Goal: Task Accomplishment & Management: Complete application form

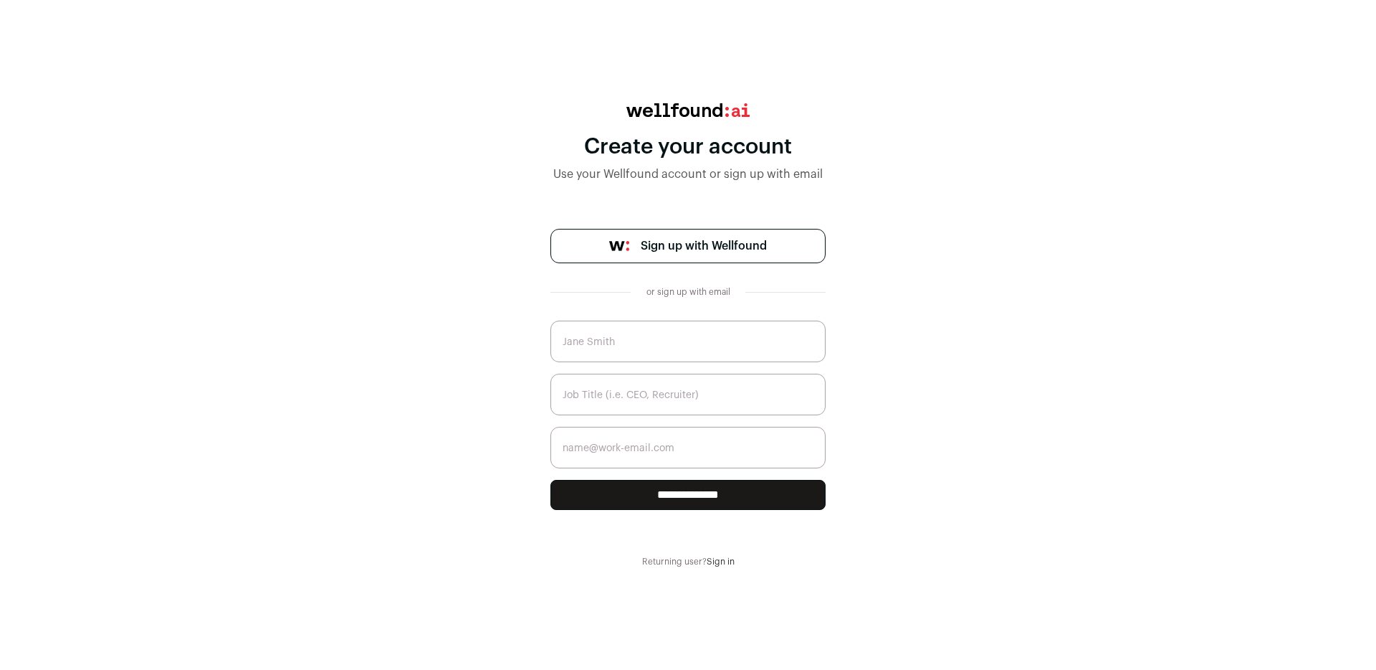
click at [689, 352] on input "text" at bounding box center [688, 341] width 275 height 42
type input "Brian Caouette"
type input "CEO"
drag, startPoint x: 720, startPoint y: 452, endPoint x: 516, endPoint y: 446, distance: 204.4
click at [516, 446] on div "**********" at bounding box center [688, 335] width 1376 height 464
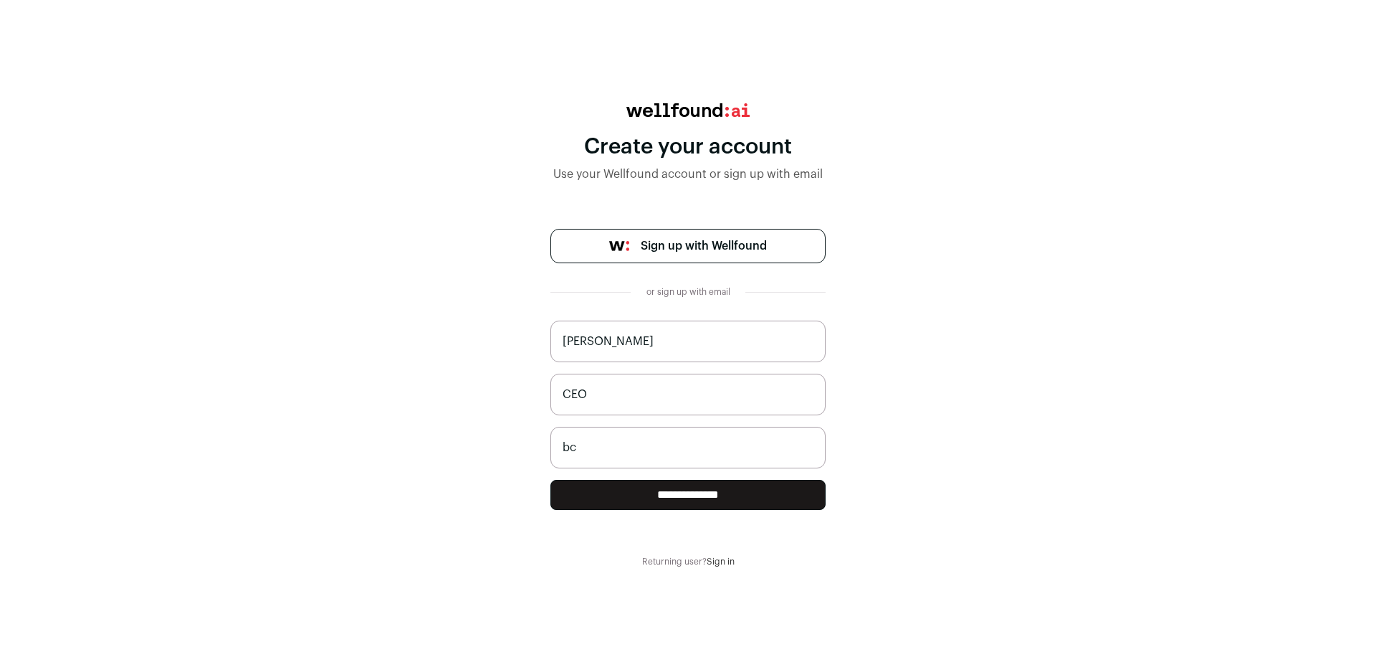
type input "bcaouette@onfrontiers.com"
click at [910, 382] on div "**********" at bounding box center [688, 335] width 1376 height 464
click at [748, 503] on input "**********" at bounding box center [688, 495] width 275 height 30
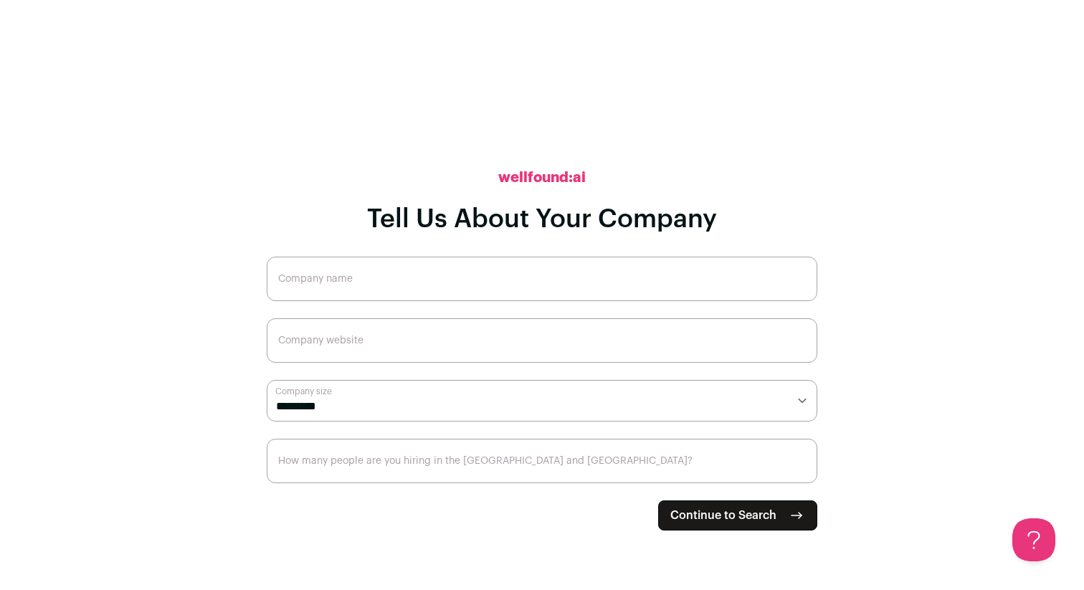
click at [501, 287] on input "Company name" at bounding box center [542, 279] width 551 height 44
type input "OnFrontiers"
type input "onfrontiers.com"
click at [502, 407] on select "**********" at bounding box center [542, 401] width 551 height 42
select select "*"
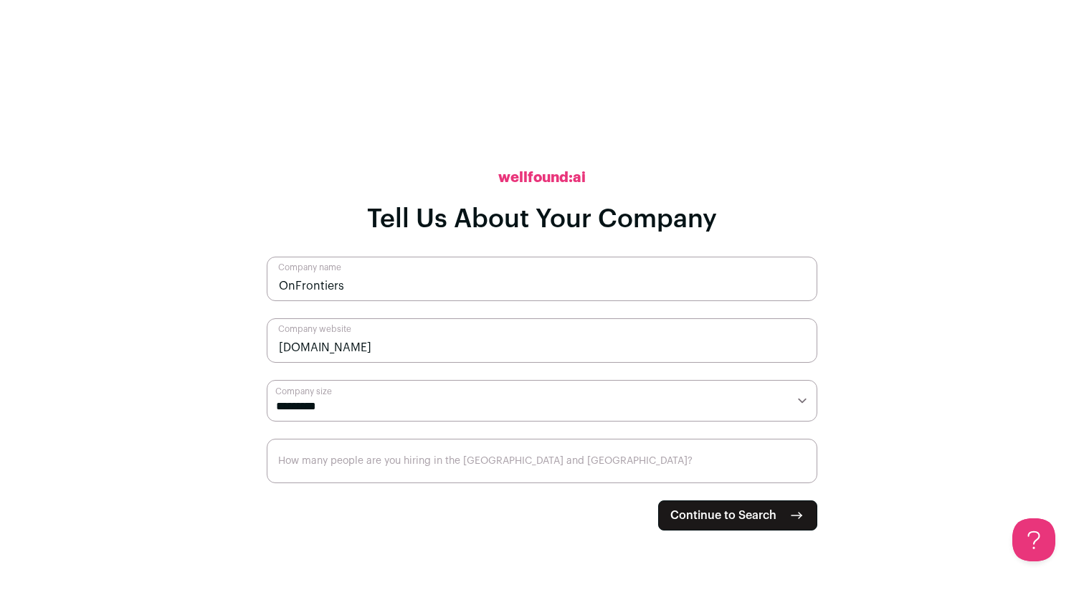
click at [267, 380] on select "**********" at bounding box center [542, 401] width 551 height 42
click at [492, 465] on input "How many people are you hiring in the US and Canada?" at bounding box center [542, 461] width 551 height 44
type input "2"
click at [716, 518] on span "Continue to Search" at bounding box center [723, 515] width 106 height 17
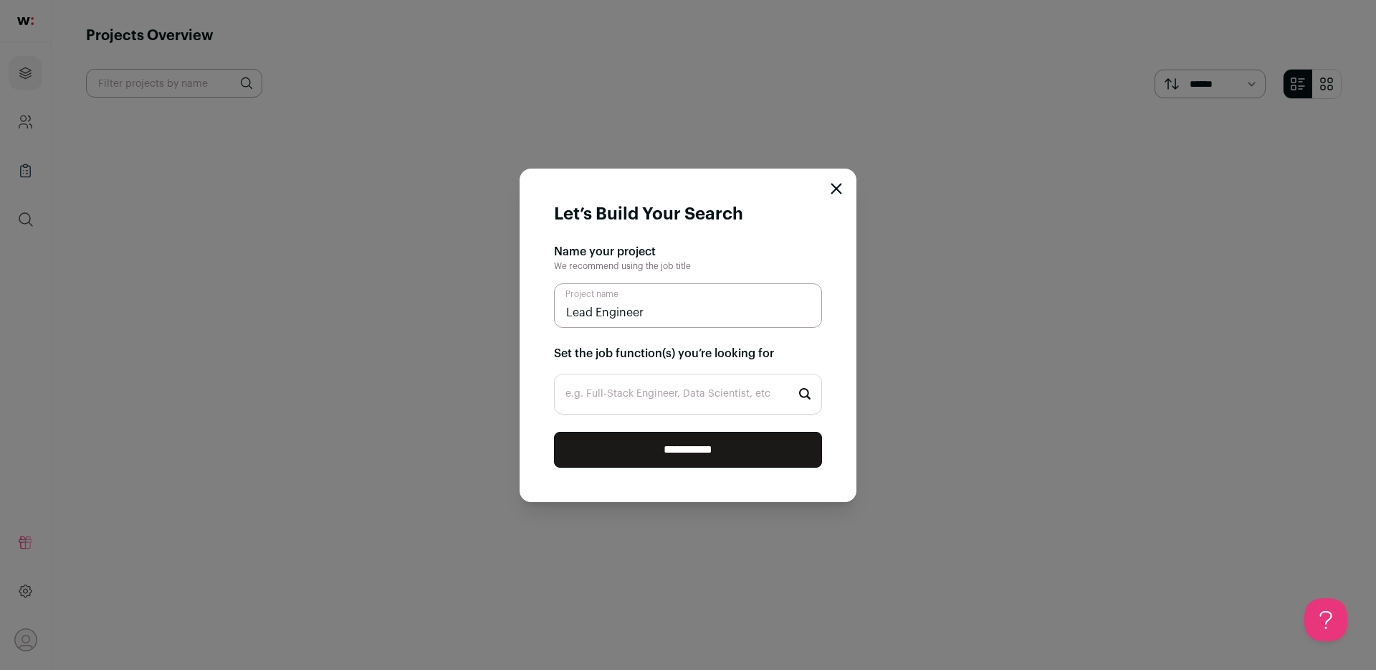
type input "Lead Engineer"
click at [664, 403] on input "e.g. Full-Stack Engineer, Data Scientist, etc" at bounding box center [688, 393] width 268 height 41
click at [644, 306] on input "Lead Engineer" at bounding box center [688, 305] width 268 height 44
drag, startPoint x: 644, startPoint y: 306, endPoint x: 576, endPoint y: 307, distance: 68.1
click at [576, 307] on input "Lead Engineer" at bounding box center [688, 305] width 268 height 44
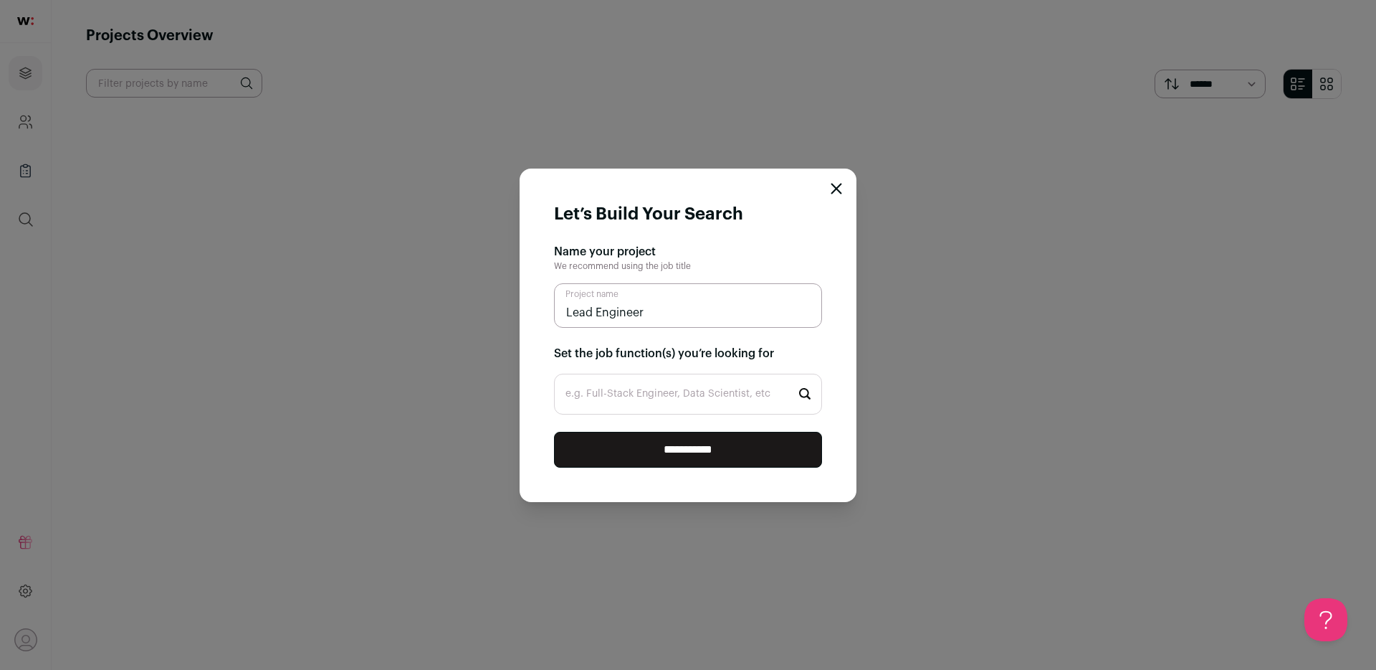
click at [624, 405] on input "e.g. Full-Stack Engineer, Data Scientist, etc" at bounding box center [688, 393] width 268 height 41
type input "Software"
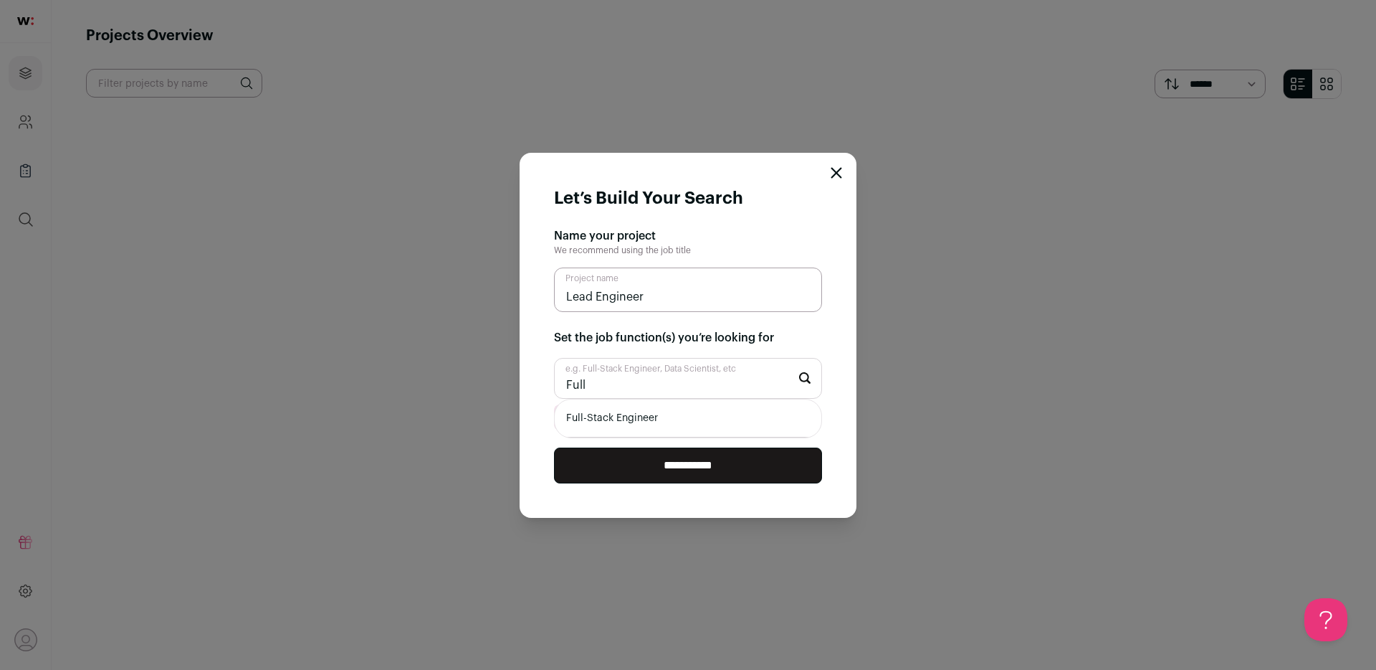
type input "Full"
click at [634, 416] on li "Full-Stack Engineer" at bounding box center [688, 418] width 267 height 38
click at [677, 475] on input "**********" at bounding box center [688, 465] width 268 height 36
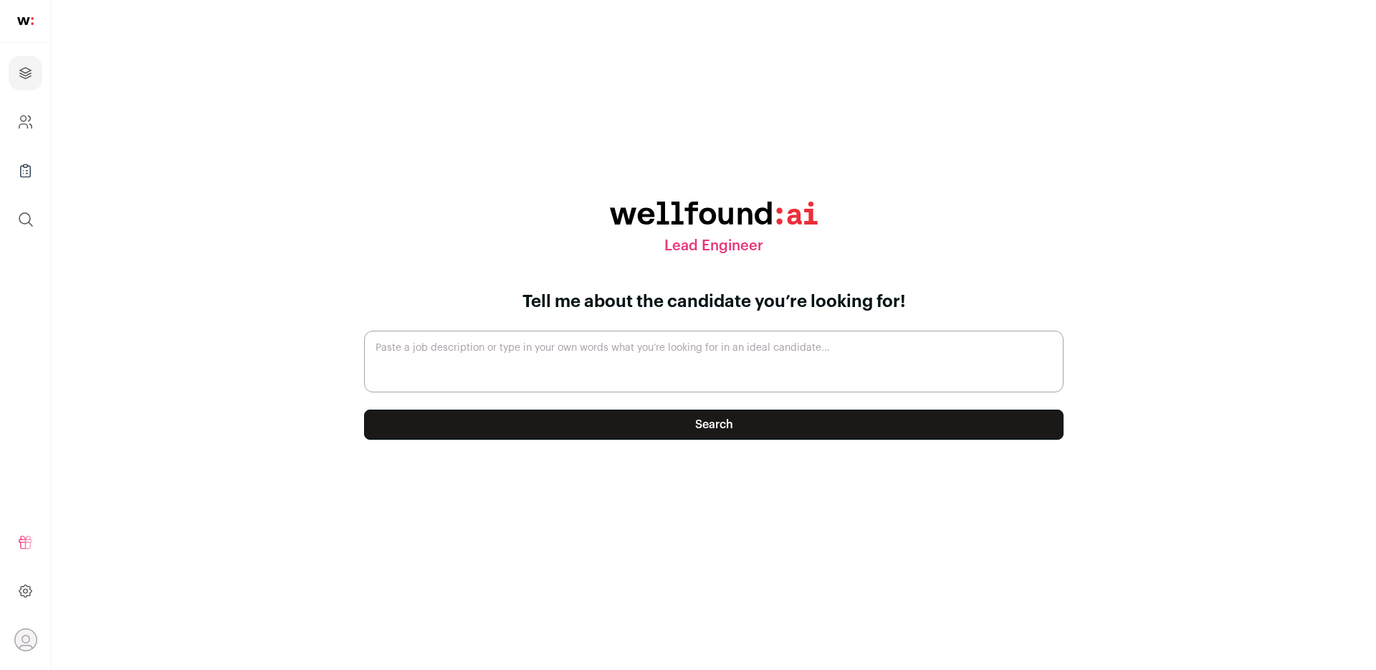
paste textarea "About Us We are building the leading expert intelligence platform for governmen…"
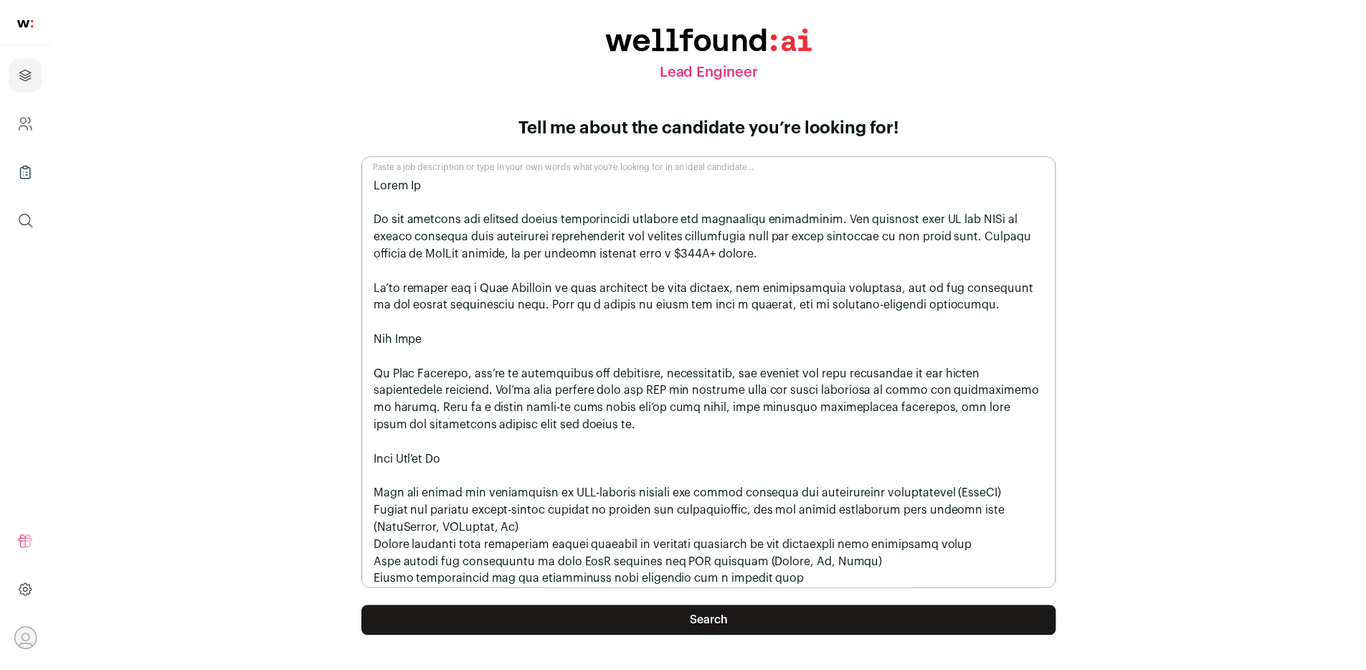
scroll to position [324, 0]
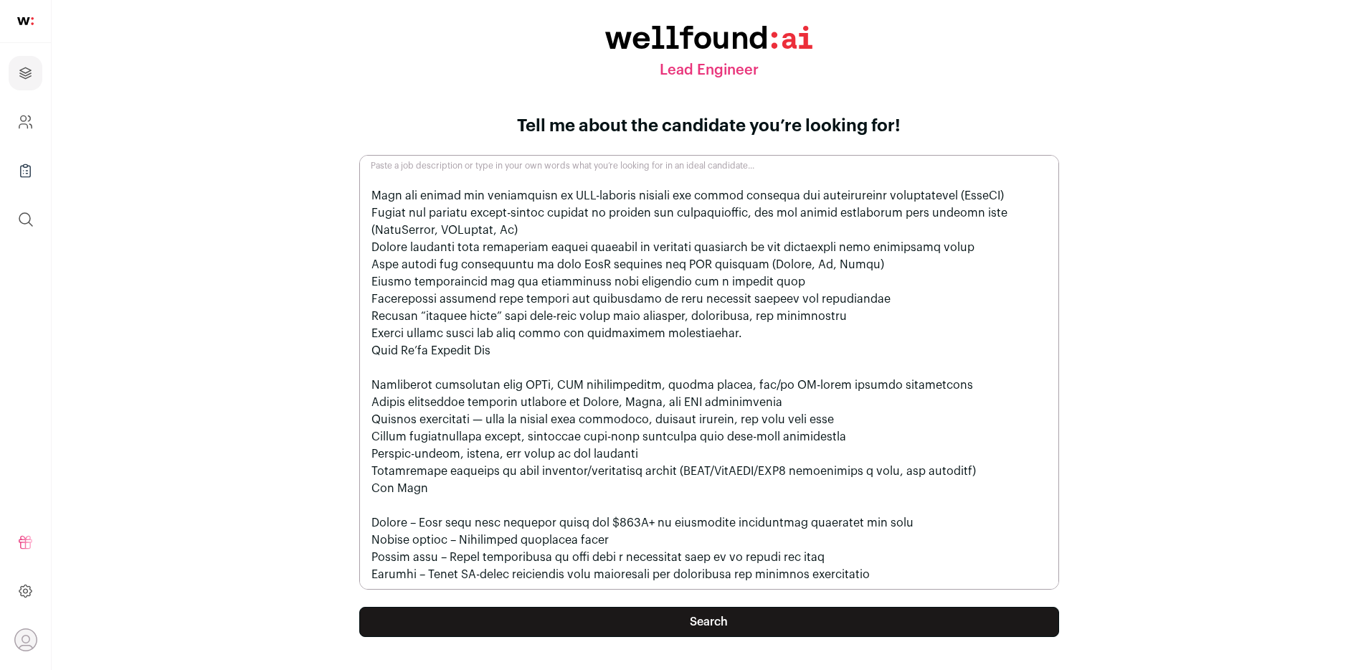
type textarea "About Us We are building the leading expert intelligence platform for governmen…"
click at [566, 589] on button "Search" at bounding box center [709, 621] width 700 height 30
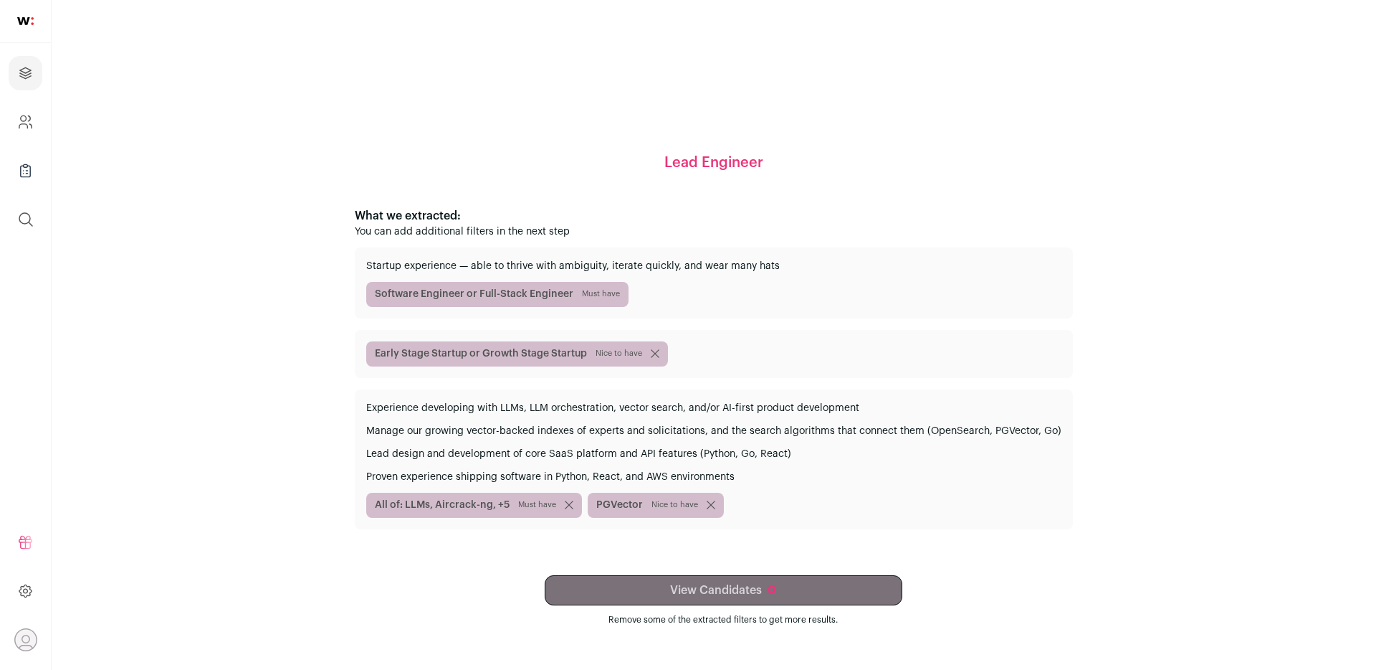
click at [635, 427] on p "Manage our growing vector-backed indexes of experts and solicitations, and the …" at bounding box center [713, 431] width 695 height 14
click at [709, 589] on div "View Candidates 0 Remove some of the extracted filters to get more results." at bounding box center [723, 600] width 715 height 50
click at [685, 505] on span "Nice to have" at bounding box center [675, 504] width 47 height 11
click at [538, 505] on span "Must have" at bounding box center [537, 504] width 38 height 11
click at [568, 504] on icon "submit" at bounding box center [569, 504] width 9 height 9
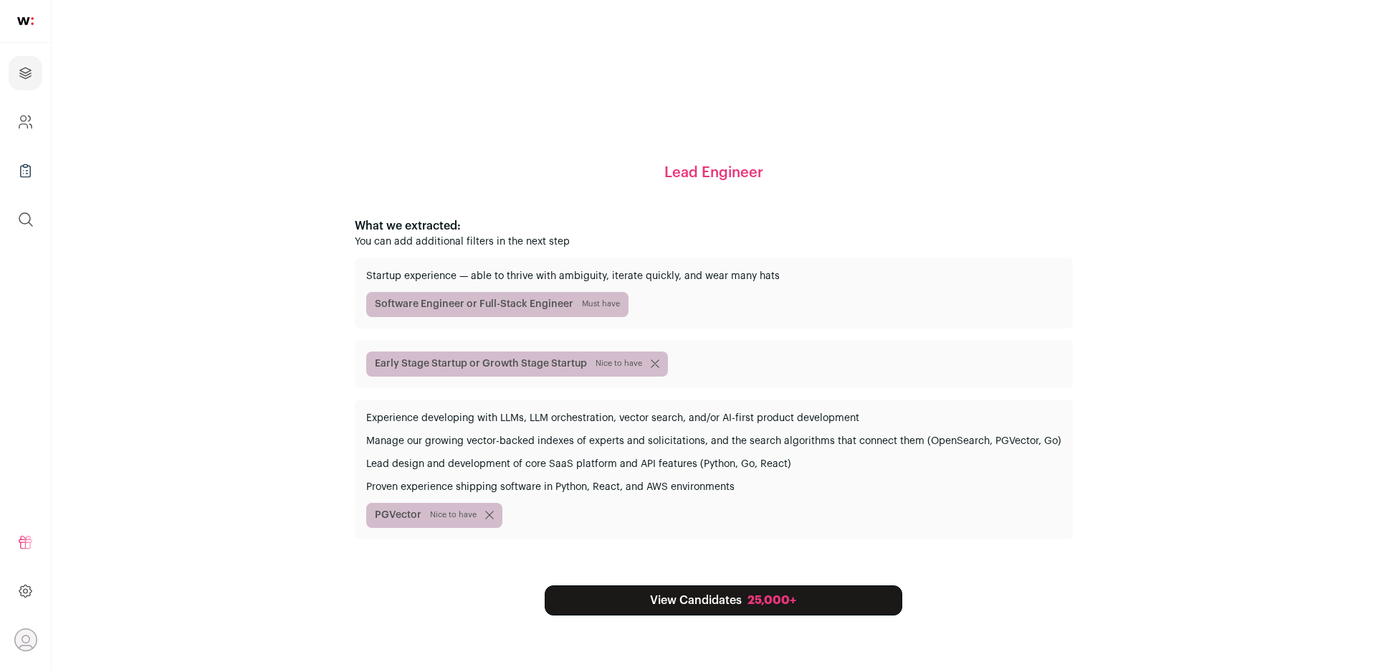
click at [662, 589] on link "View Candidates 25,000+" at bounding box center [724, 600] width 358 height 30
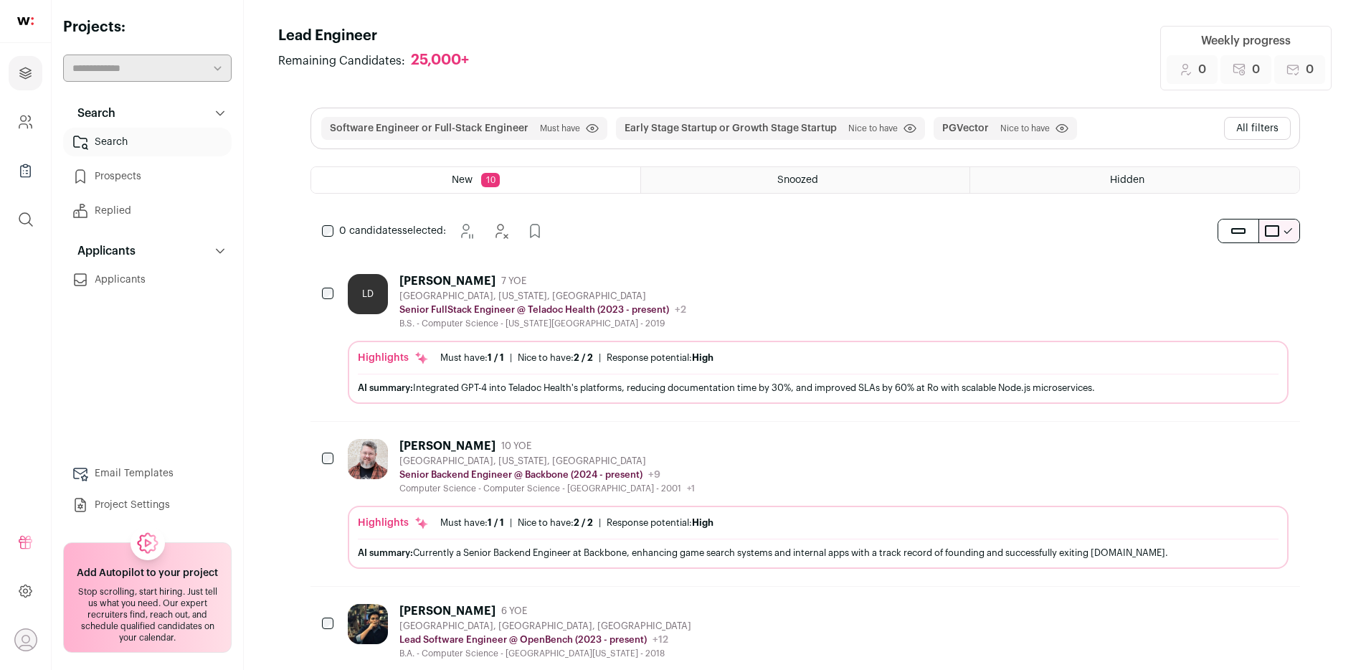
click at [933, 64] on header "Lead Engineer Remaining Candidates: 25,000+ Weekly progress 0 Added to prospect…" at bounding box center [804, 58] width 1053 height 65
click at [1083, 131] on button "All filters" at bounding box center [1257, 128] width 67 height 23
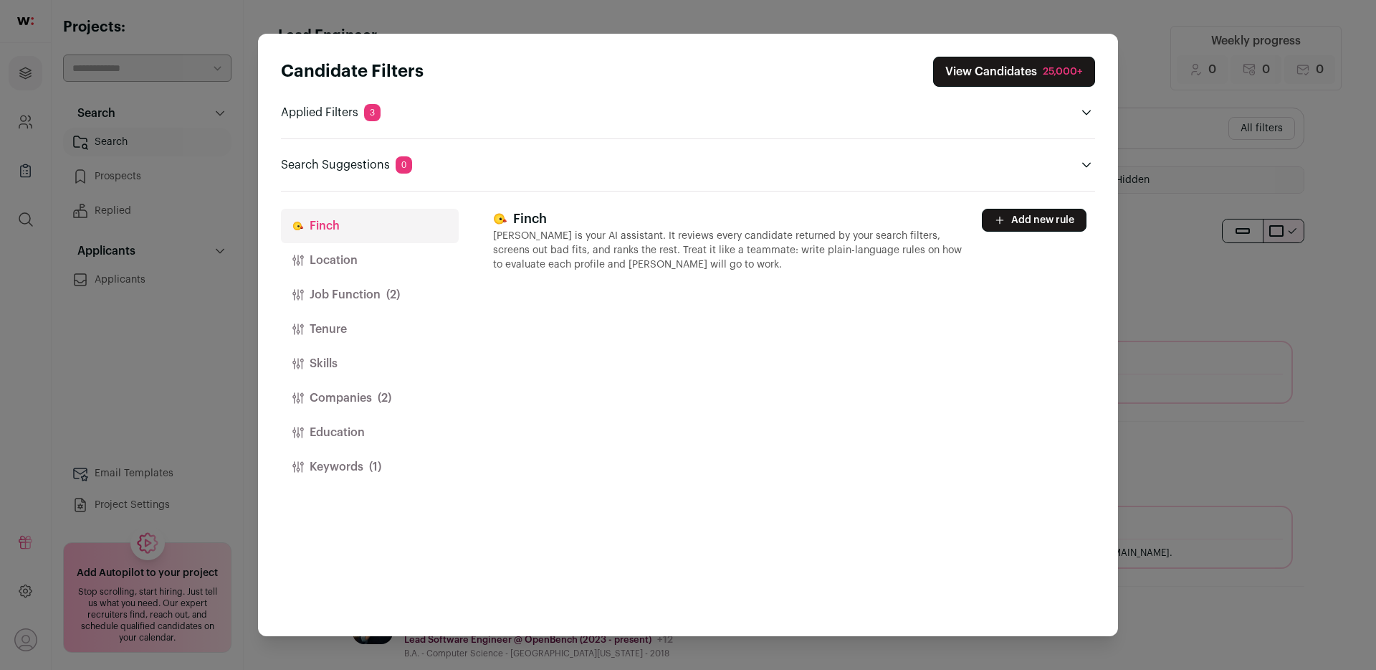
click at [363, 111] on p "Applied Filters 3" at bounding box center [331, 112] width 100 height 17
click at [365, 110] on span "3" at bounding box center [372, 112] width 16 height 17
click at [583, 246] on p "[PERSON_NAME] is your AI assistant. It reviews every candidate returned by your…" at bounding box center [729, 250] width 472 height 43
click at [373, 257] on button "Location" at bounding box center [370, 260] width 178 height 34
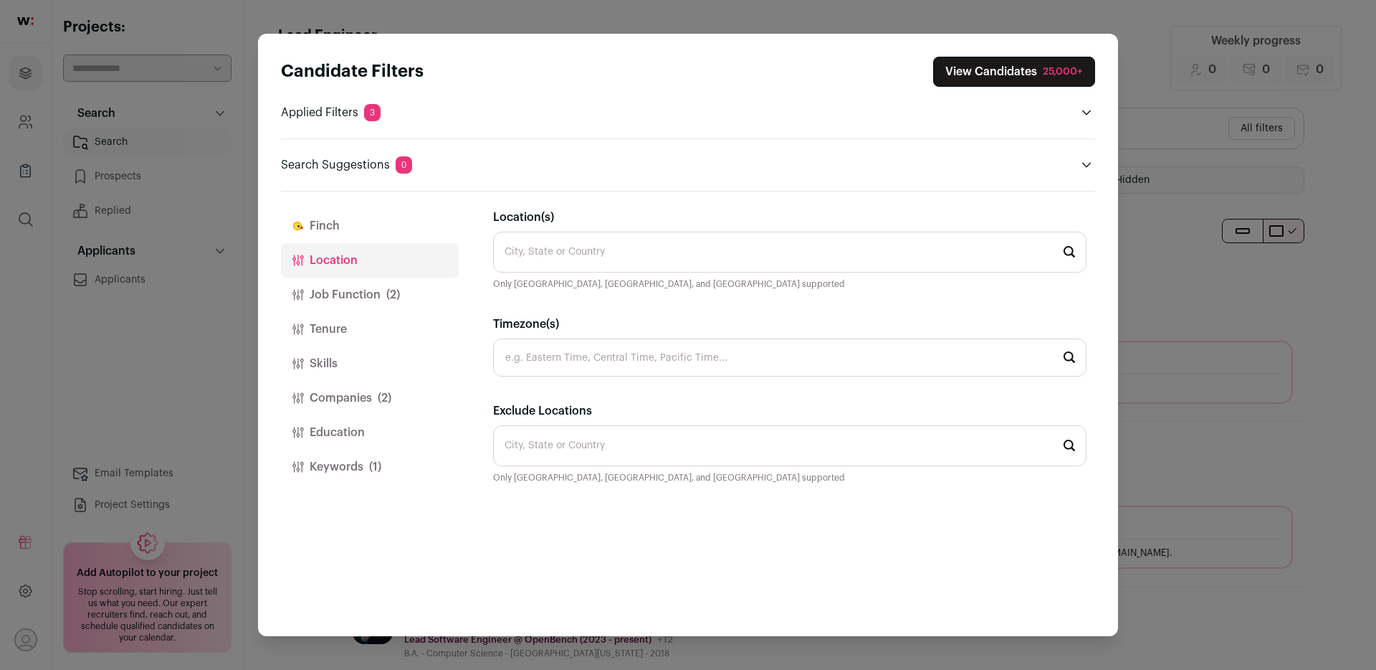
click at [367, 227] on button "Finch" at bounding box center [370, 226] width 178 height 34
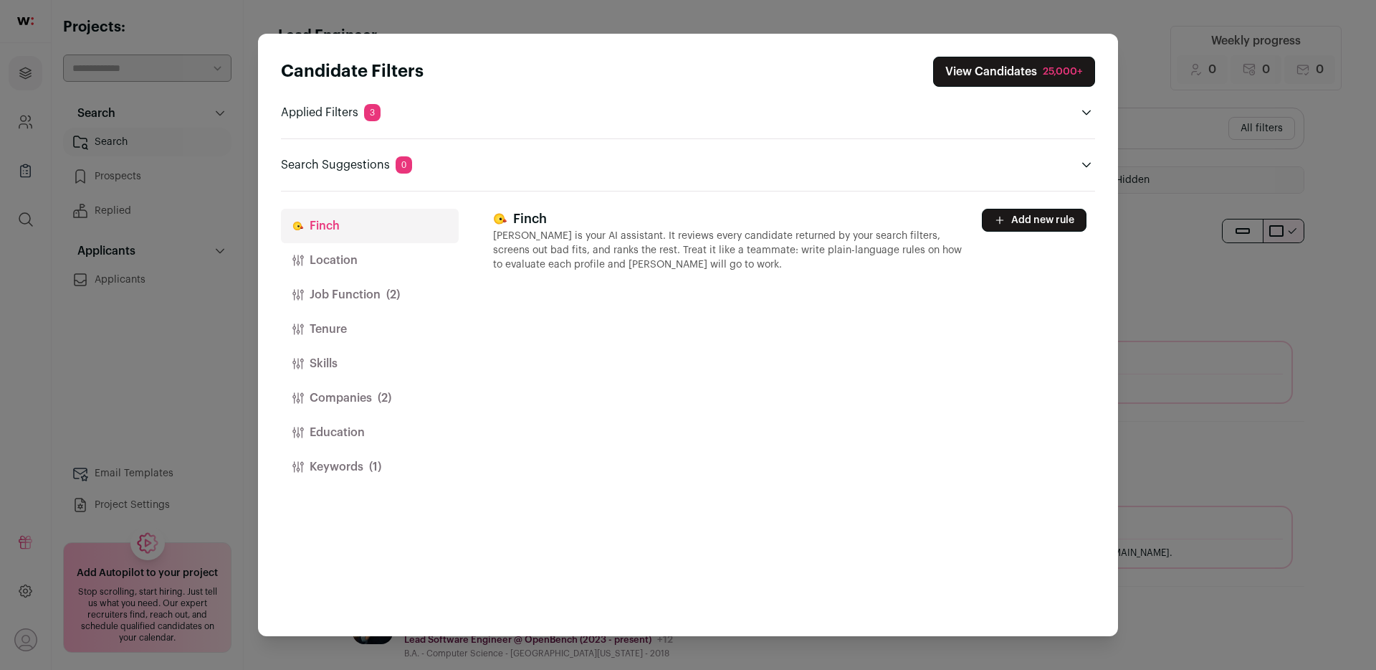
click at [360, 290] on button "Job Function (2)" at bounding box center [370, 294] width 178 height 34
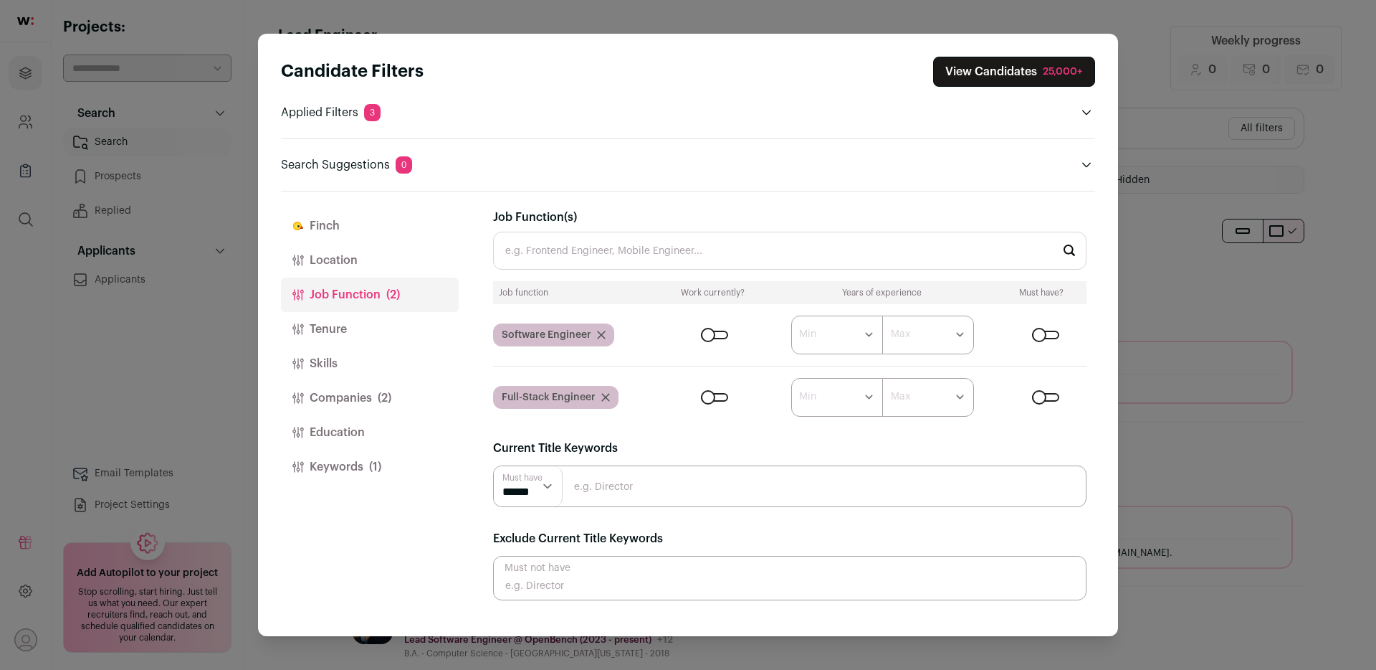
click at [335, 317] on button "Tenure" at bounding box center [370, 329] width 178 height 34
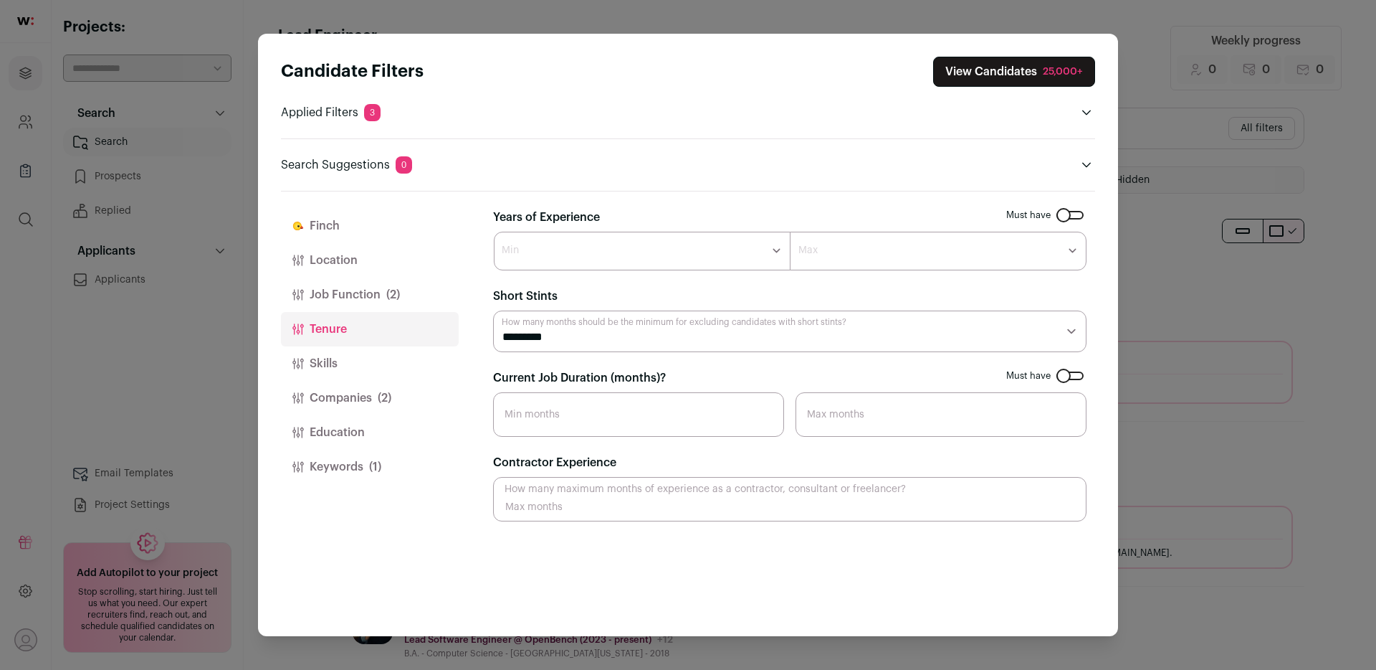
click at [330, 367] on button "Skills" at bounding box center [370, 363] width 178 height 34
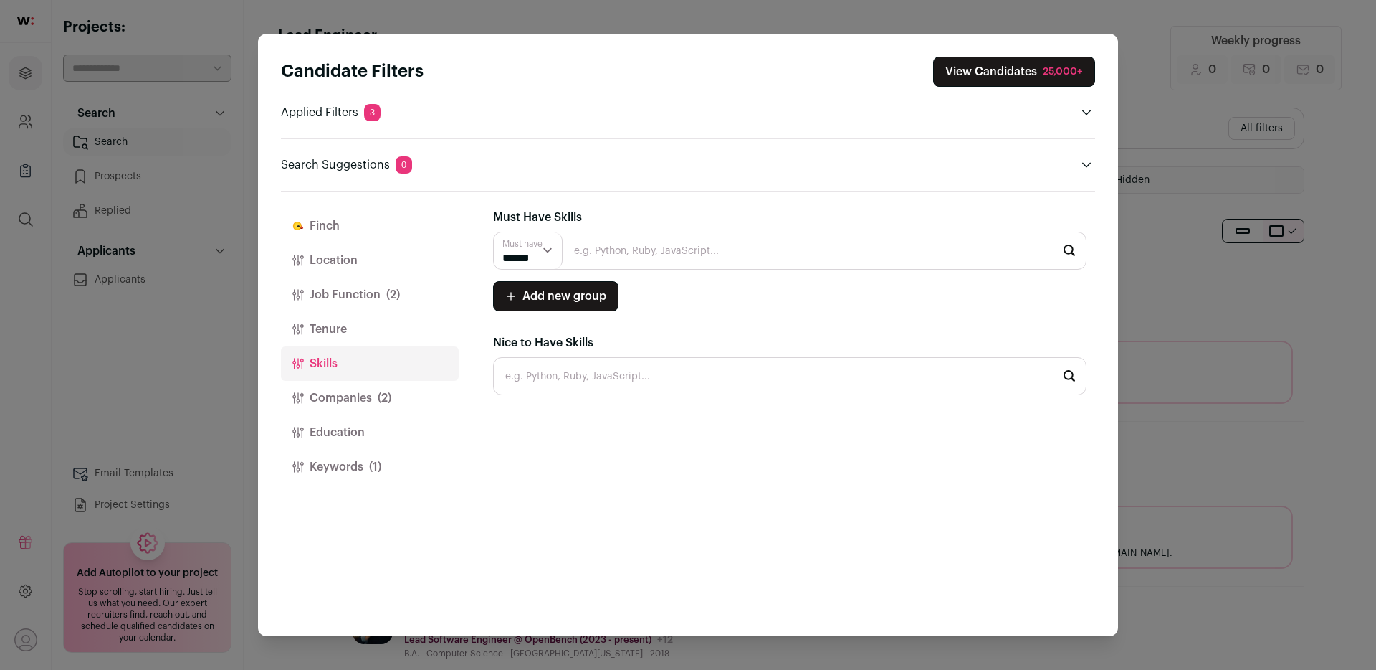
click at [629, 252] on input "Close modal via background" at bounding box center [790, 251] width 594 height 38
type input ";"
click at [605, 294] on li "LLMs" at bounding box center [790, 289] width 592 height 38
type input "LLMs"
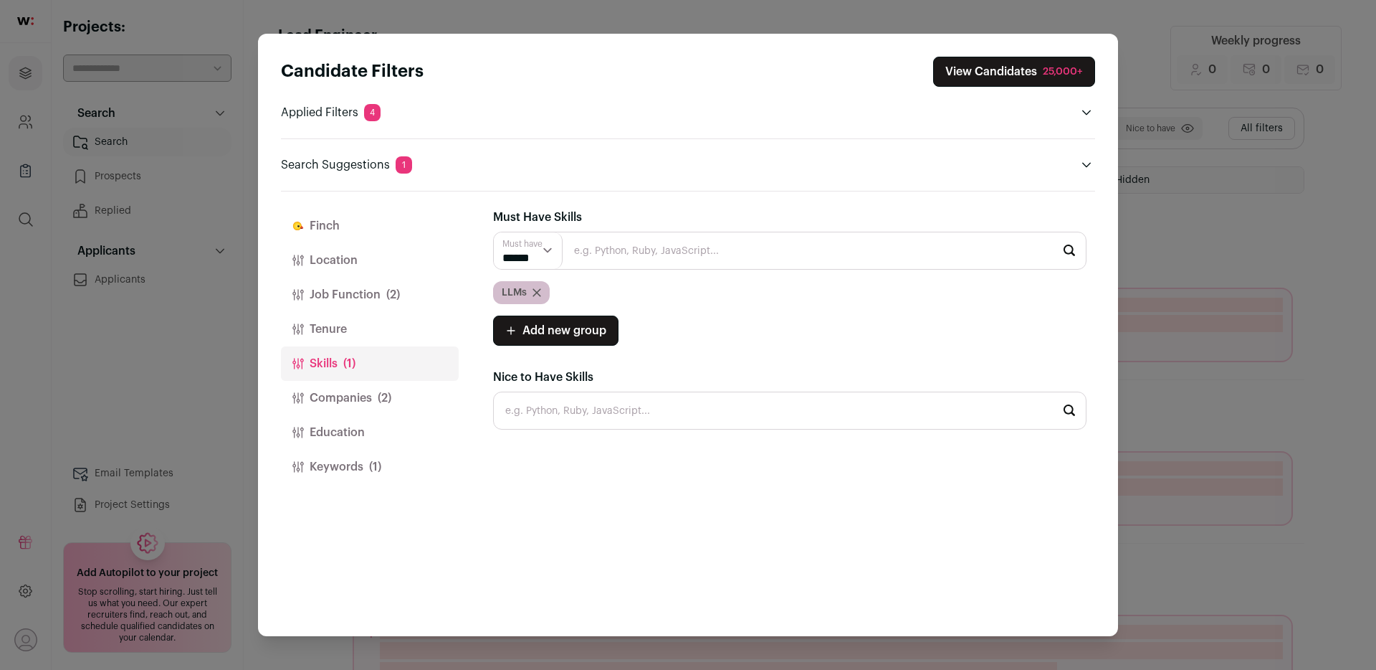
select select "**"
click at [494, 232] on select "****** ******" at bounding box center [528, 250] width 69 height 37
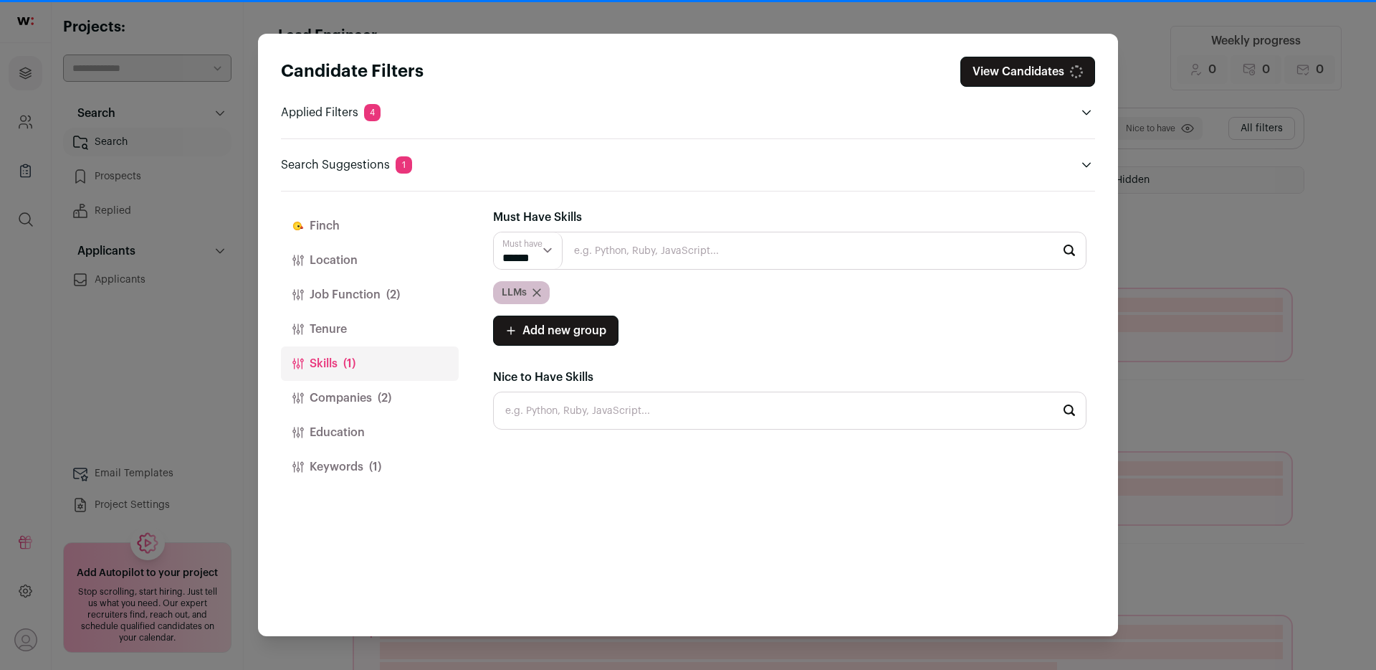
click at [528, 254] on select "****** ******" at bounding box center [528, 250] width 69 height 37
select select "***"
click at [494, 232] on select "****** ******" at bounding box center [528, 250] width 69 height 37
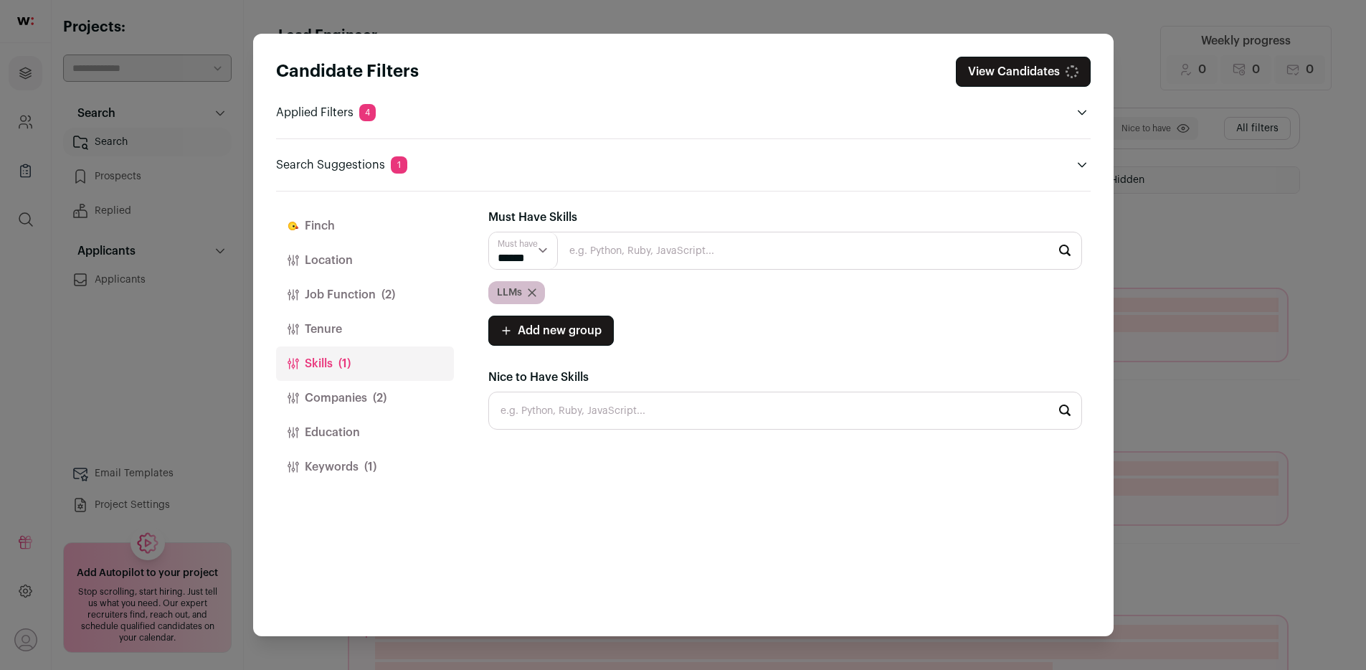
click at [618, 257] on input "Close modal via background" at bounding box center [785, 251] width 594 height 38
click at [532, 292] on icon "Close modal via background" at bounding box center [531, 292] width 7 height 7
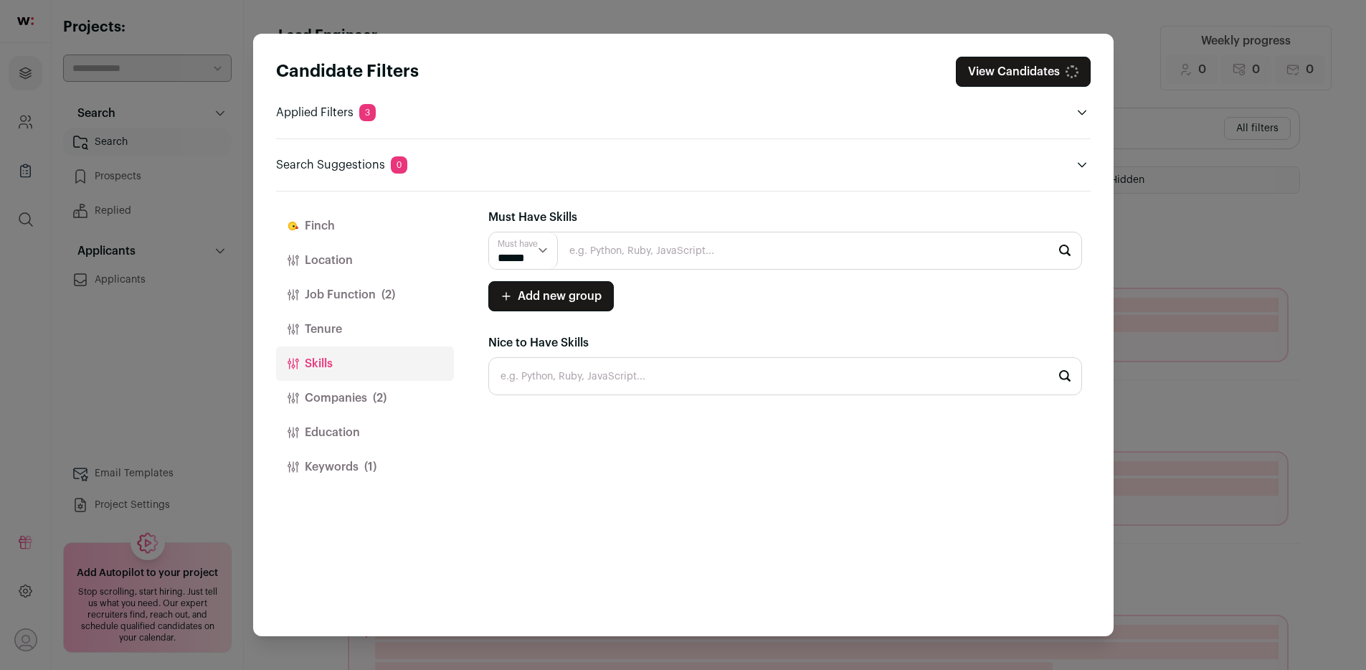
click at [558, 376] on input "Close modal via background" at bounding box center [785, 376] width 594 height 38
click at [528, 419] on li "LLMs" at bounding box center [785, 415] width 592 height 38
type input "LLMs"
click at [562, 417] on li "AWS" at bounding box center [785, 415] width 592 height 38
type input "AWS"
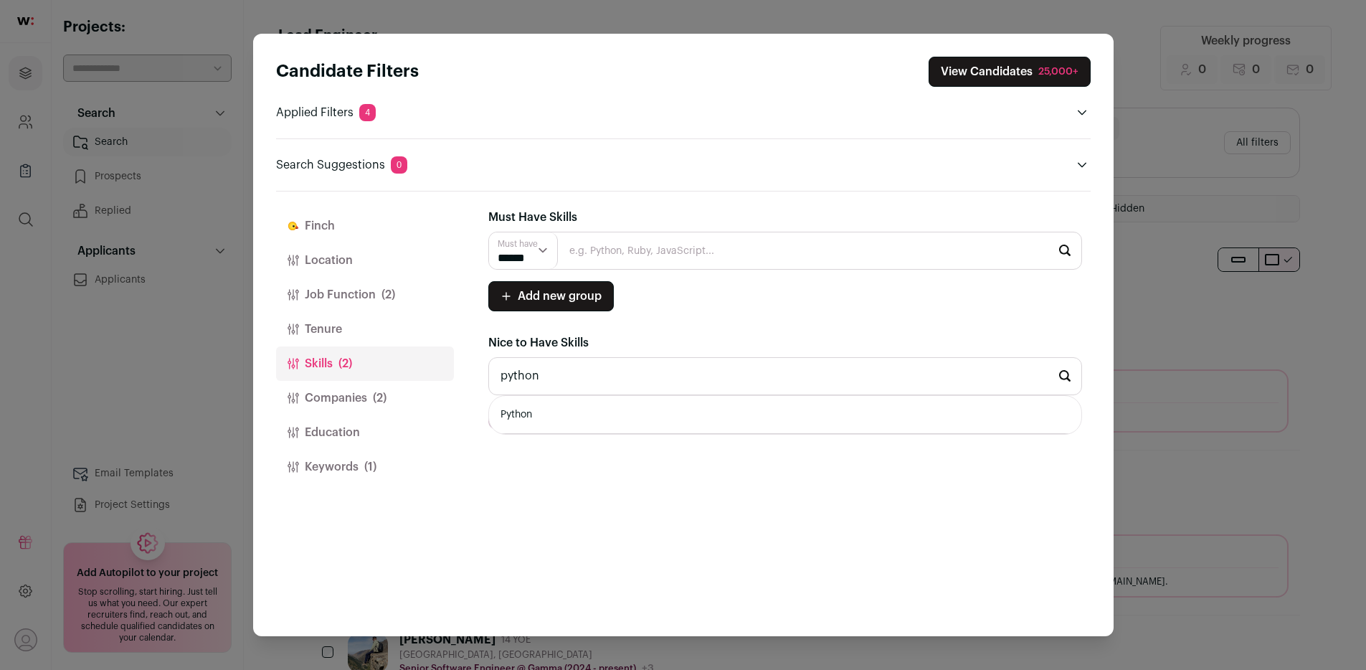
click at [553, 420] on li "Python" at bounding box center [785, 415] width 592 height 38
type input "Python"
click at [578, 427] on li "Go" at bounding box center [785, 415] width 592 height 38
type input "Go"
click at [589, 418] on li "React.js" at bounding box center [785, 415] width 592 height 38
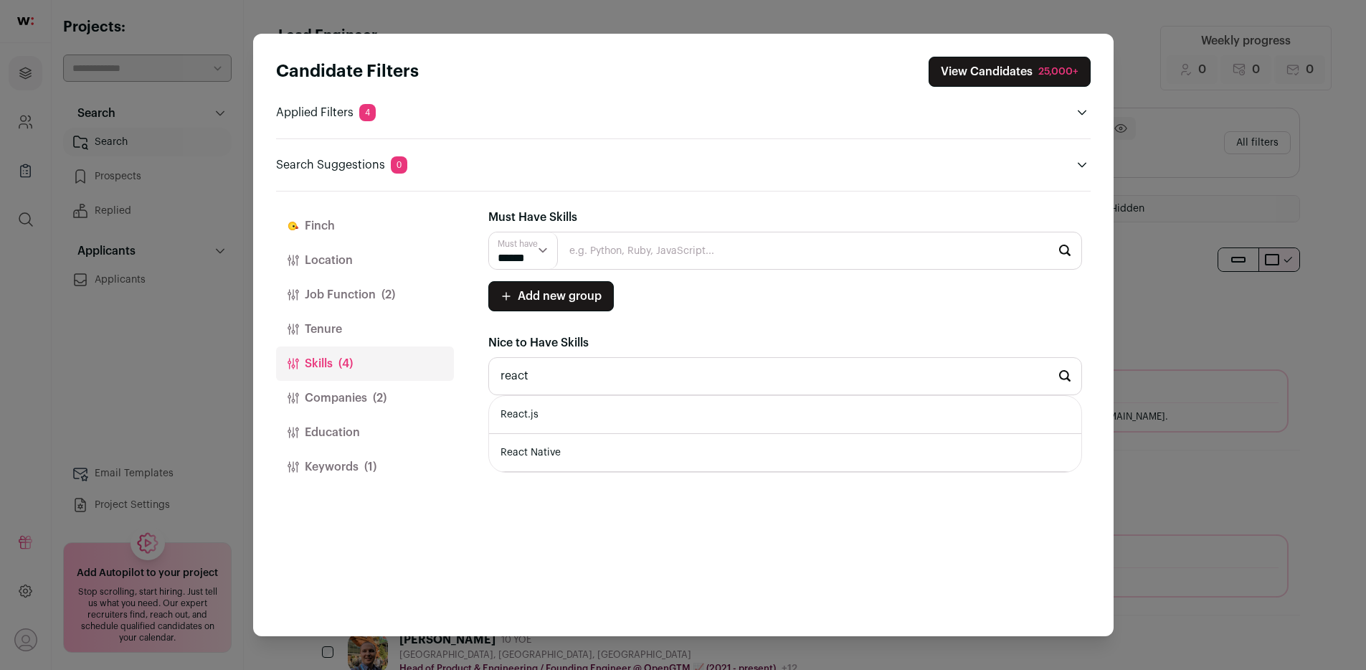
type input "React.js"
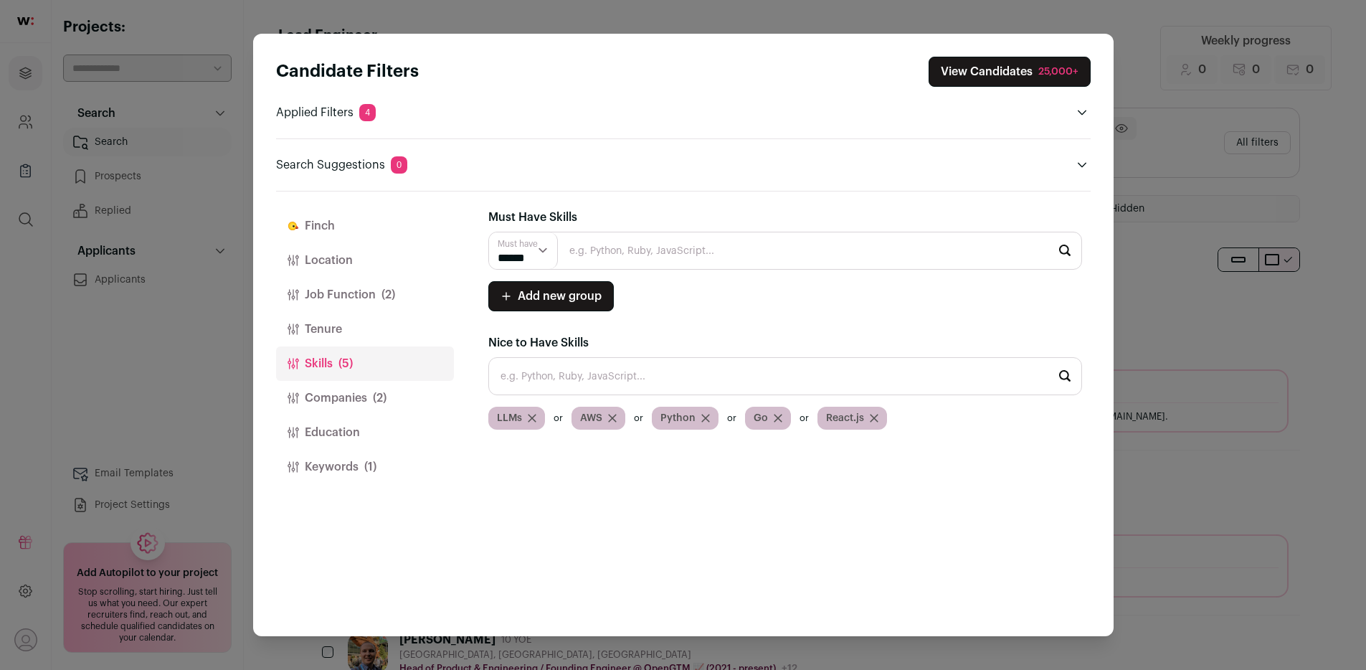
click at [340, 391] on button "Companies (2)" at bounding box center [365, 398] width 178 height 34
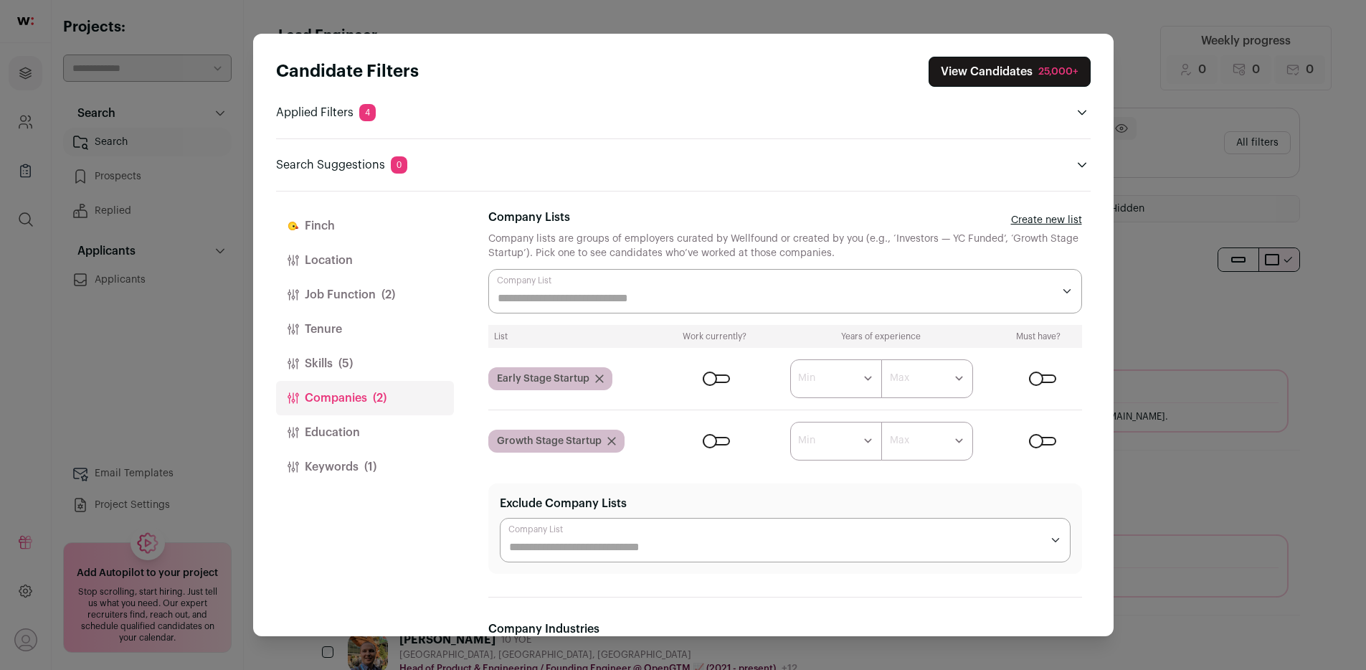
click at [343, 467] on button "Keywords (1)" at bounding box center [365, 466] width 178 height 34
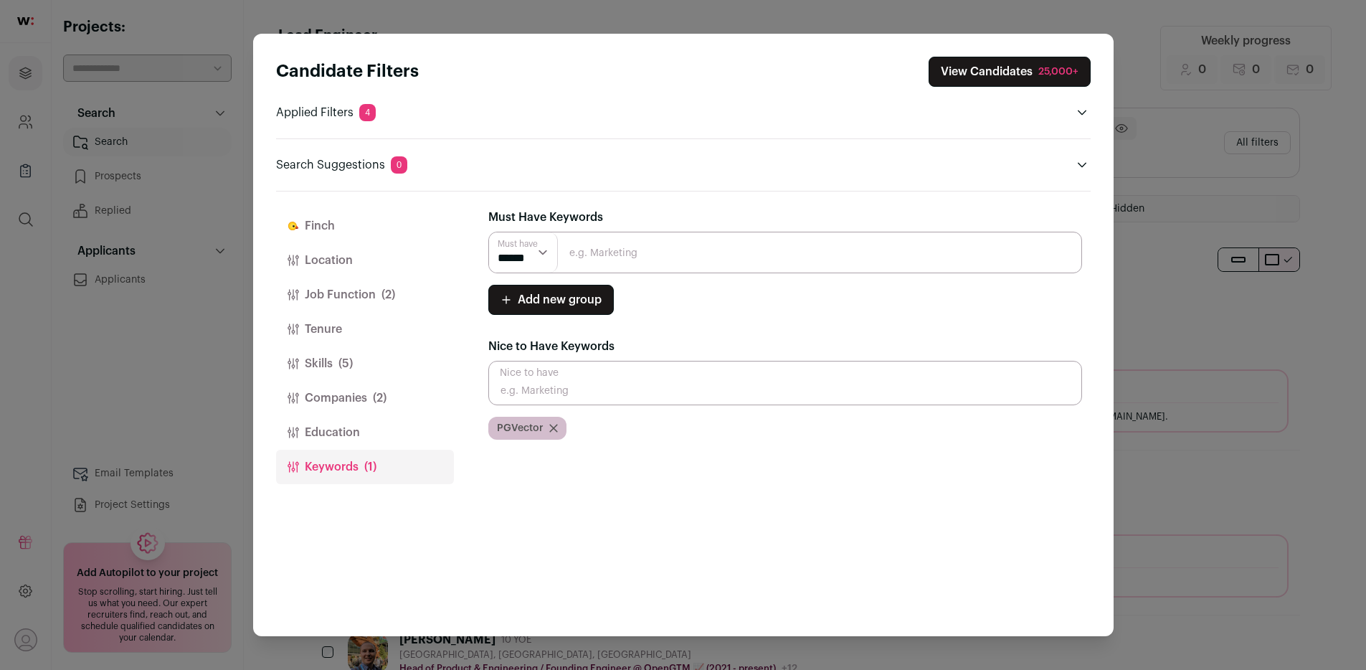
click at [340, 315] on button "Tenure" at bounding box center [365, 329] width 178 height 34
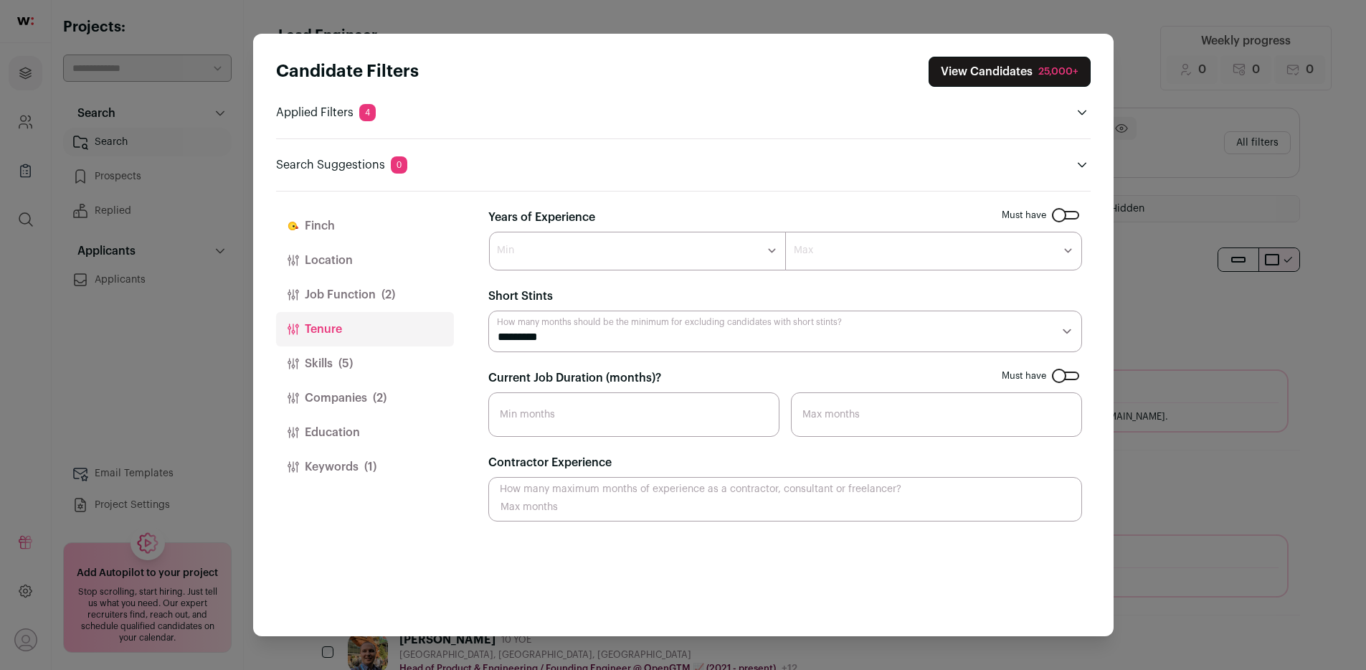
click at [340, 290] on button "Job Function (2)" at bounding box center [365, 294] width 178 height 34
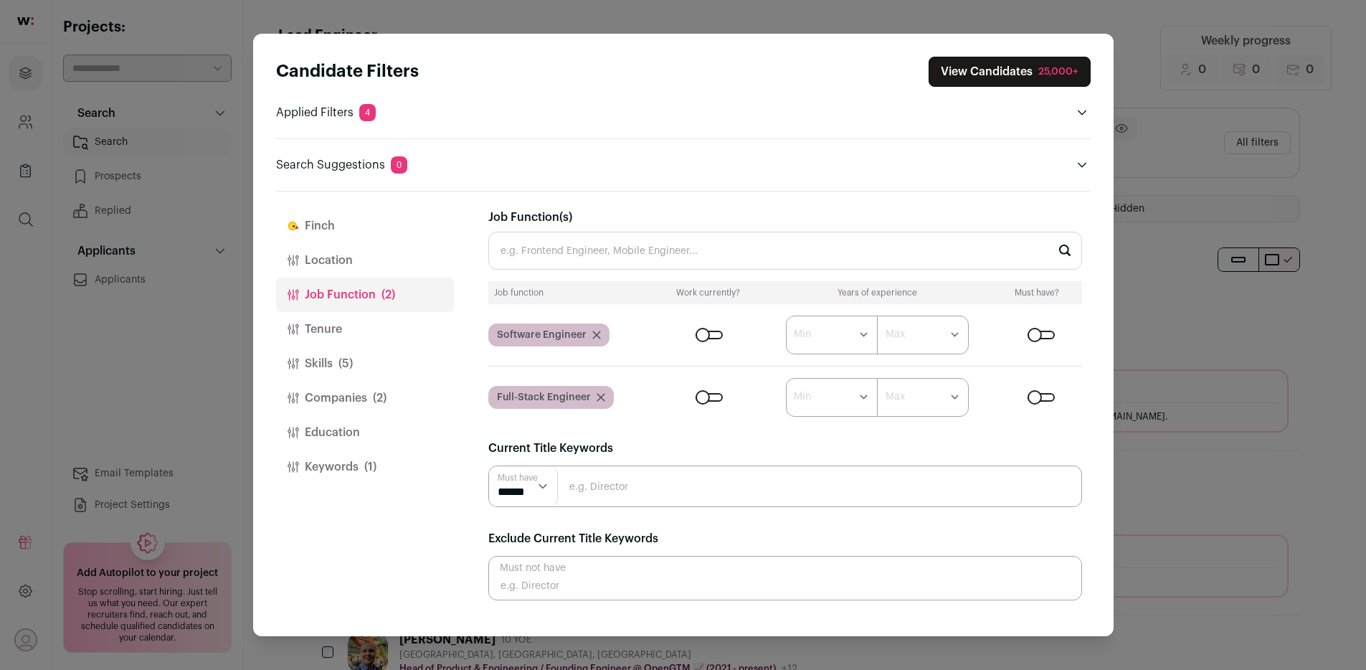
click at [351, 254] on button "Location" at bounding box center [365, 260] width 178 height 34
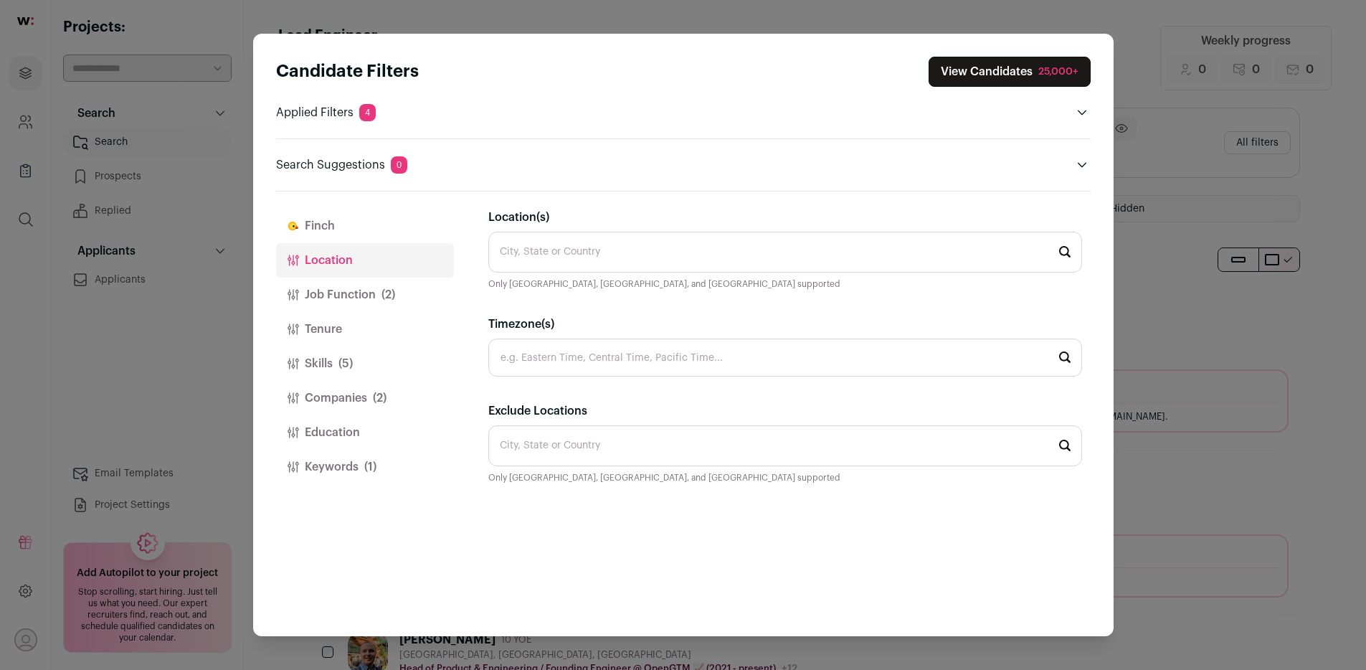
click at [335, 227] on button "Finch" at bounding box center [365, 226] width 178 height 34
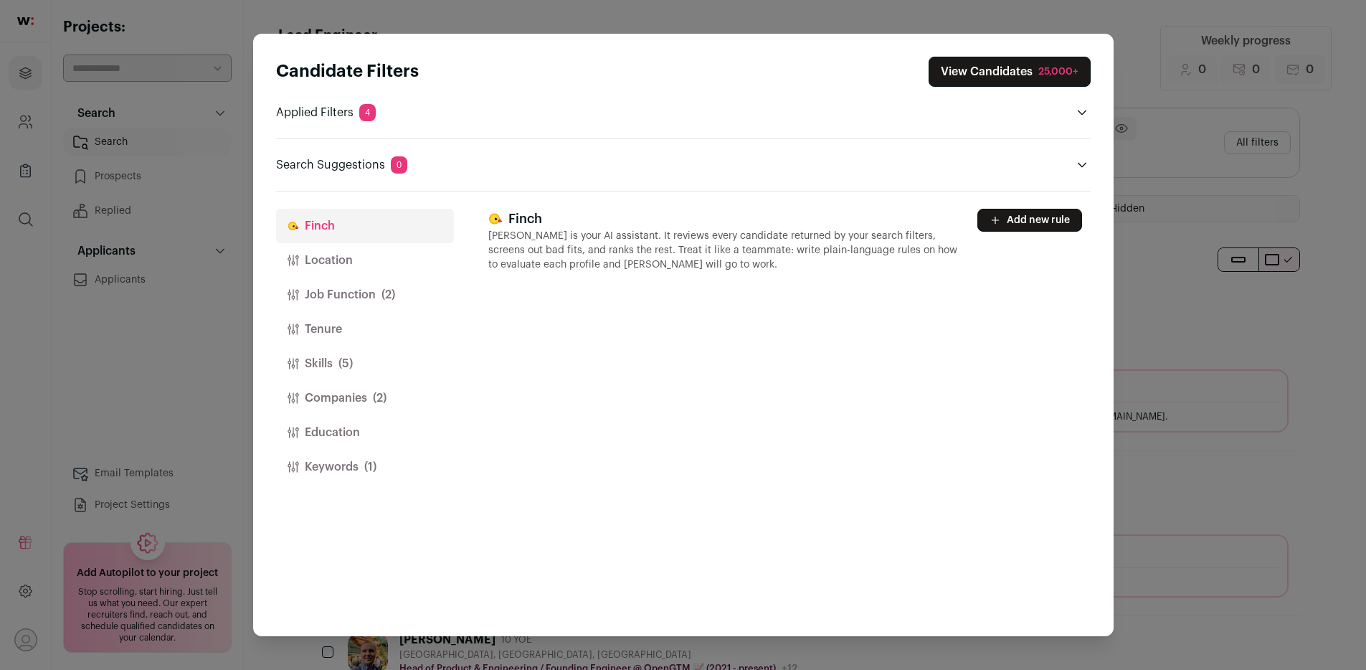
click at [1010, 71] on button "View Candidates 25,000+" at bounding box center [1009, 72] width 162 height 30
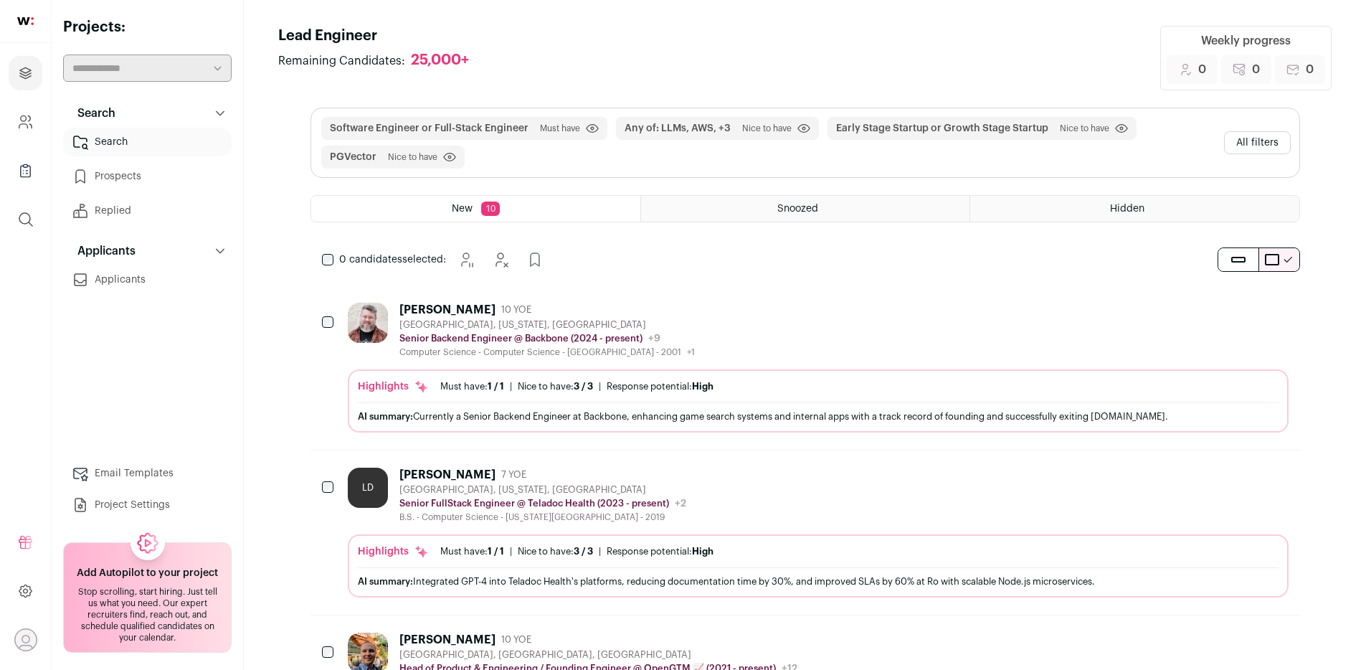
click at [1083, 131] on button "All filters" at bounding box center [1257, 142] width 67 height 23
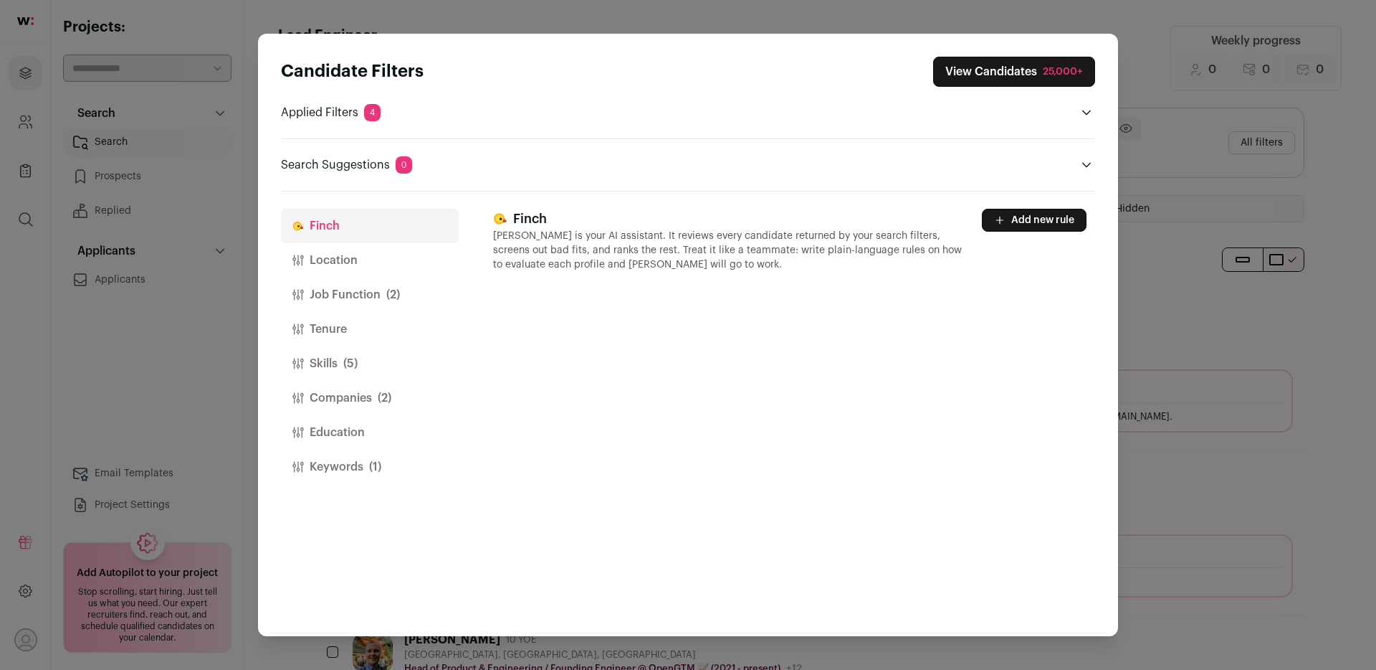
click at [348, 273] on button "Location" at bounding box center [370, 260] width 178 height 34
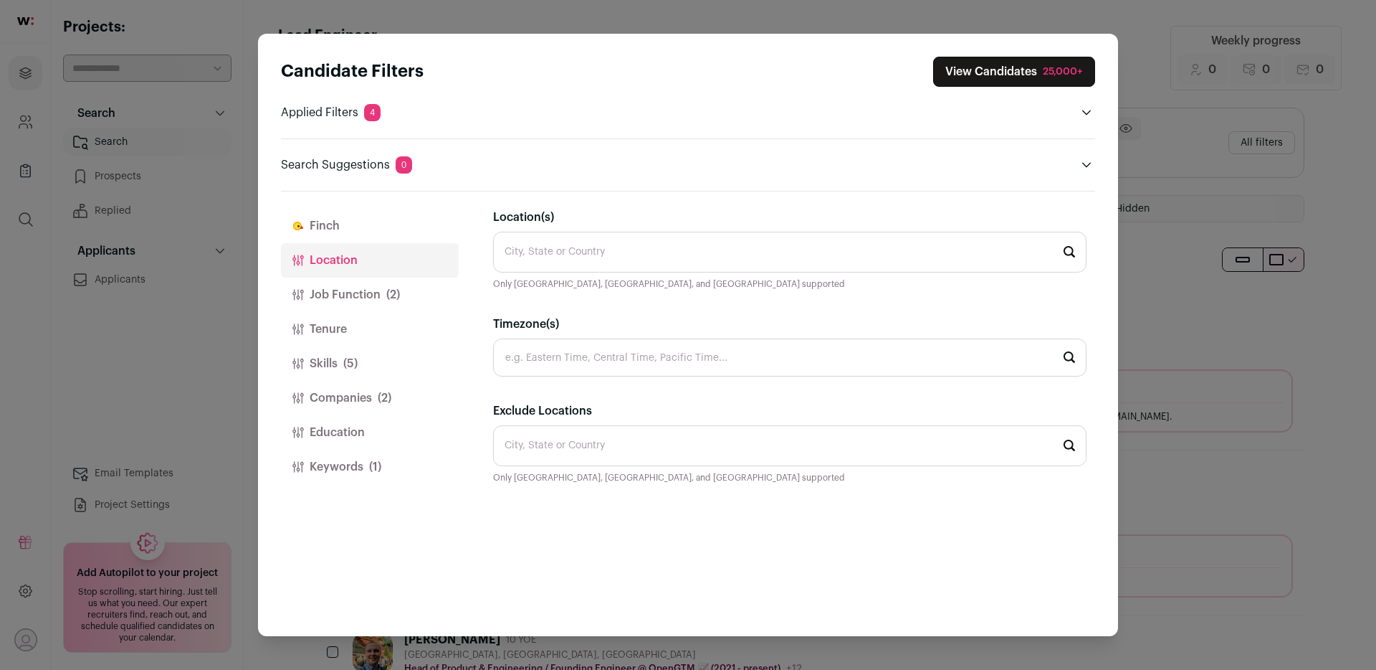
click at [639, 245] on input "Location(s)" at bounding box center [790, 252] width 594 height 41
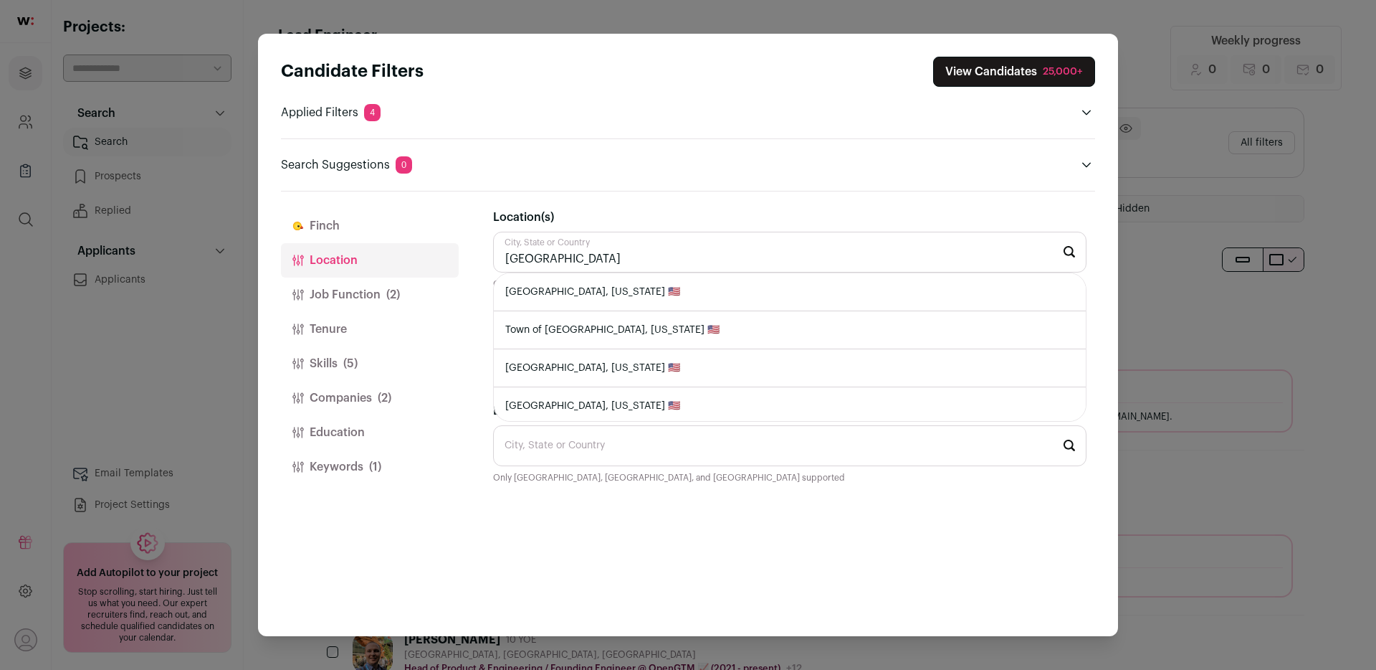
click at [664, 284] on li "Baltimore, Maryland 🇺🇸" at bounding box center [790, 292] width 592 height 38
type input "Baltimore, Maryland 🇺🇸"
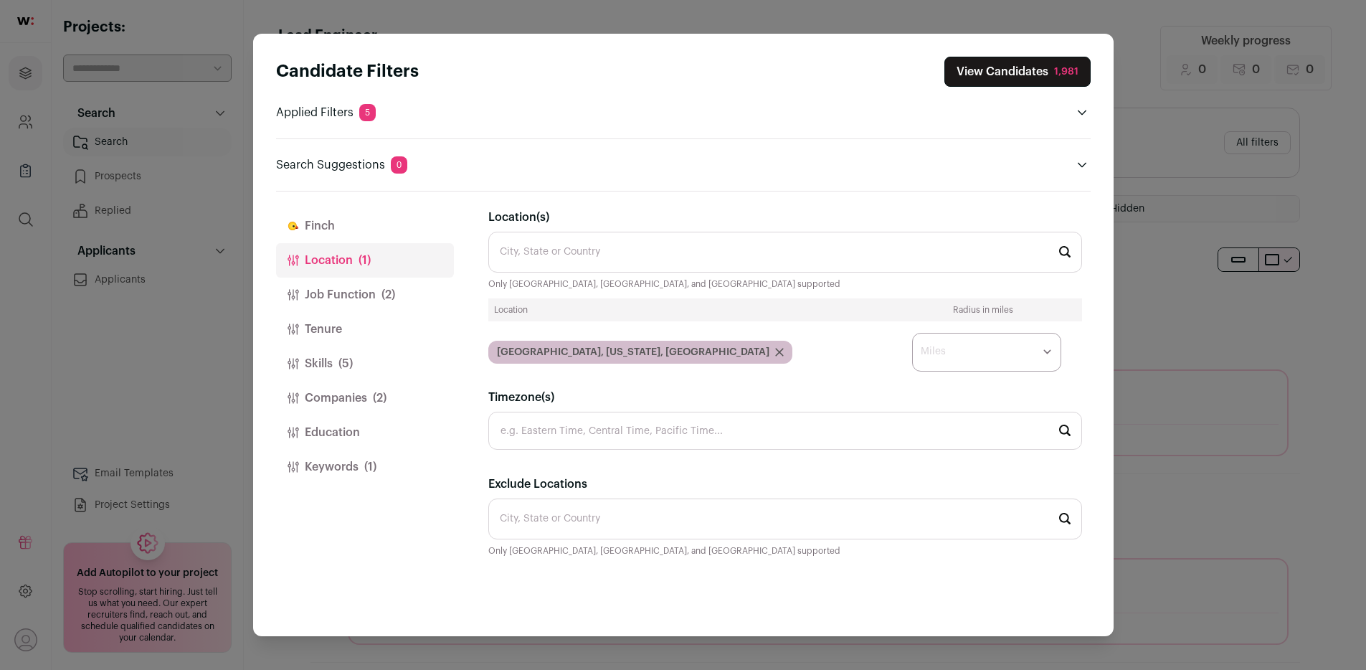
click at [992, 69] on button "View Candidates 1,981" at bounding box center [1017, 72] width 146 height 30
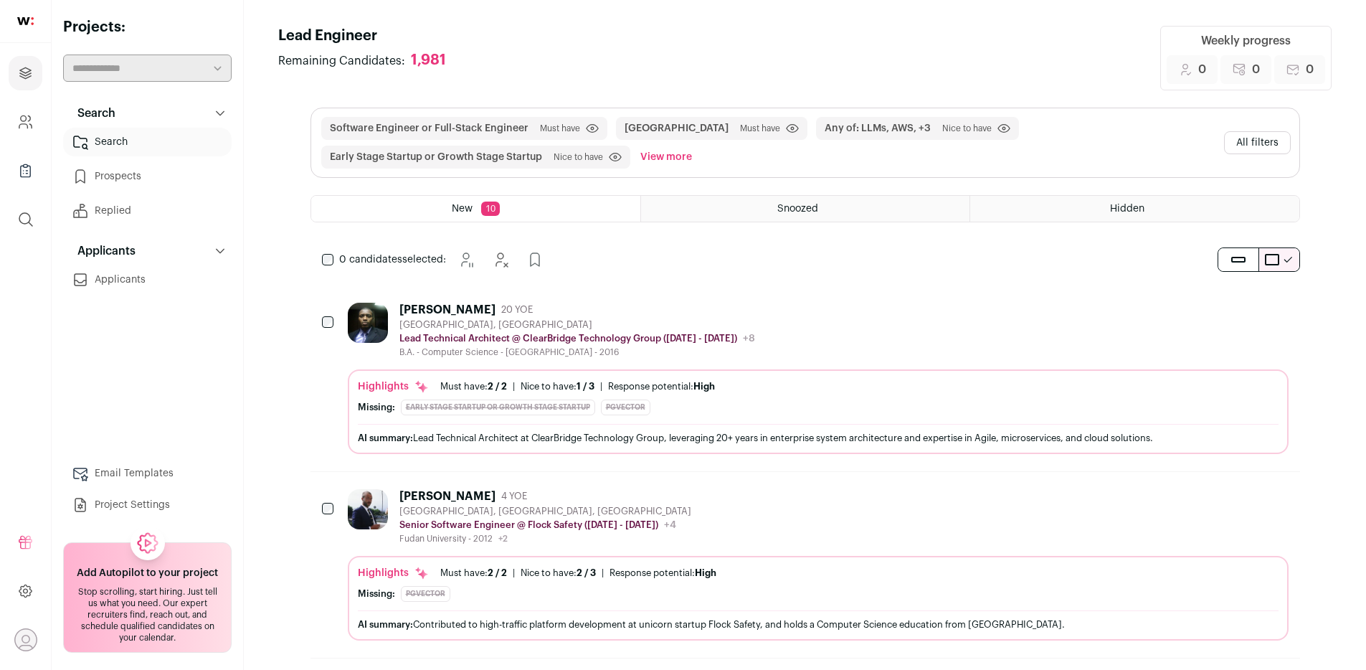
click at [667, 42] on header "Lead Engineer Remaining Candidates: 1,981 Weekly progress 0 Added to prospects …" at bounding box center [804, 58] width 1053 height 65
click at [747, 421] on div "Highlights Must have: 2 / 2 How many must haves have been fulfilled? | Nice to …" at bounding box center [818, 415] width 920 height 72
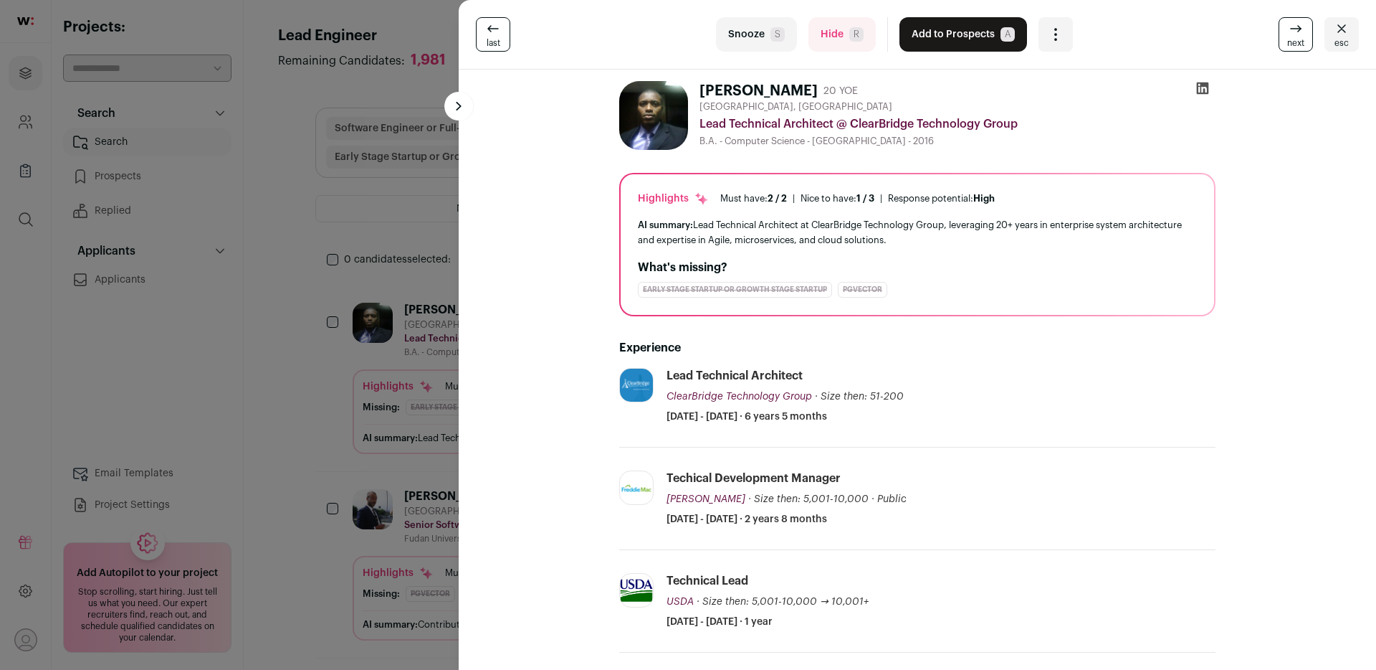
click at [1049, 32] on icon "Open dropdown" at bounding box center [1055, 34] width 17 height 17
click at [979, 29] on button "Add to Prospects A" at bounding box center [964, 34] width 128 height 34
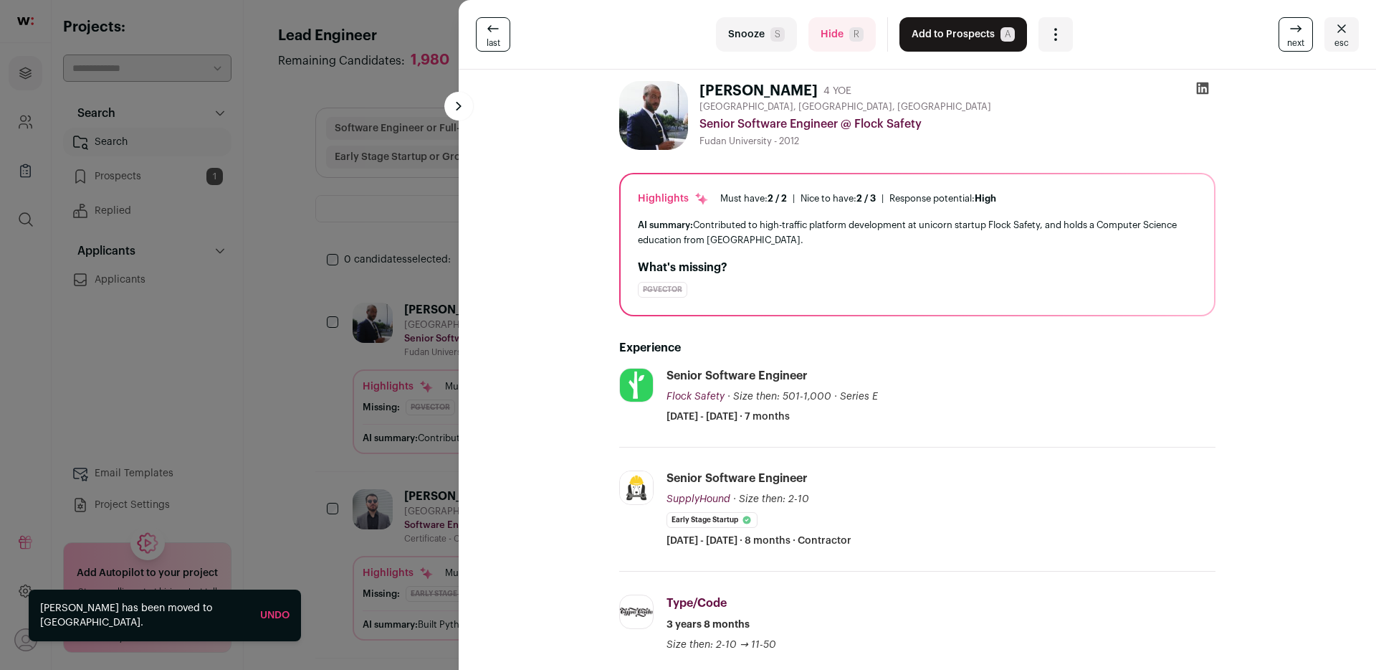
click at [428, 24] on div "last Snooze S Hide R Add to Prospects A Are you sure? Alexander Shilen is alrea…" at bounding box center [688, 335] width 1376 height 670
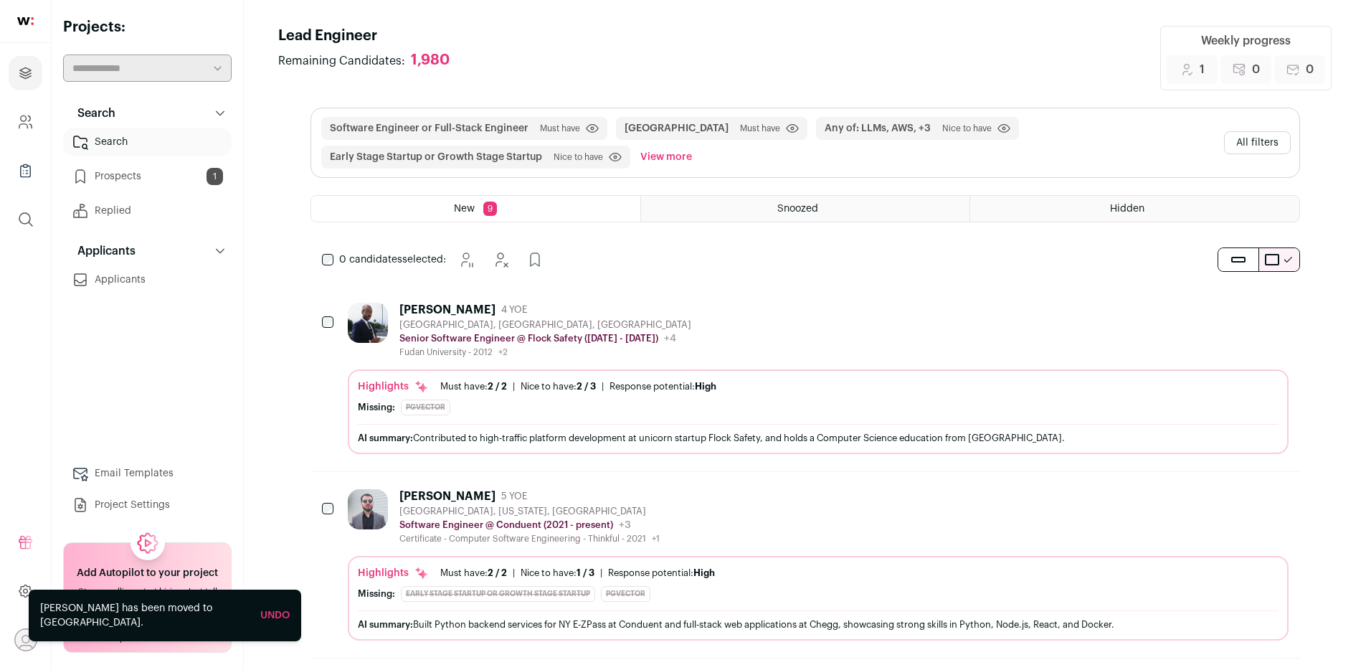
click at [156, 169] on link "Prospects 1" at bounding box center [147, 176] width 168 height 29
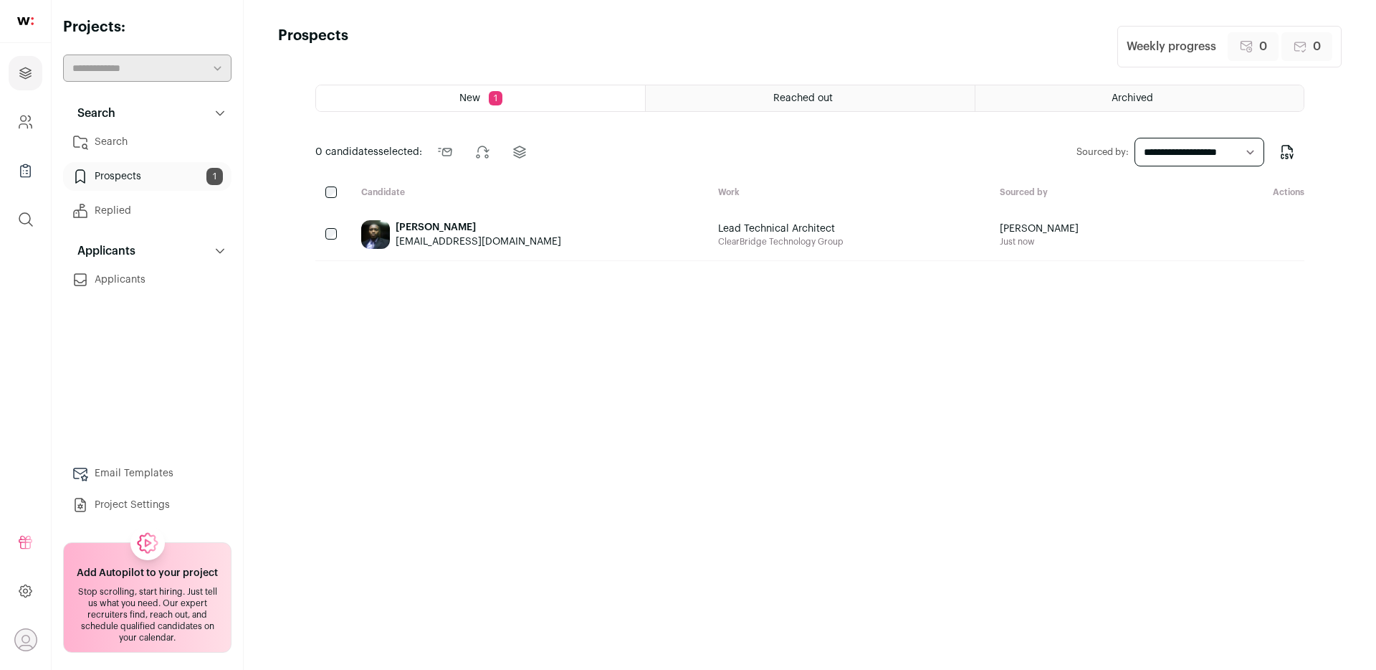
click at [788, 239] on span "ClearBridge Technology Group" at bounding box center [780, 241] width 125 height 11
click at [153, 472] on link "Email Templates" at bounding box center [147, 473] width 168 height 29
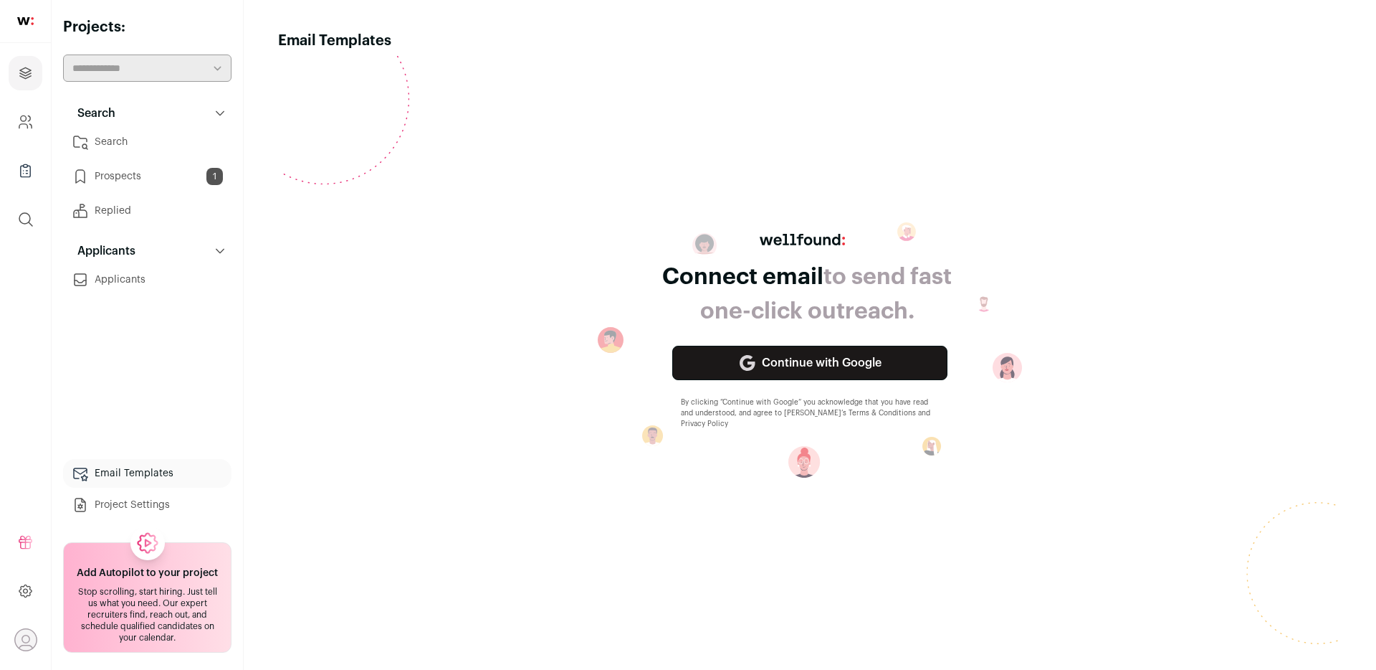
click at [748, 360] on icon at bounding box center [747, 362] width 17 height 17
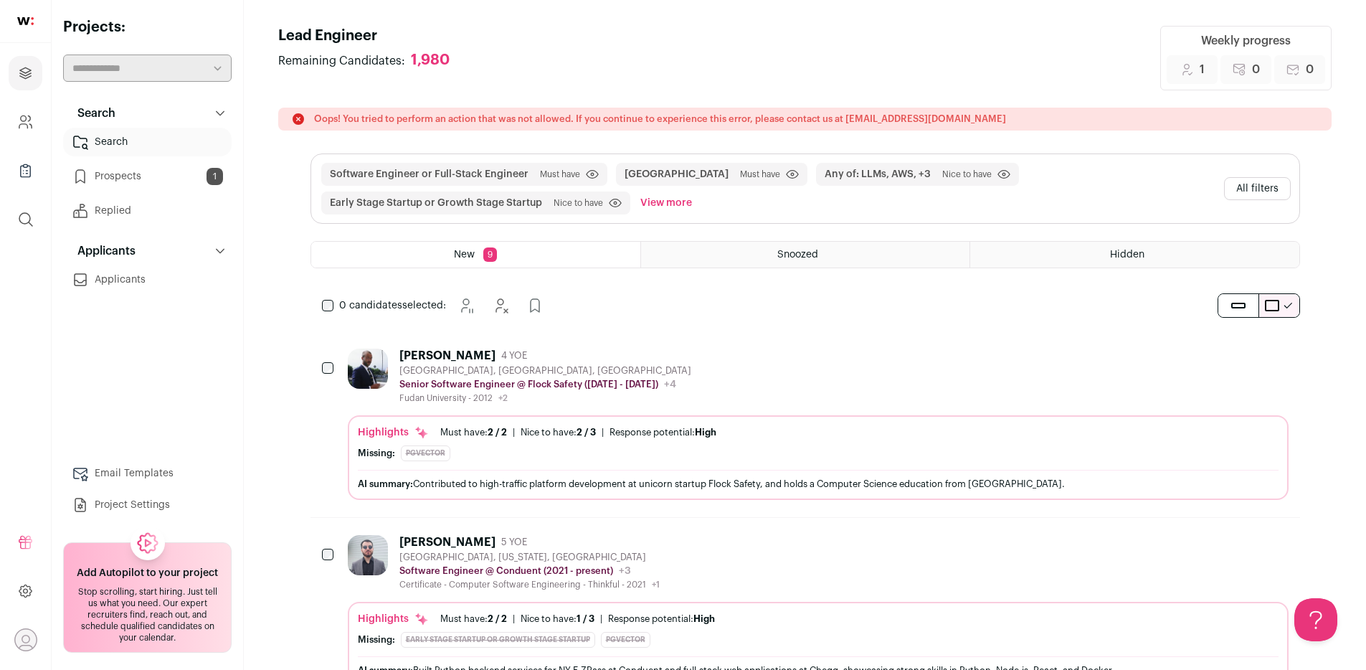
click at [0, 0] on icon at bounding box center [0, 0] width 0 height 0
click at [0, 0] on div "Oops! You tried to perform an action that was not allowed. If you continue to e…" at bounding box center [0, 0] width 0 height 0
click at [297, 114] on icon at bounding box center [297, 118] width 11 height 11
click at [297, 120] on icon at bounding box center [298, 119] width 14 height 14
click at [297, 121] on icon at bounding box center [297, 118] width 11 height 11
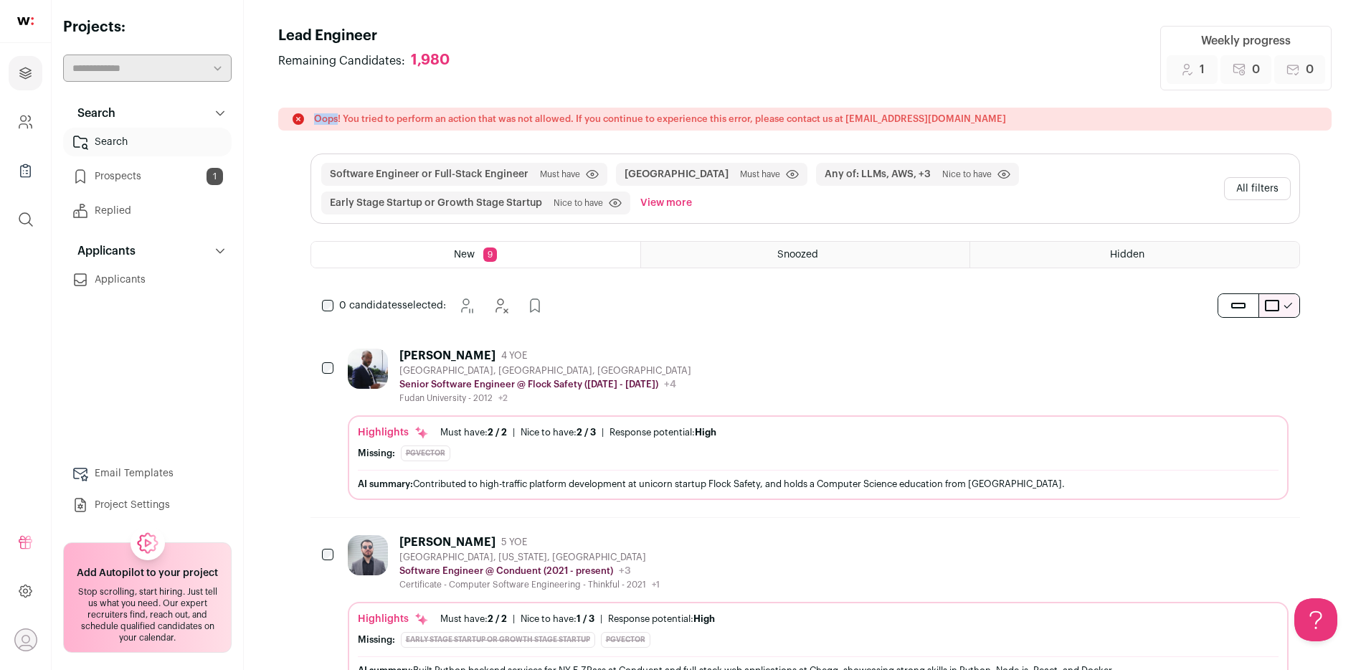
click at [297, 121] on icon at bounding box center [297, 118] width 11 height 11
click at [183, 176] on link "Prospects 1" at bounding box center [147, 176] width 168 height 29
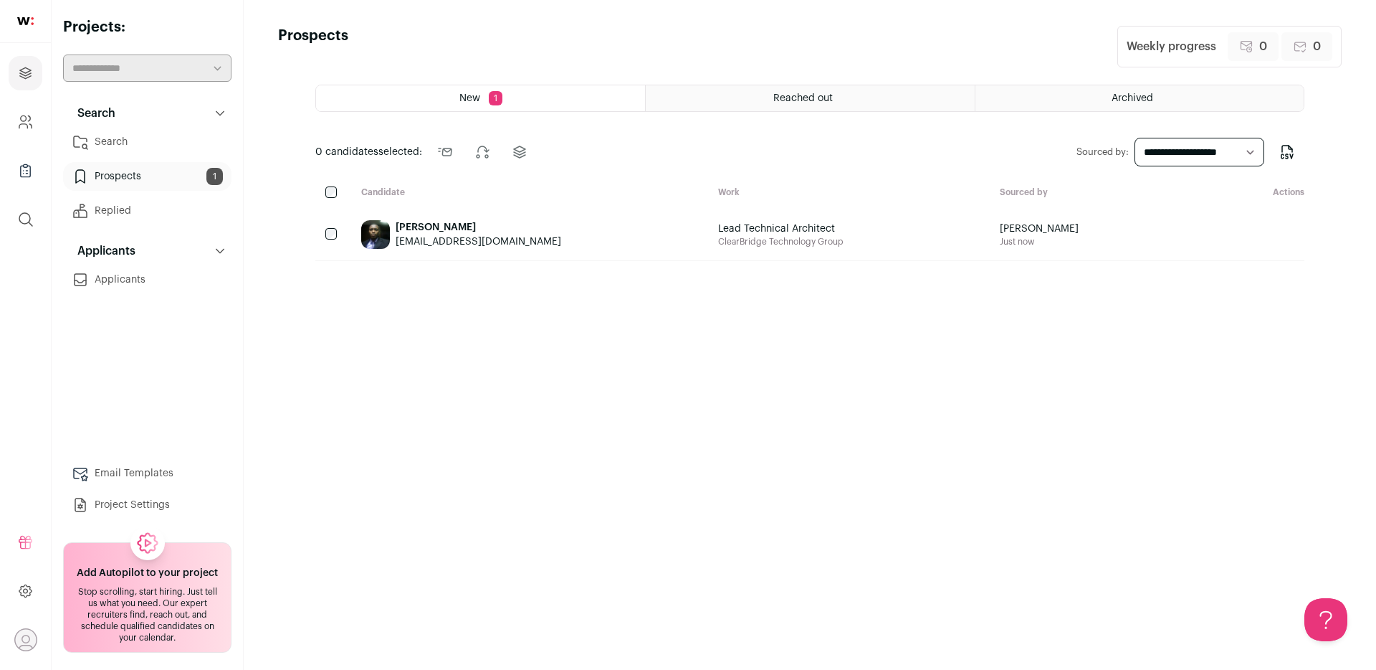
click at [1151, 241] on div "Joshua Aruno joshuaaruno500@gmail.com Lead Technical Architect ClearBridge Tech…" at bounding box center [809, 235] width 989 height 52
click at [451, 229] on div "[PERSON_NAME]" at bounding box center [479, 227] width 166 height 14
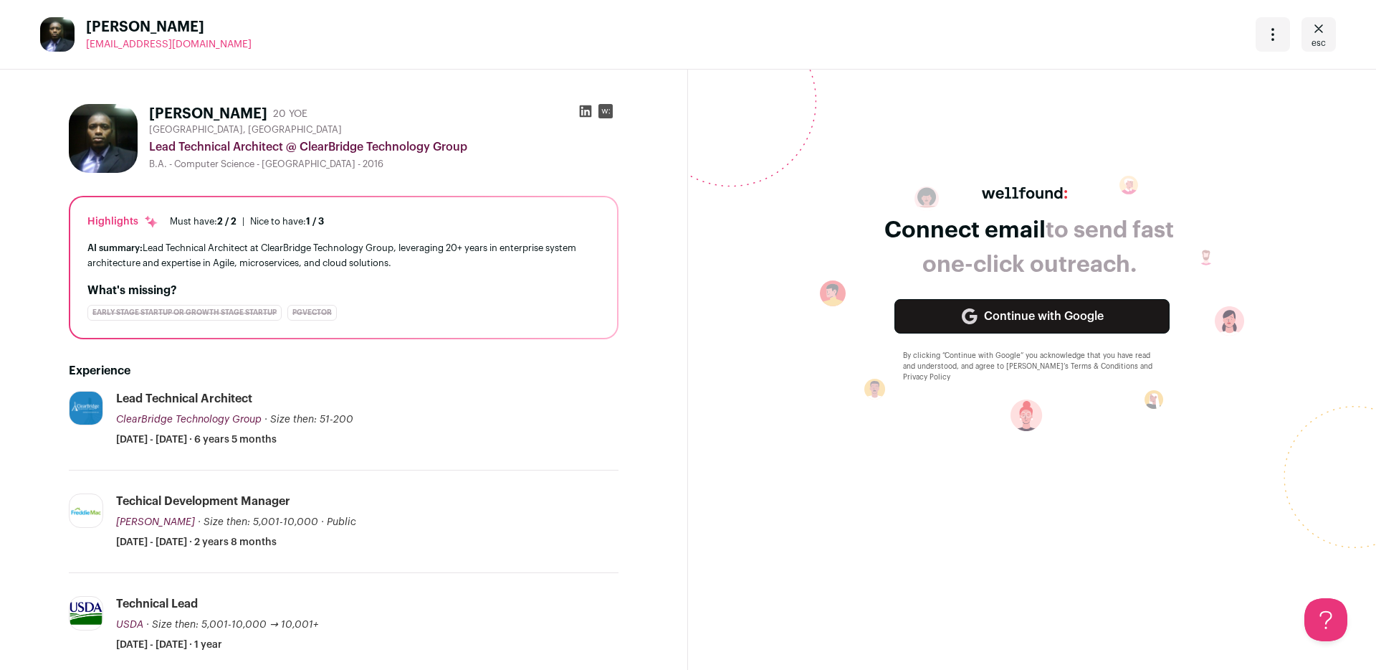
click at [983, 325] on link "Continue with Google" at bounding box center [1032, 316] width 275 height 34
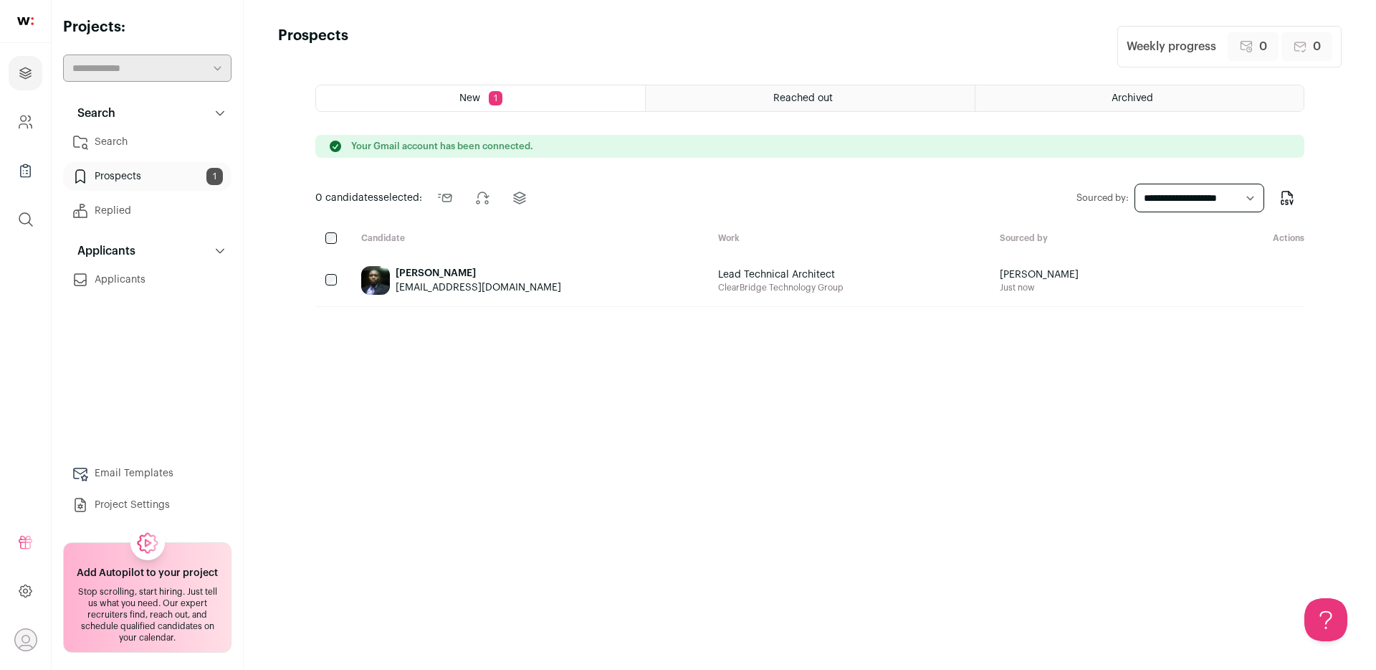
click at [610, 289] on div "[PERSON_NAME] [EMAIL_ADDRESS][DOMAIN_NAME]" at bounding box center [528, 280] width 357 height 52
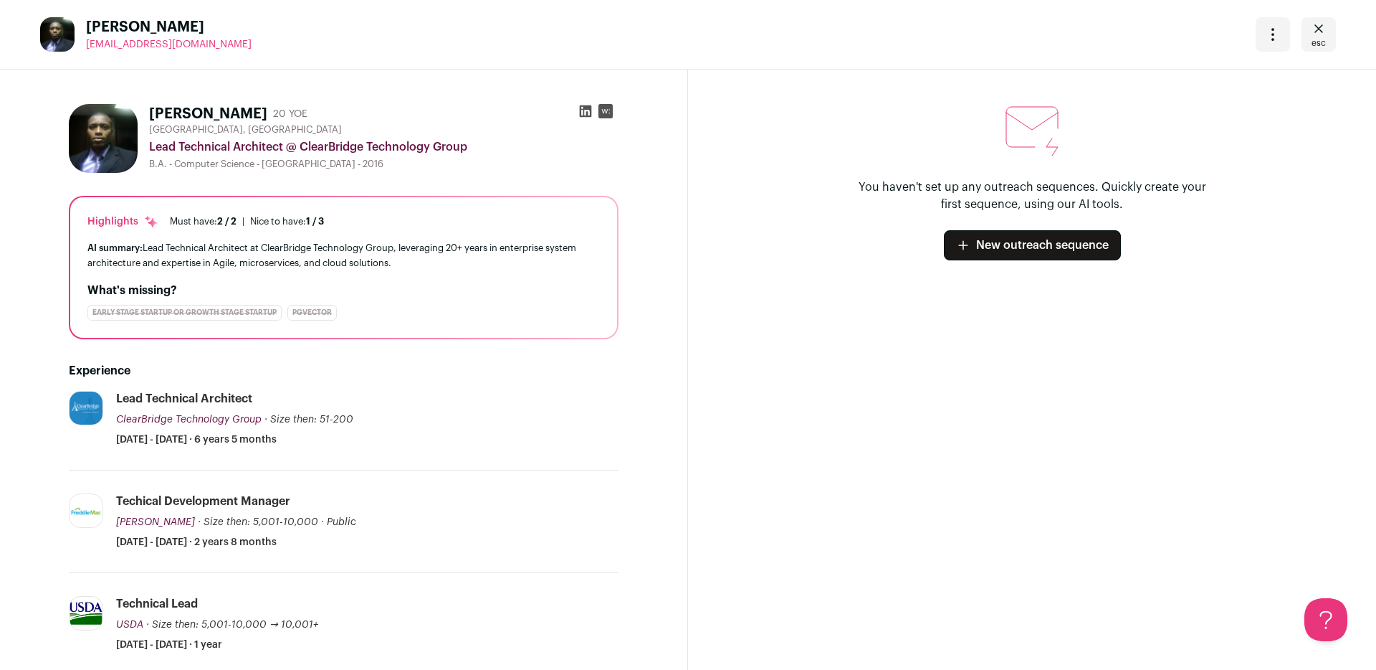
click at [1016, 250] on link "New outreach sequence" at bounding box center [1032, 245] width 177 height 30
click at [580, 109] on icon at bounding box center [586, 111] width 12 height 12
click at [1316, 31] on icon "Close" at bounding box center [1318, 28] width 17 height 17
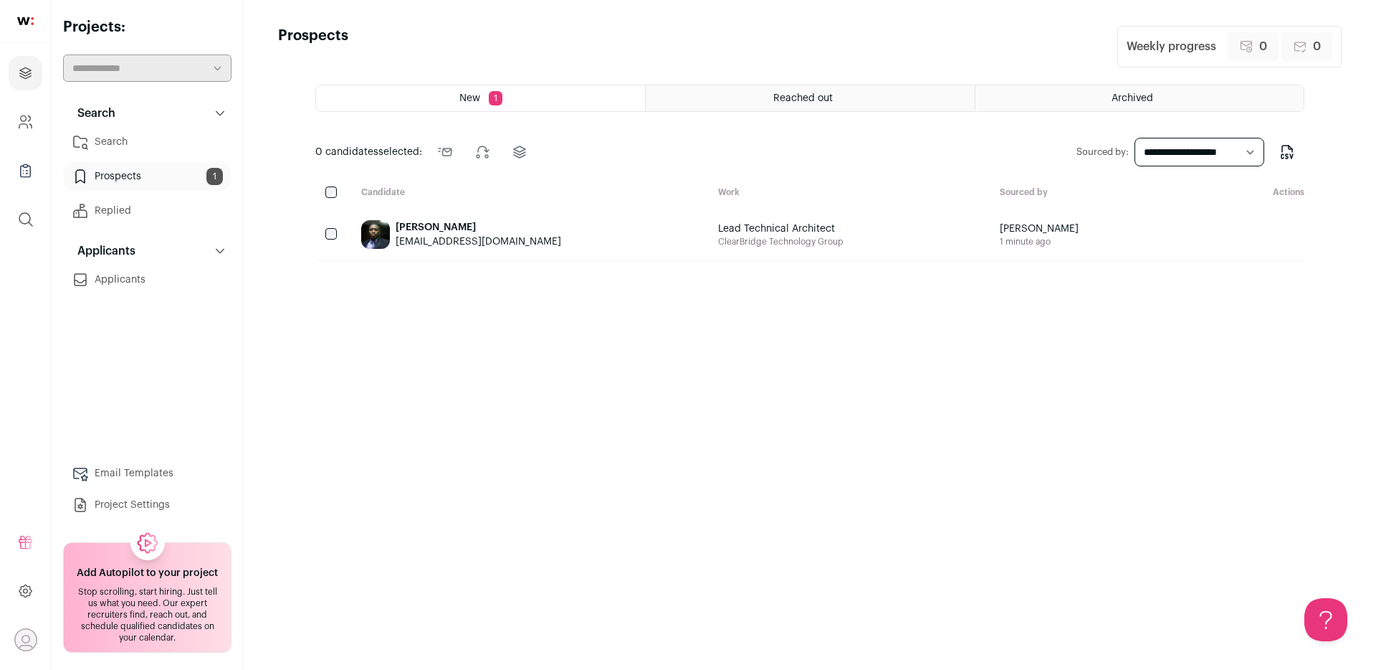
click at [135, 175] on link "Prospects 1" at bounding box center [147, 176] width 168 height 29
click at [758, 97] on div "Reached out" at bounding box center [810, 98] width 328 height 26
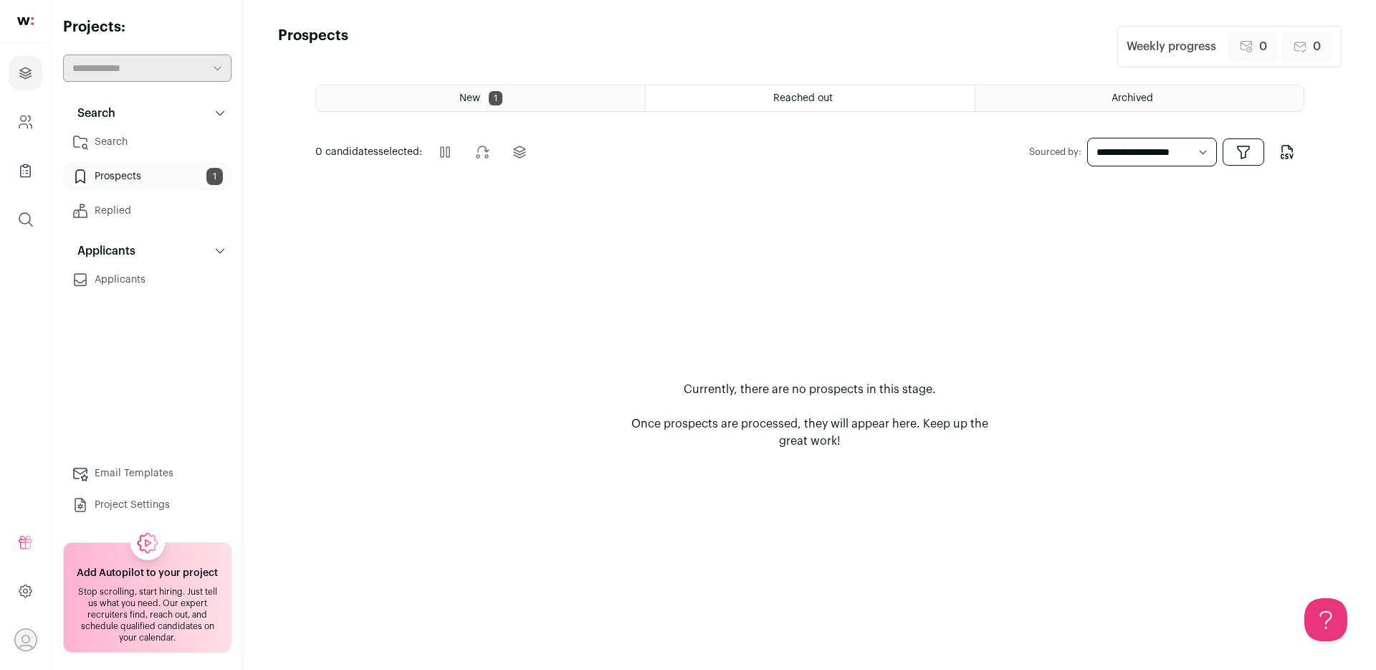
click at [598, 90] on div "New 1" at bounding box center [480, 98] width 329 height 26
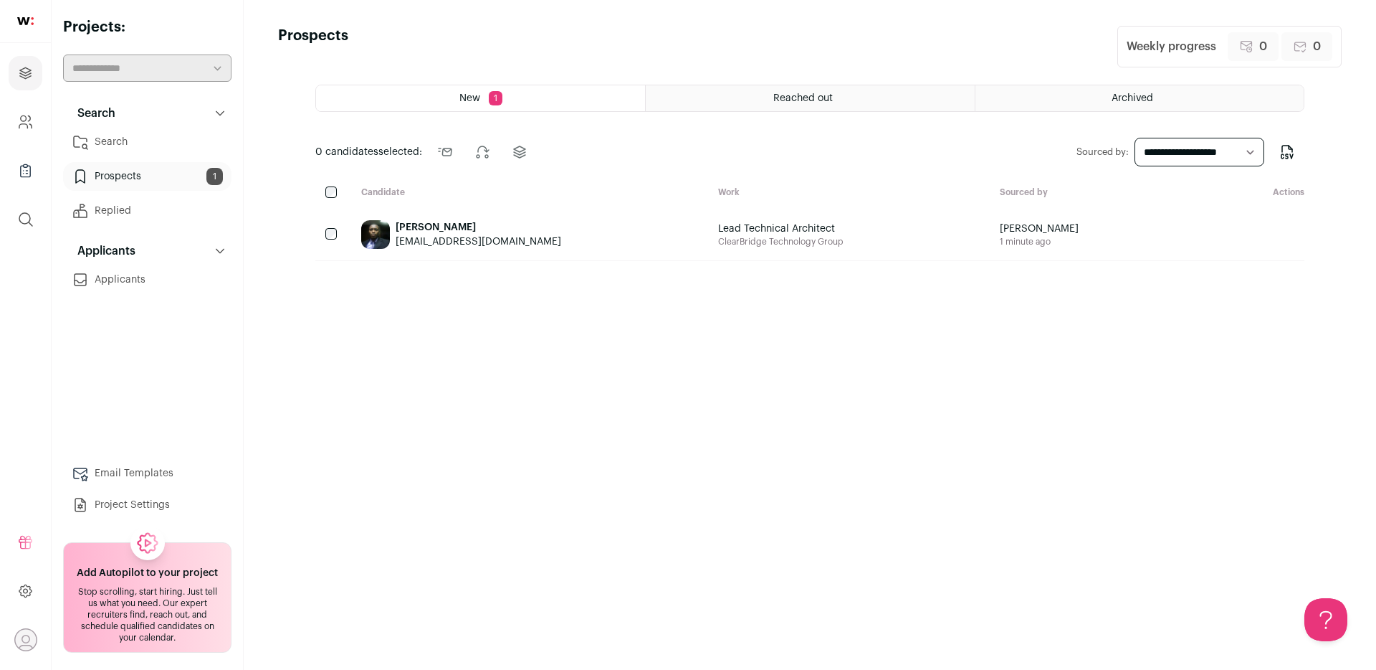
click at [1158, 98] on div "Archived" at bounding box center [1140, 98] width 328 height 26
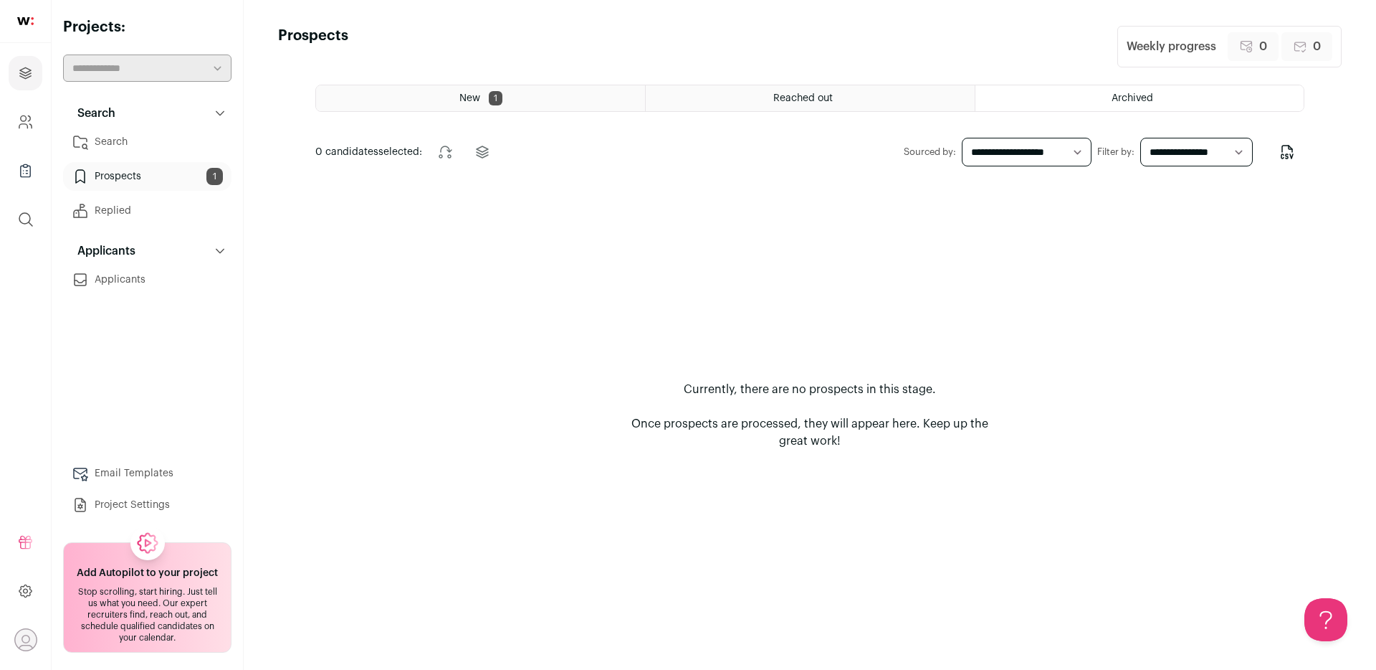
click at [895, 101] on div "Reached out" at bounding box center [810, 98] width 328 height 26
click at [574, 91] on div "New 1" at bounding box center [480, 98] width 329 height 26
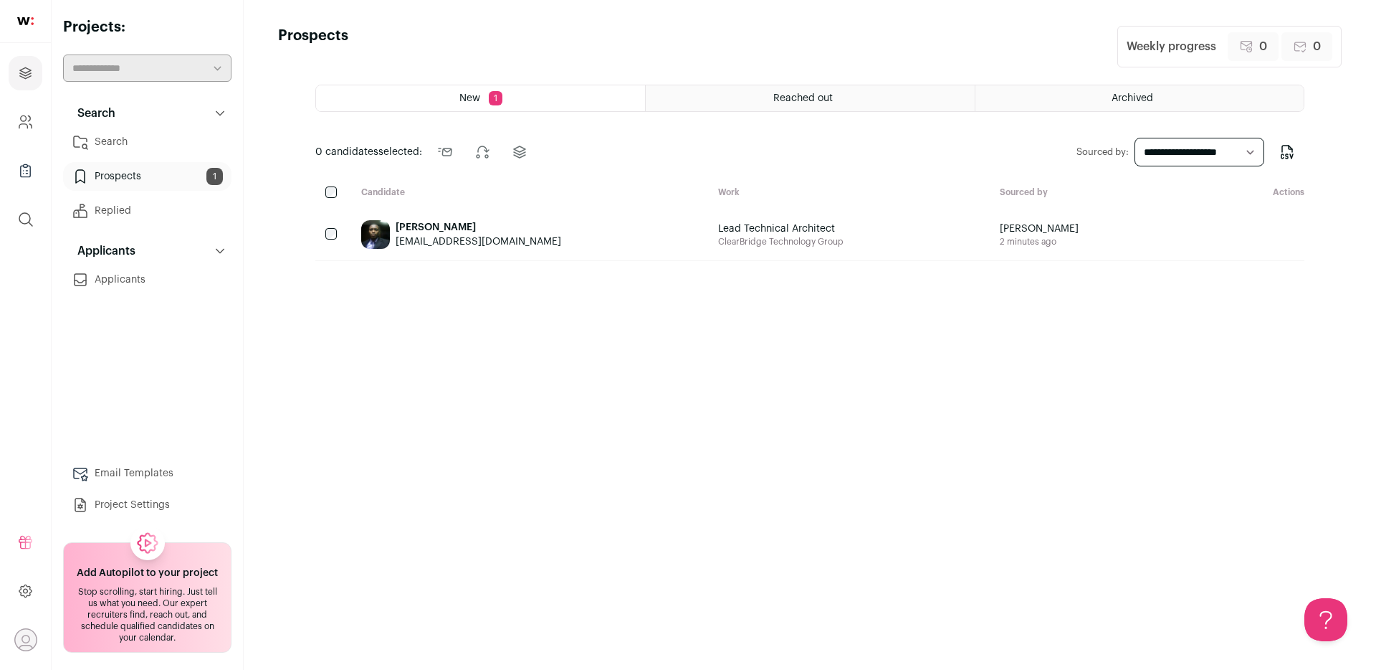
click at [158, 215] on link "Replied" at bounding box center [147, 210] width 168 height 29
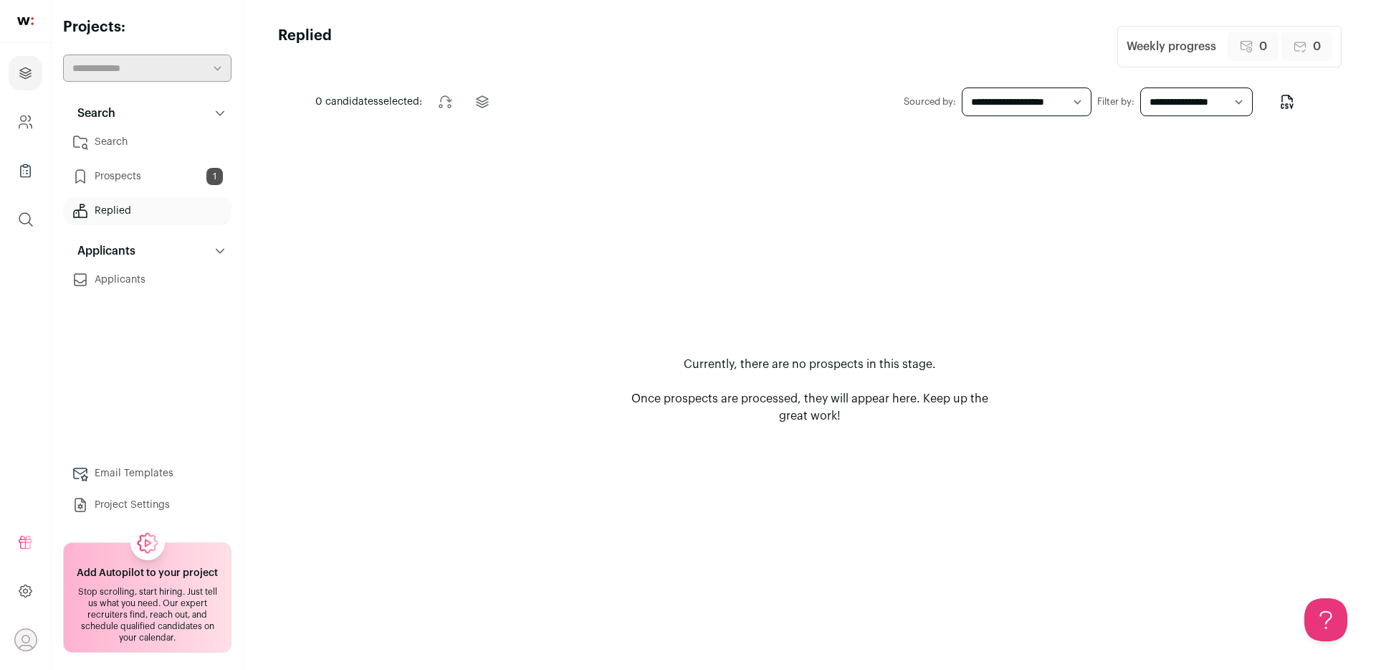
click at [158, 182] on link "Prospects 1" at bounding box center [147, 176] width 168 height 29
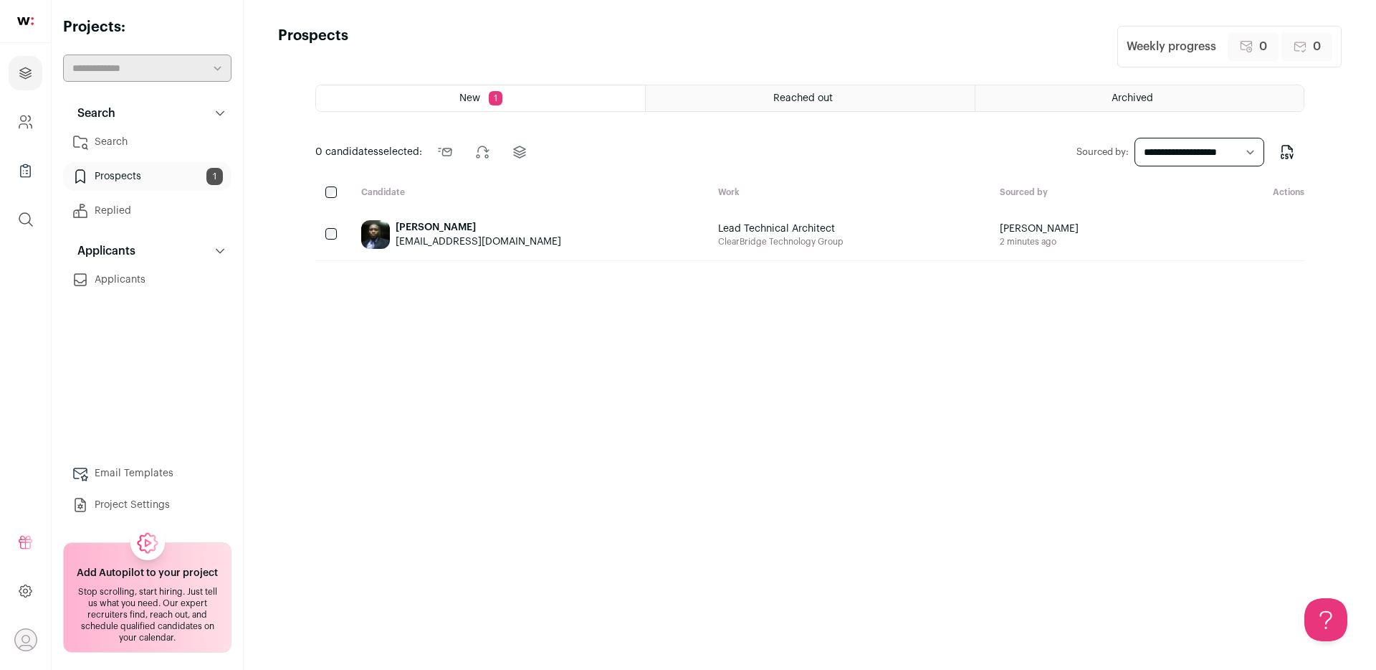
click at [171, 143] on link "Search" at bounding box center [147, 142] width 168 height 29
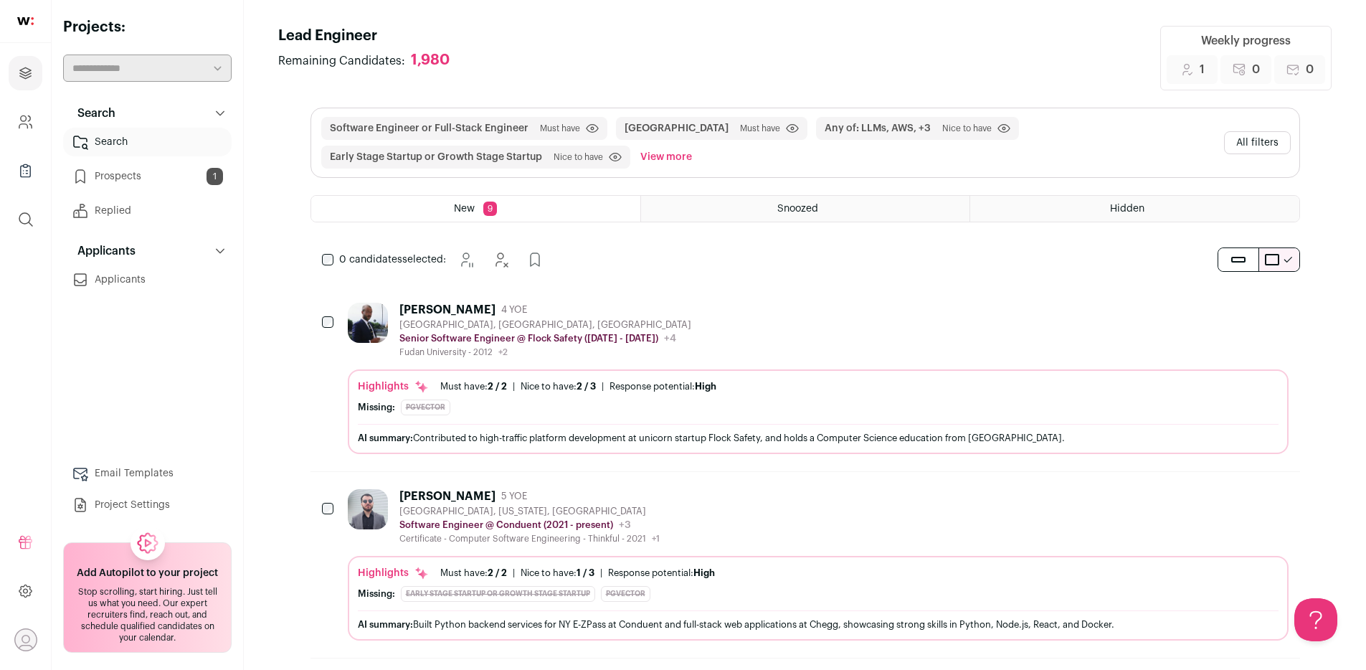
click at [158, 163] on link "Prospects 1" at bounding box center [147, 176] width 168 height 29
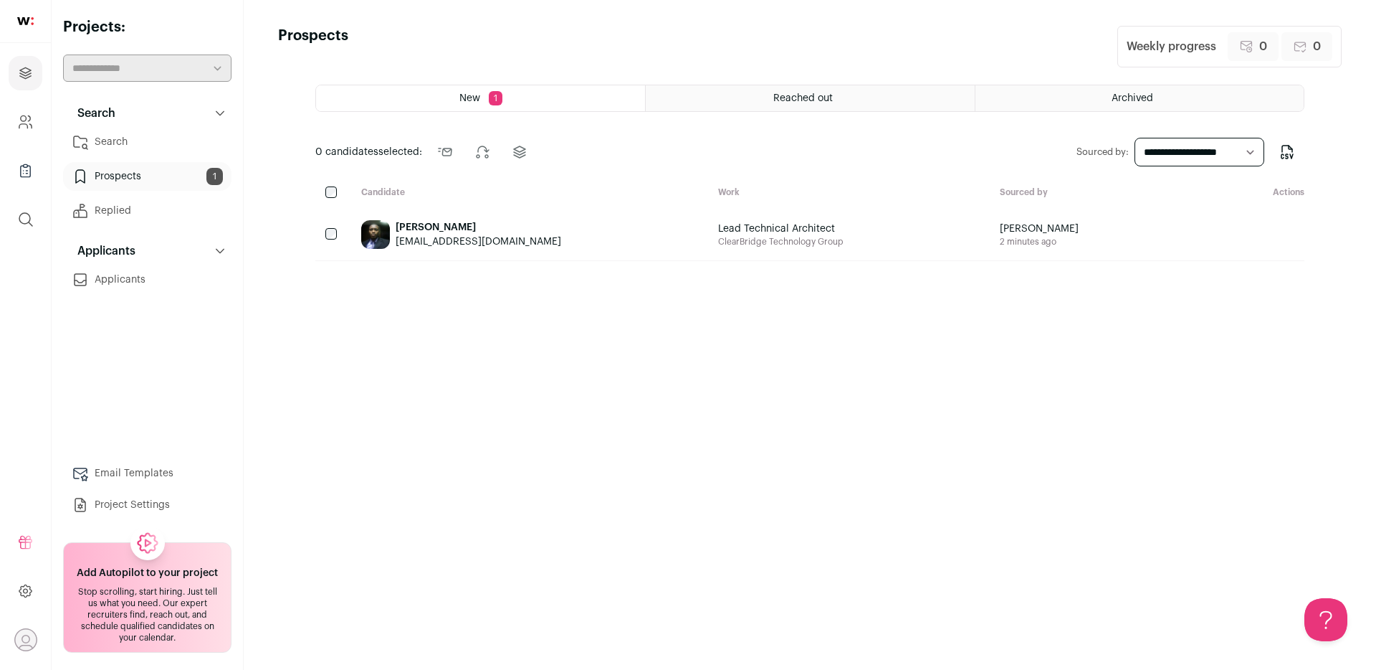
click at [147, 203] on link "Replied" at bounding box center [147, 210] width 168 height 29
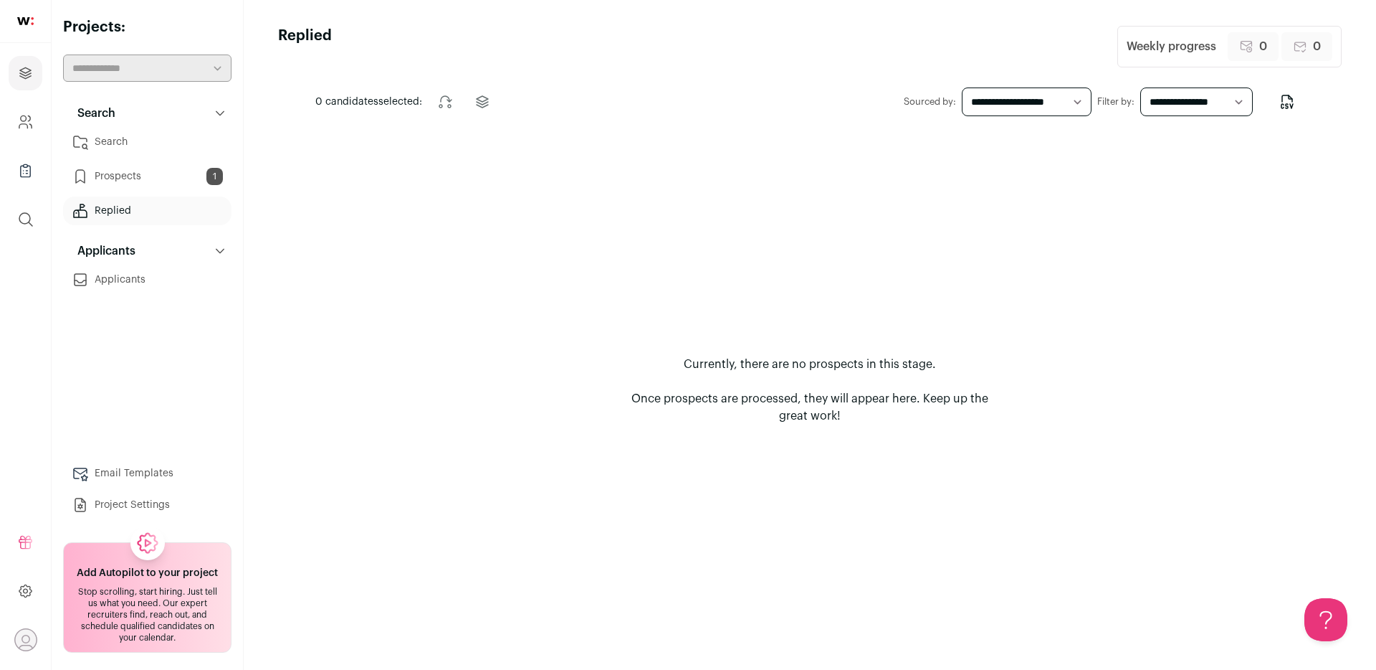
click at [151, 178] on link "Prospects 1" at bounding box center [147, 176] width 168 height 29
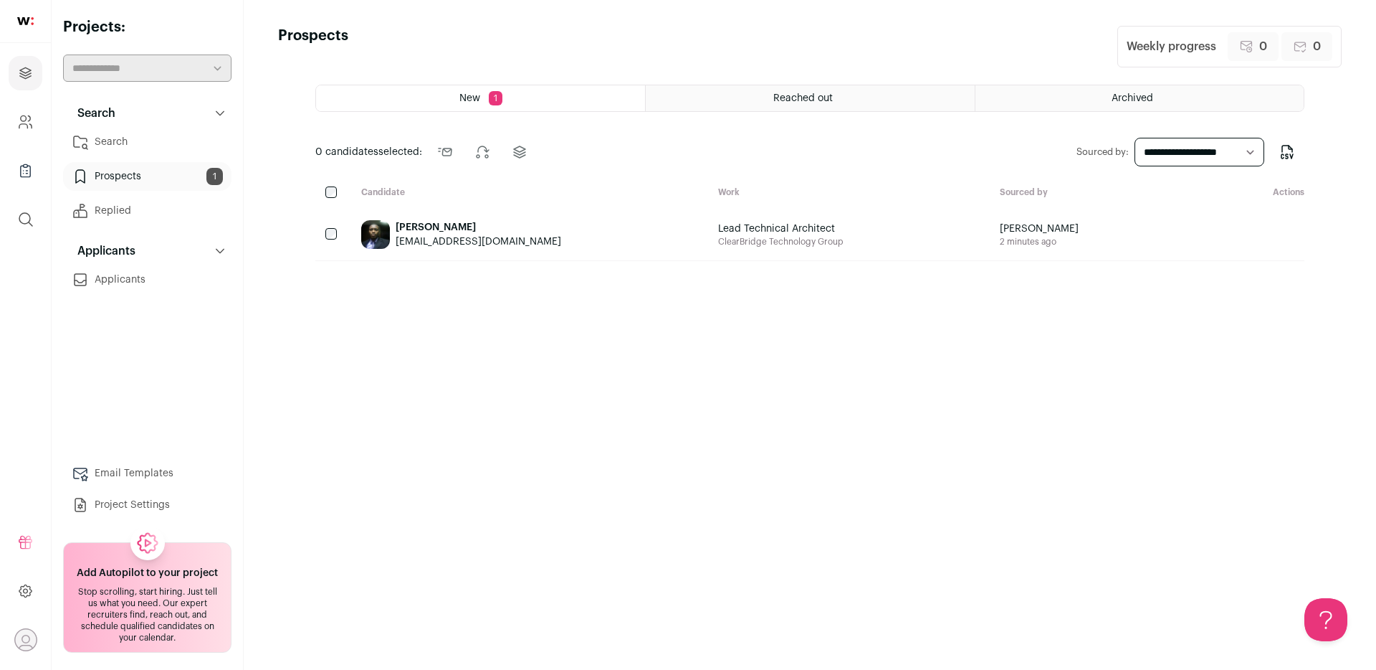
click at [529, 238] on div "[EMAIL_ADDRESS][DOMAIN_NAME]" at bounding box center [479, 241] width 166 height 14
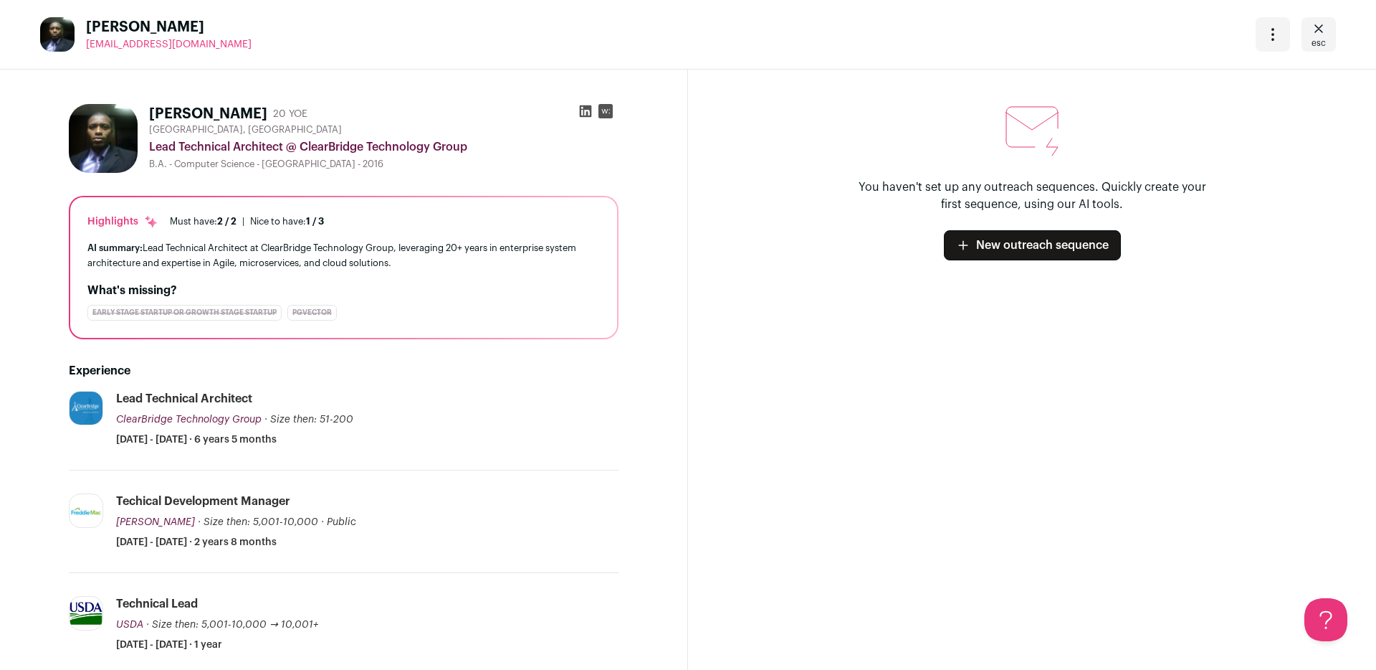
click at [1311, 35] on icon "Close" at bounding box center [1318, 28] width 17 height 17
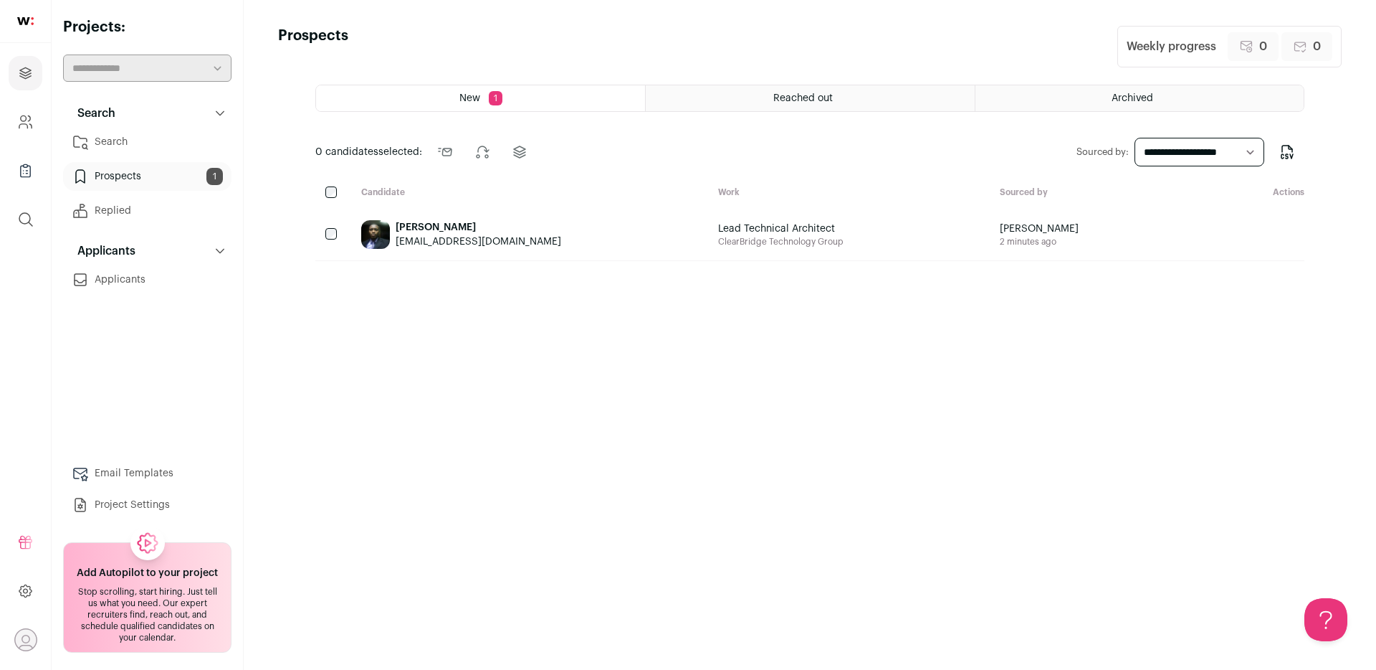
click at [739, 107] on div "Reached out" at bounding box center [810, 98] width 328 height 26
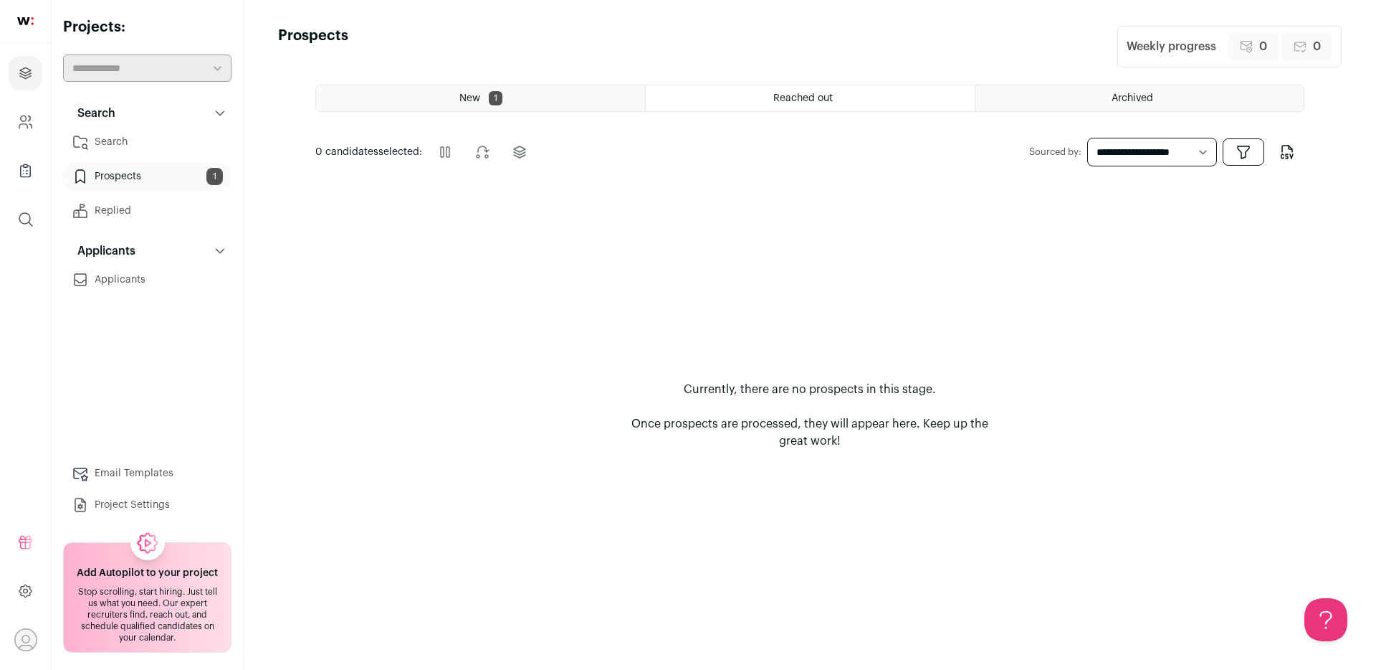
click at [589, 104] on div "New 1" at bounding box center [480, 98] width 329 height 26
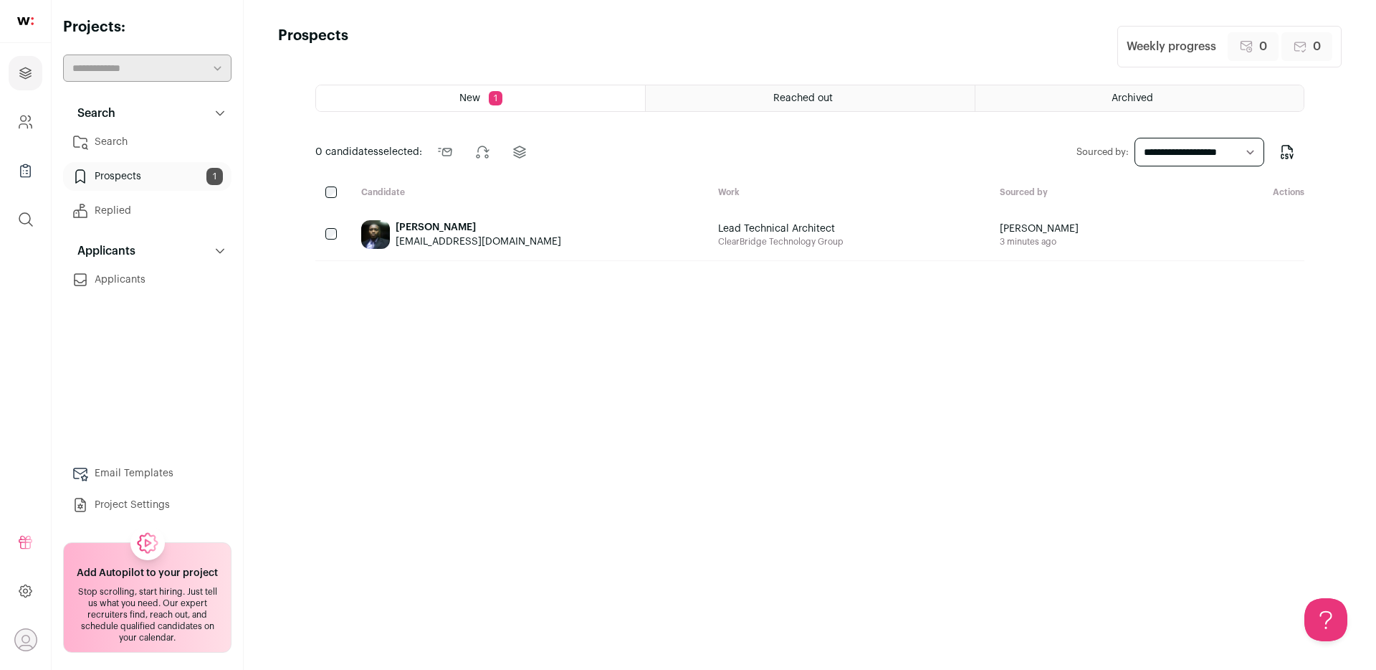
click at [728, 103] on div "Reached out" at bounding box center [810, 98] width 328 height 26
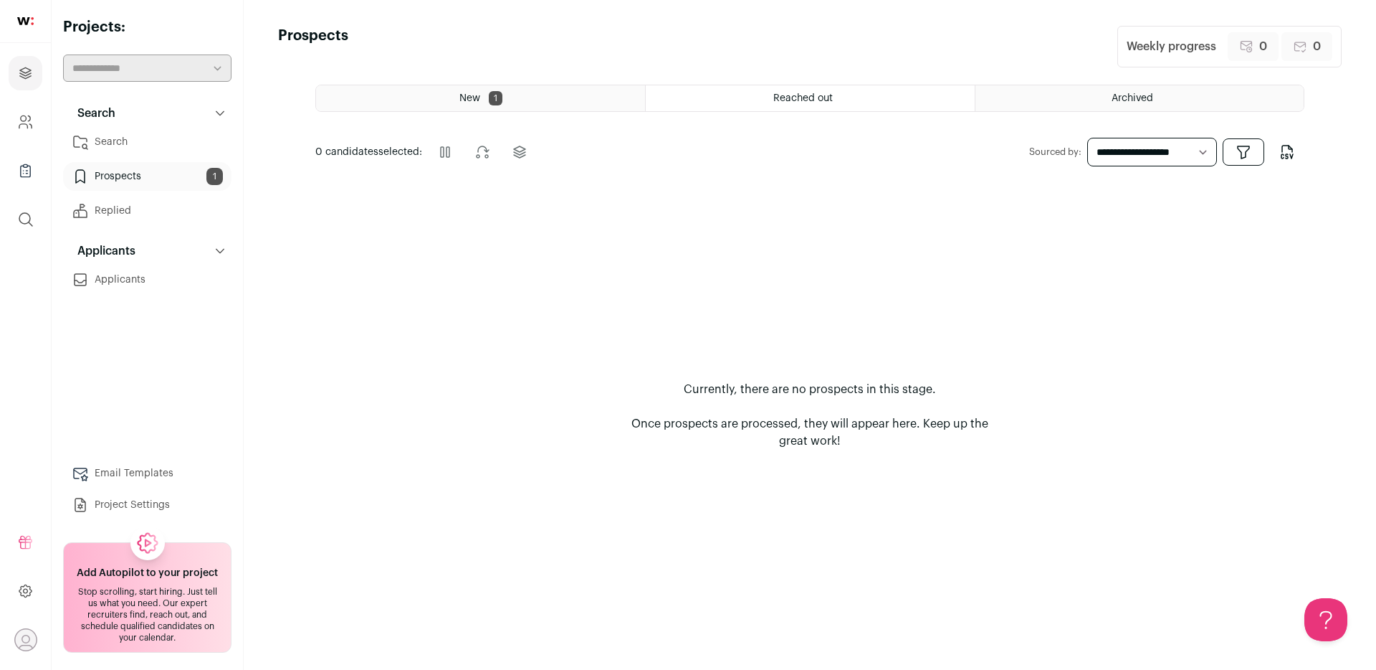
click at [1119, 100] on span "Archived" at bounding box center [1133, 98] width 42 height 10
click at [814, 98] on span "Reached out" at bounding box center [802, 98] width 59 height 10
click at [531, 103] on div "New 1" at bounding box center [480, 98] width 329 height 26
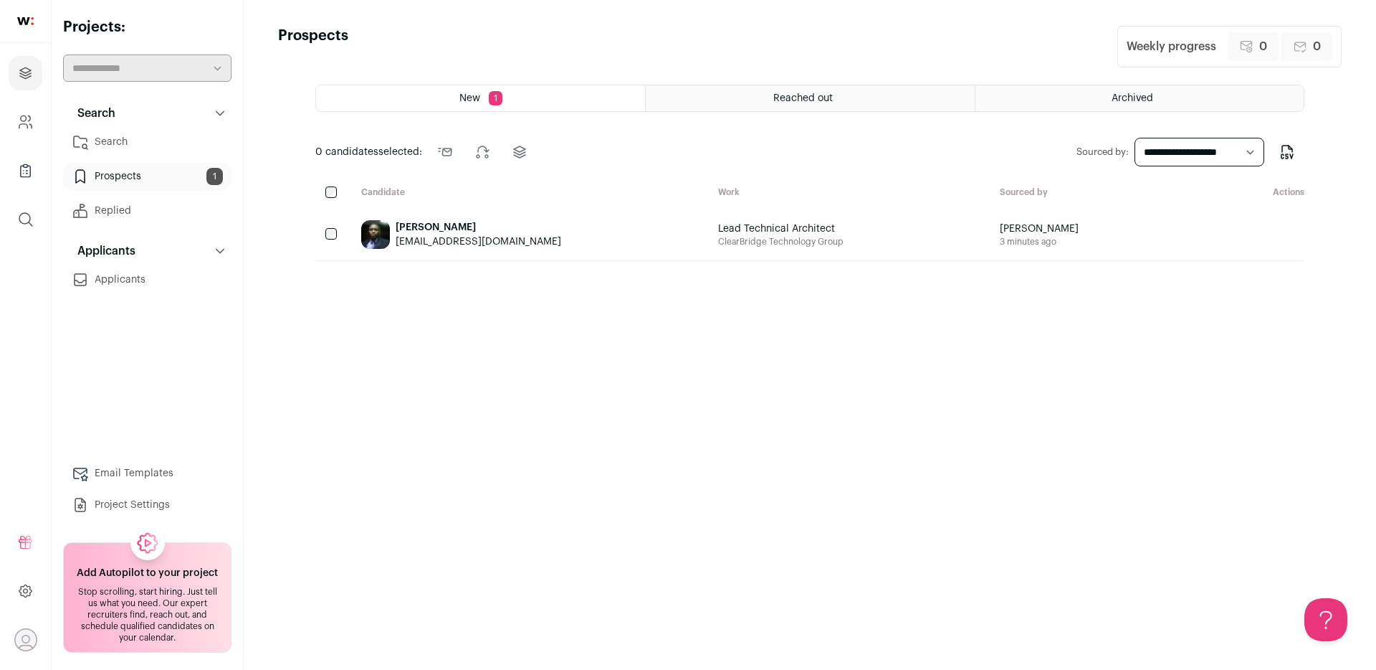
click at [180, 180] on link "Prospects 1" at bounding box center [147, 176] width 168 height 29
click at [364, 49] on header "Prospects Weekly progress 0 Reach outs pending 0 Reach outs sent" at bounding box center [810, 47] width 1064 height 42
click at [295, 34] on h1 "Prospects" at bounding box center [313, 47] width 70 height 42
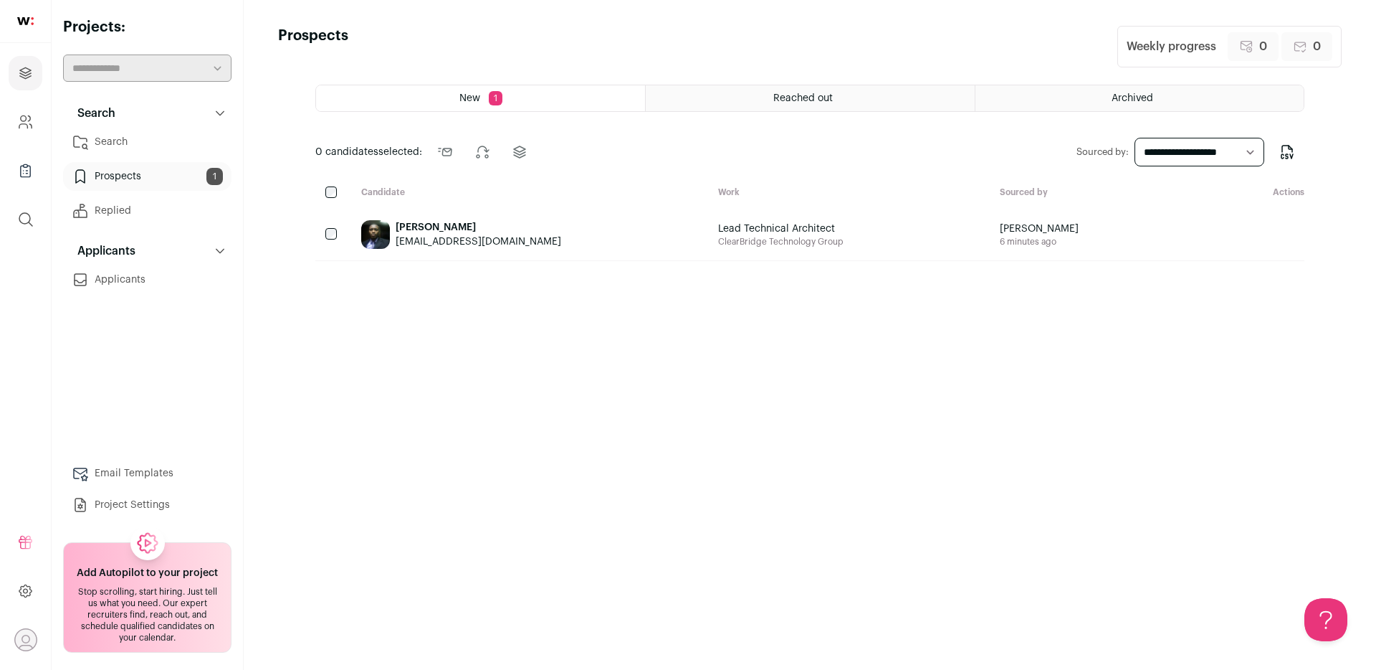
click at [110, 180] on link "Prospects 1" at bounding box center [147, 176] width 168 height 29
click at [418, 297] on div "New 1 Reached out Archived 0 candidates selected: Send outreach Change stage Ch…" at bounding box center [809, 364] width 989 height 559
click at [316, 32] on h1 "Prospects" at bounding box center [313, 47] width 70 height 42
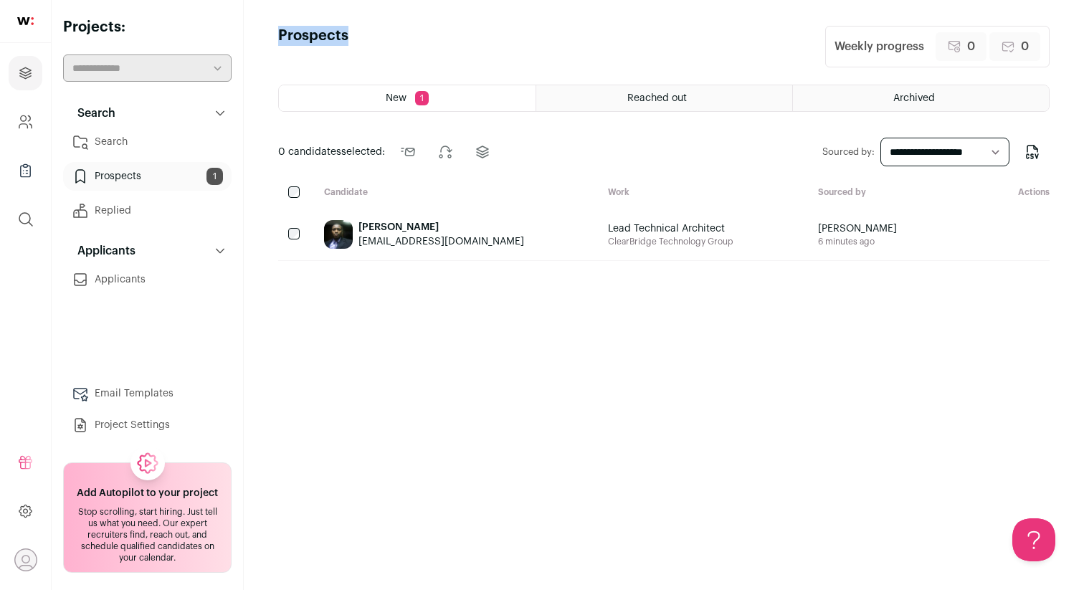
click at [115, 141] on link "Search" at bounding box center [147, 142] width 168 height 29
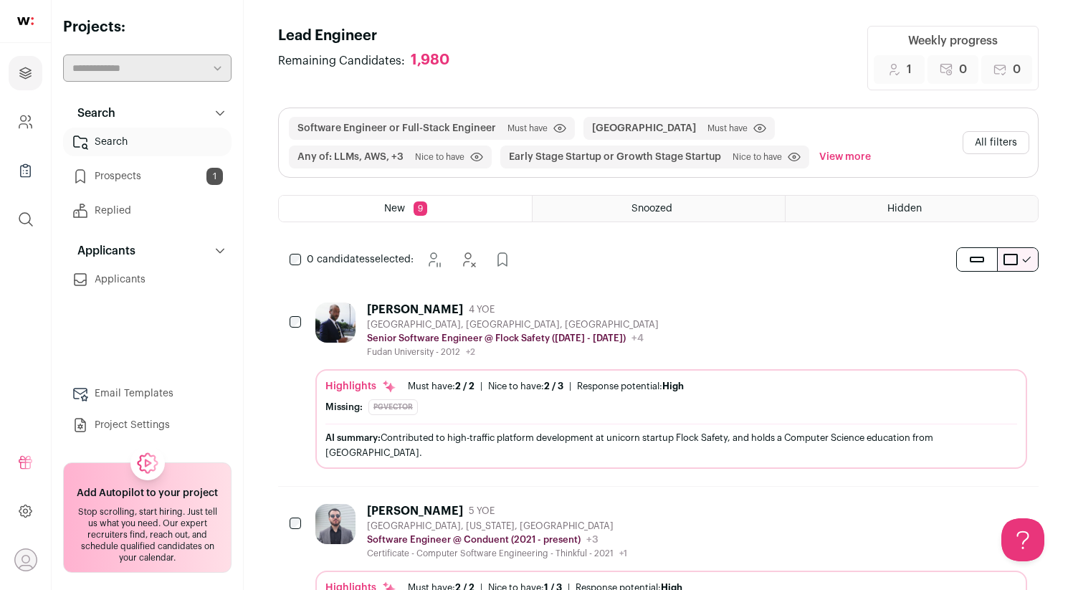
click at [816, 161] on button "View more" at bounding box center [844, 157] width 57 height 23
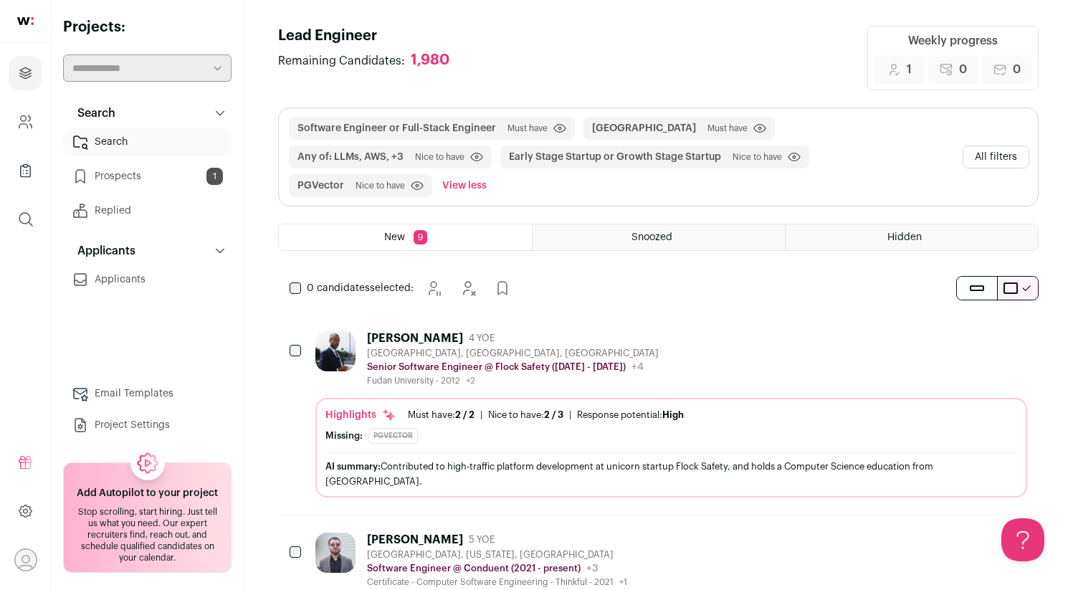
click at [405, 180] on span "Nice to have" at bounding box center [380, 185] width 49 height 11
click at [1008, 146] on button "All filters" at bounding box center [996, 157] width 67 height 23
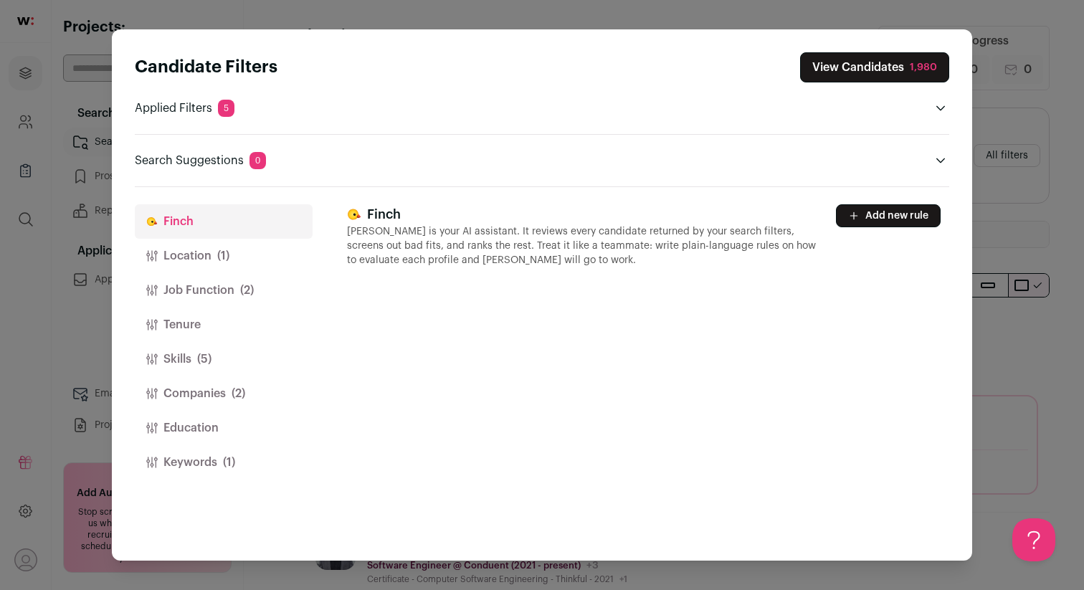
click at [202, 262] on button "Location (1)" at bounding box center [224, 256] width 178 height 34
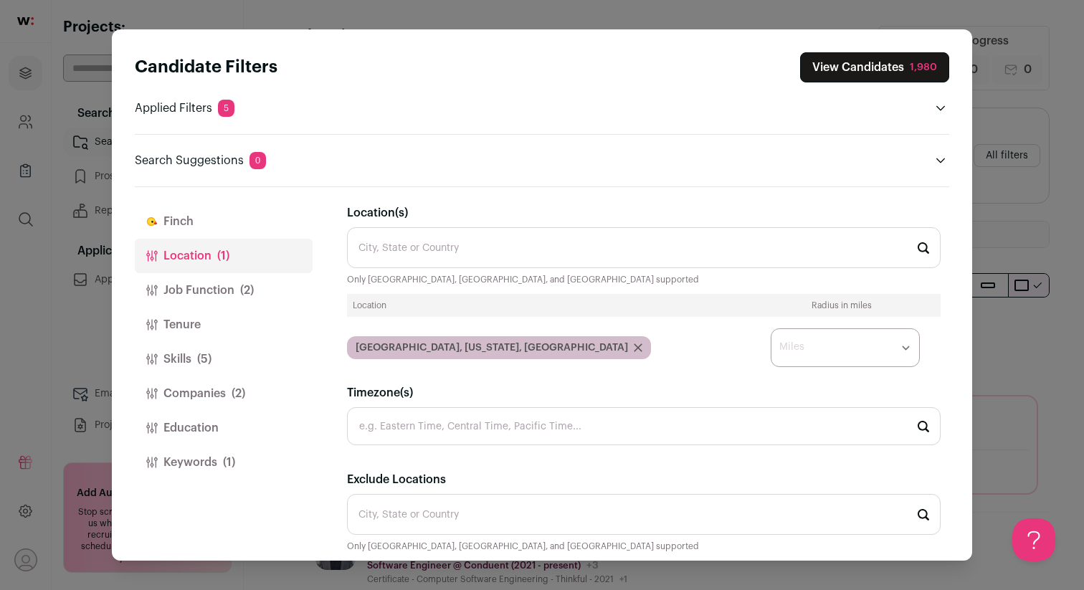
click at [203, 282] on button "Job Function (2)" at bounding box center [224, 290] width 178 height 34
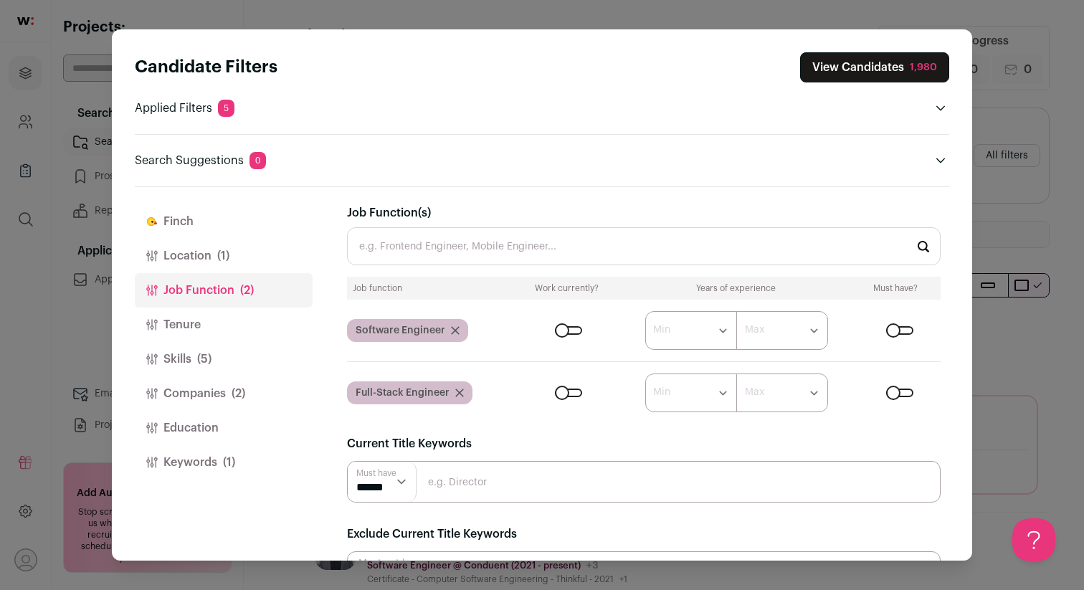
click at [219, 323] on button "Tenure" at bounding box center [224, 325] width 178 height 34
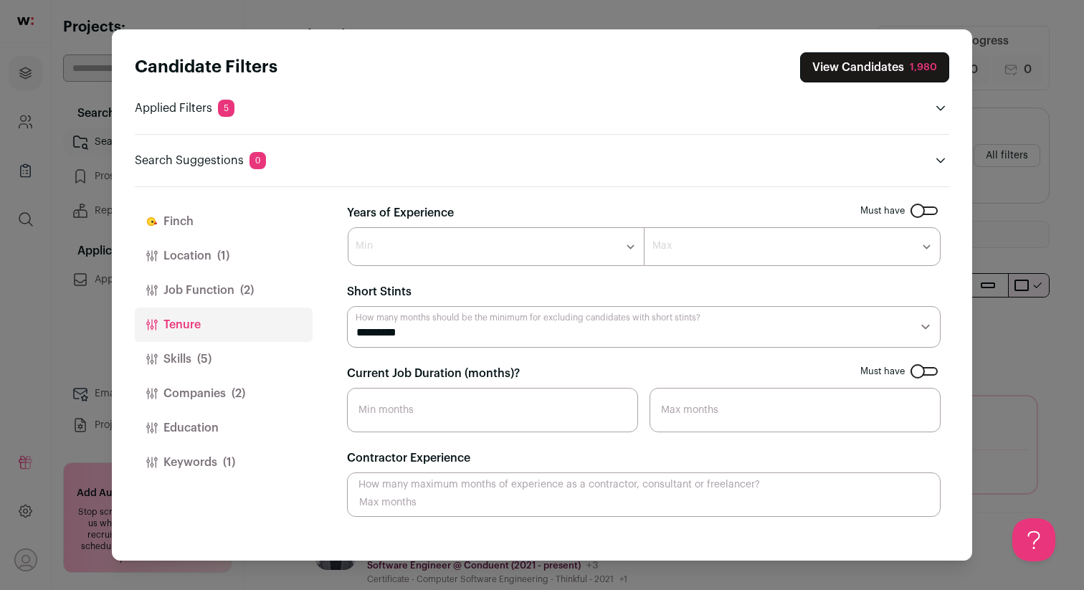
click at [216, 356] on button "Skills (5)" at bounding box center [224, 359] width 178 height 34
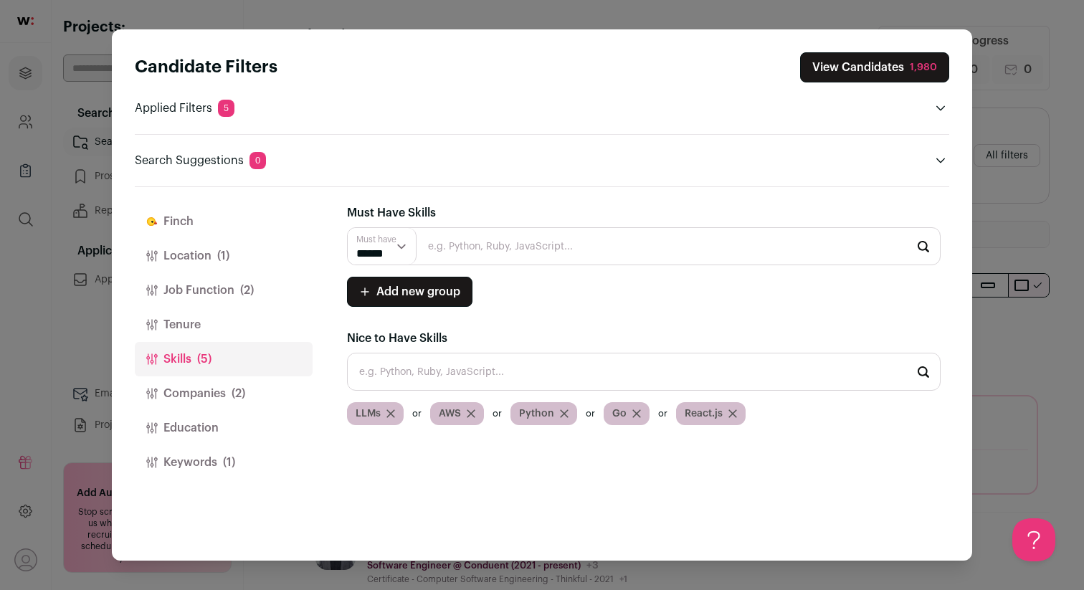
click at [185, 399] on button "Companies (2)" at bounding box center [224, 393] width 178 height 34
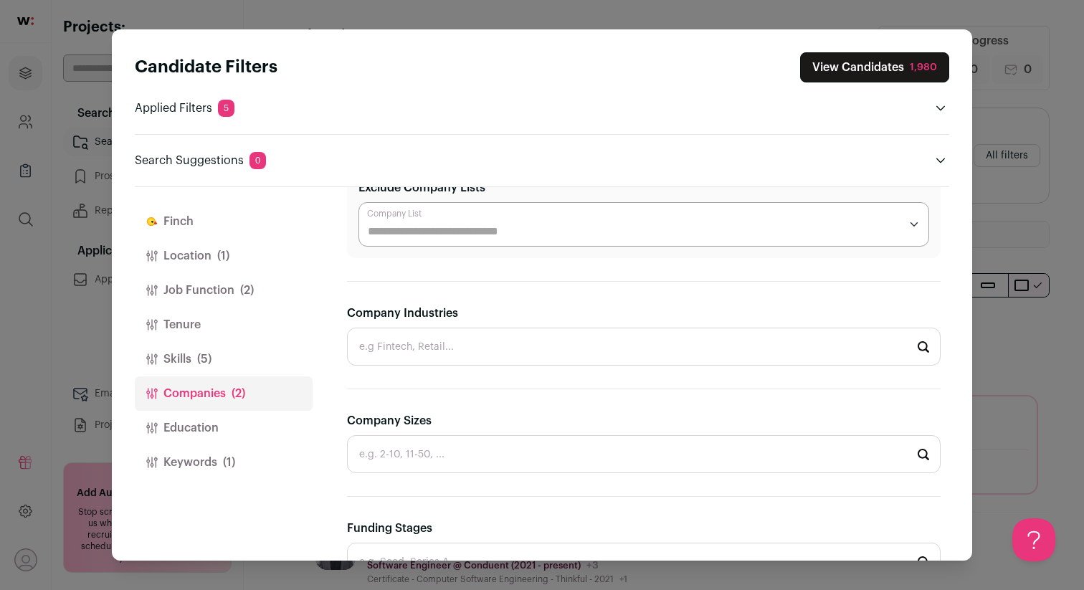
scroll to position [323, 0]
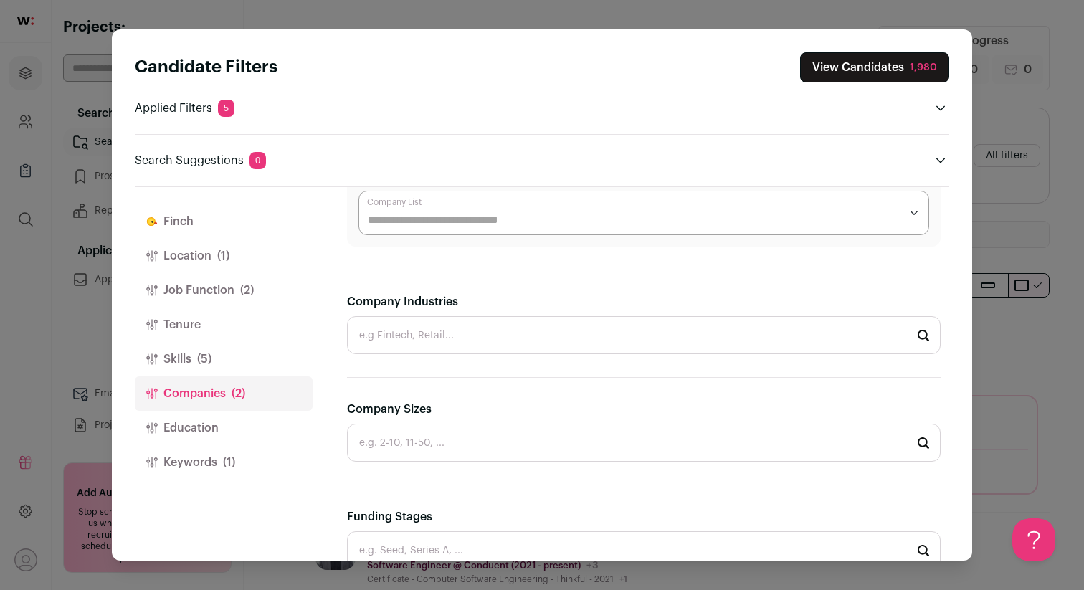
click at [227, 440] on button "Education" at bounding box center [224, 428] width 178 height 34
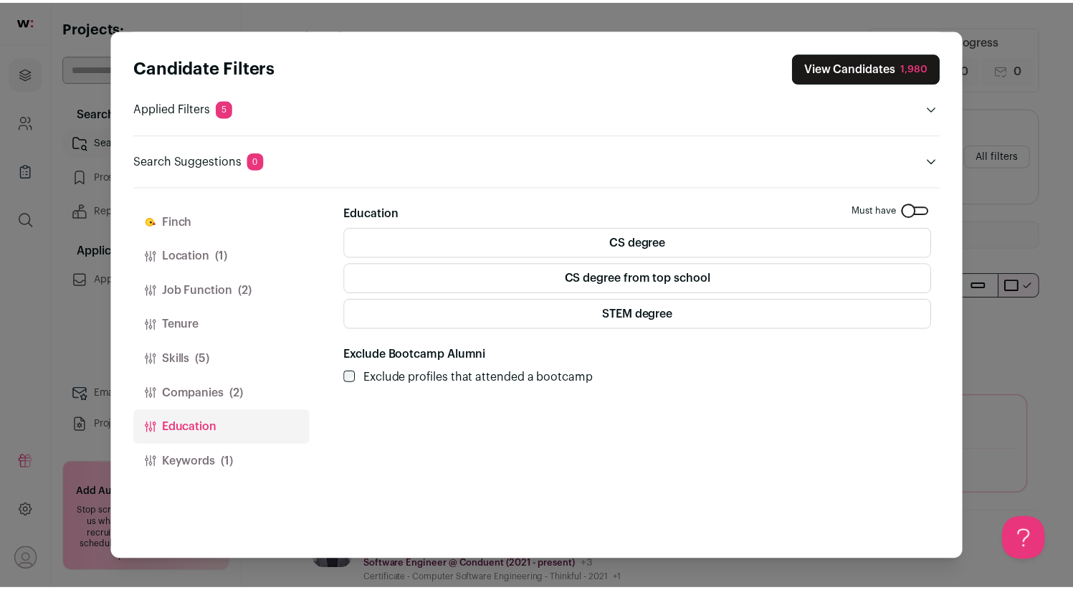
scroll to position [0, 0]
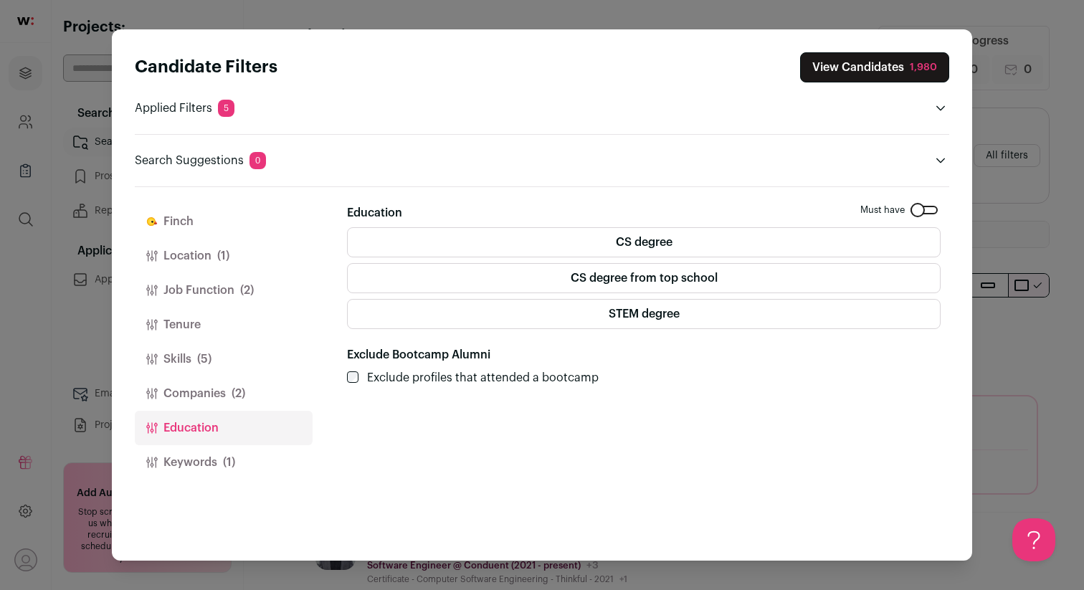
click at [227, 456] on span "(1)" at bounding box center [229, 462] width 12 height 17
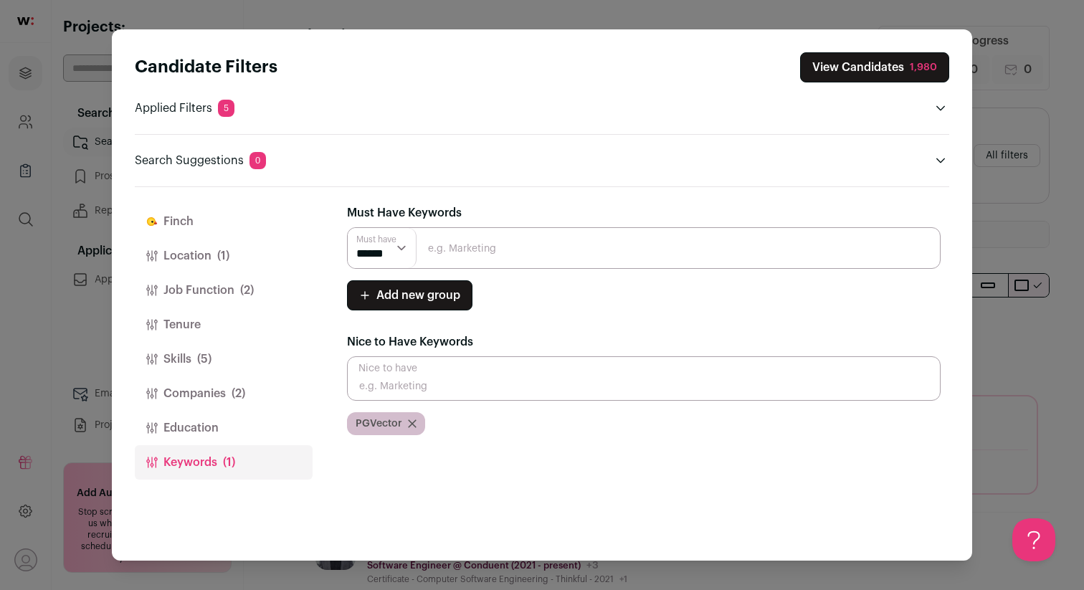
click at [413, 419] on icon "Close modal via background" at bounding box center [412, 423] width 9 height 9
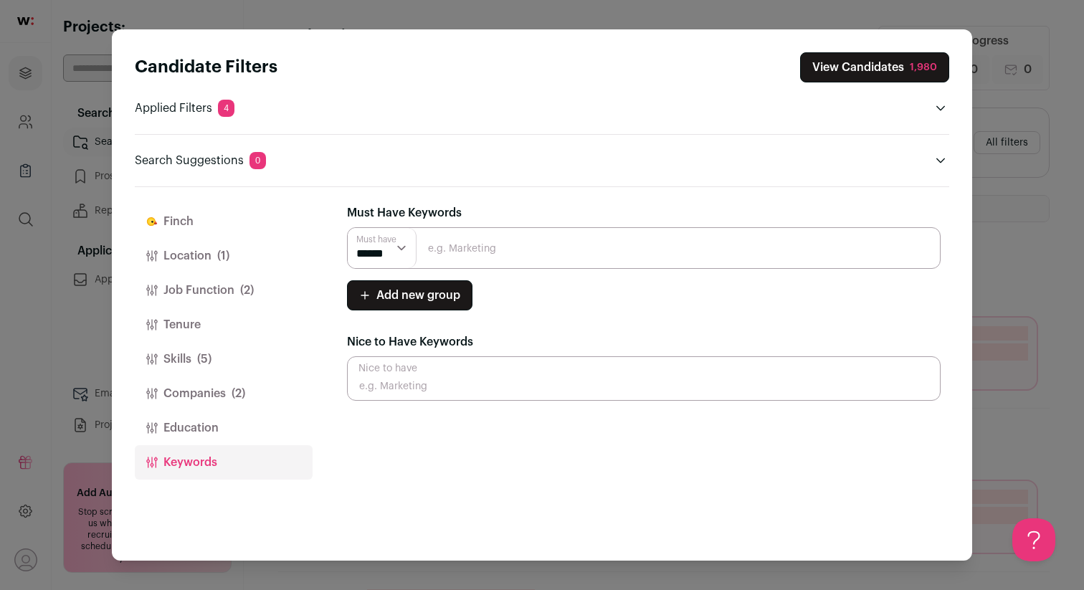
click at [427, 379] on input "Close modal via background" at bounding box center [644, 378] width 594 height 44
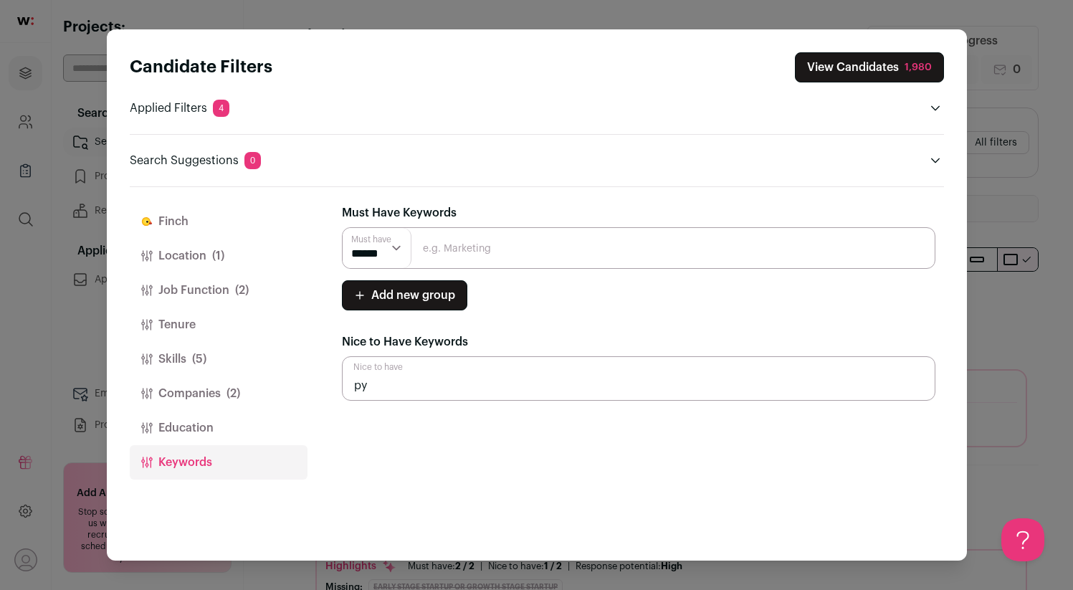
type input "p"
type input "python"
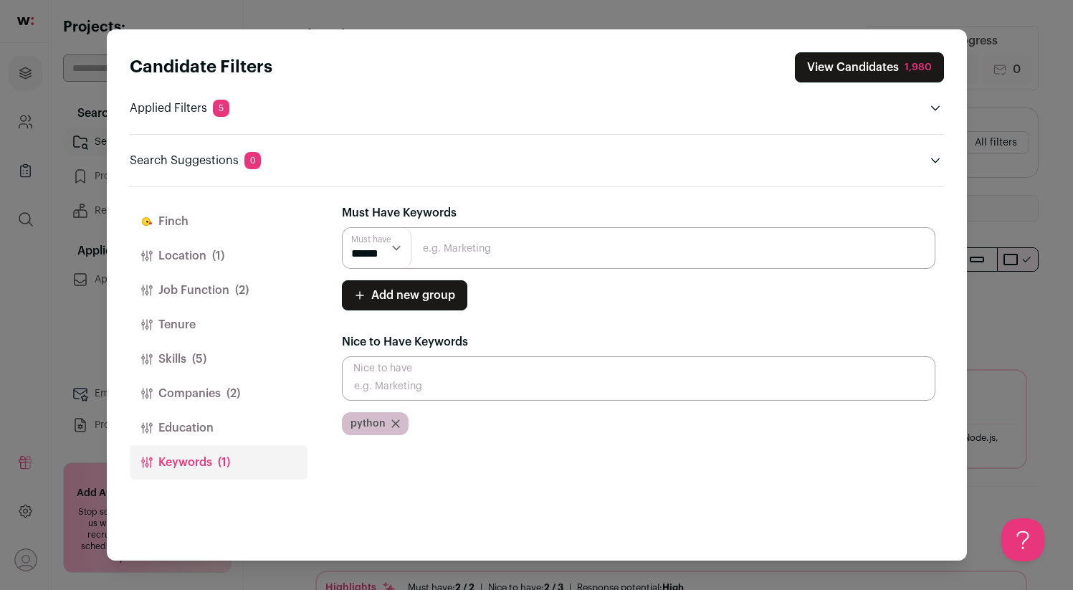
click at [395, 419] on div "python" at bounding box center [375, 423] width 67 height 23
click at [400, 429] on div "python" at bounding box center [375, 423] width 67 height 23
click at [394, 424] on icon "Close modal via background" at bounding box center [395, 423] width 7 height 7
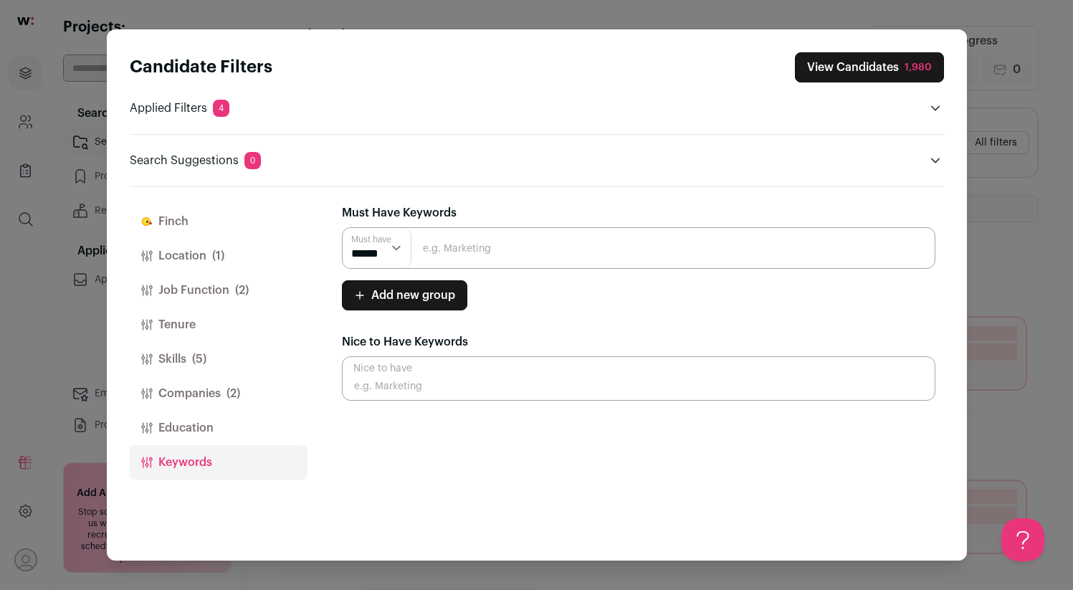
click at [400, 378] on input "Close modal via background" at bounding box center [639, 378] width 594 height 44
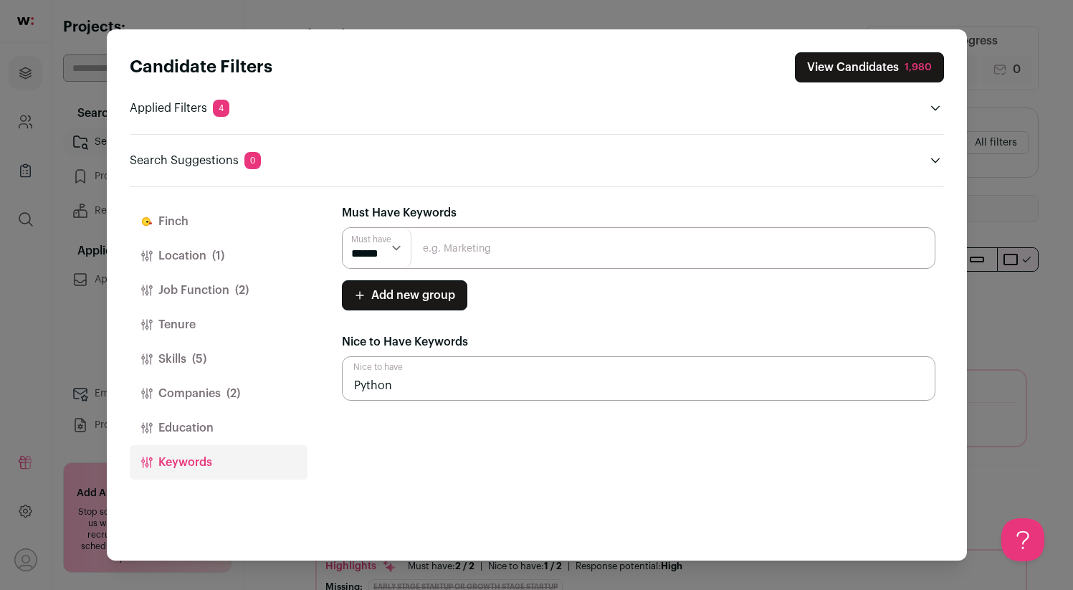
type input "Python"
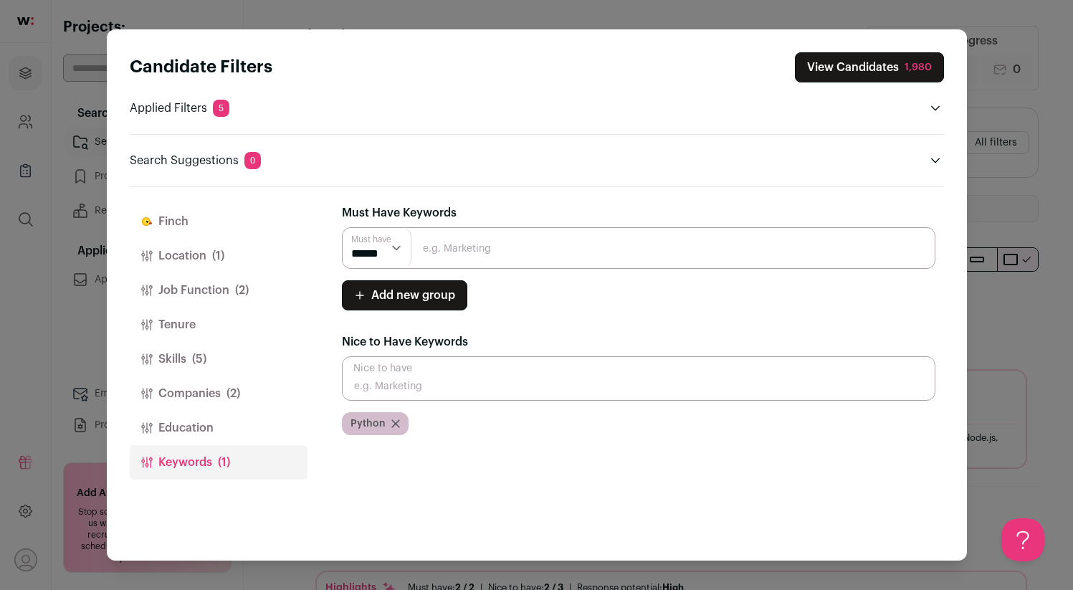
click at [432, 380] on input "Close modal via background" at bounding box center [639, 378] width 594 height 44
type input "React"
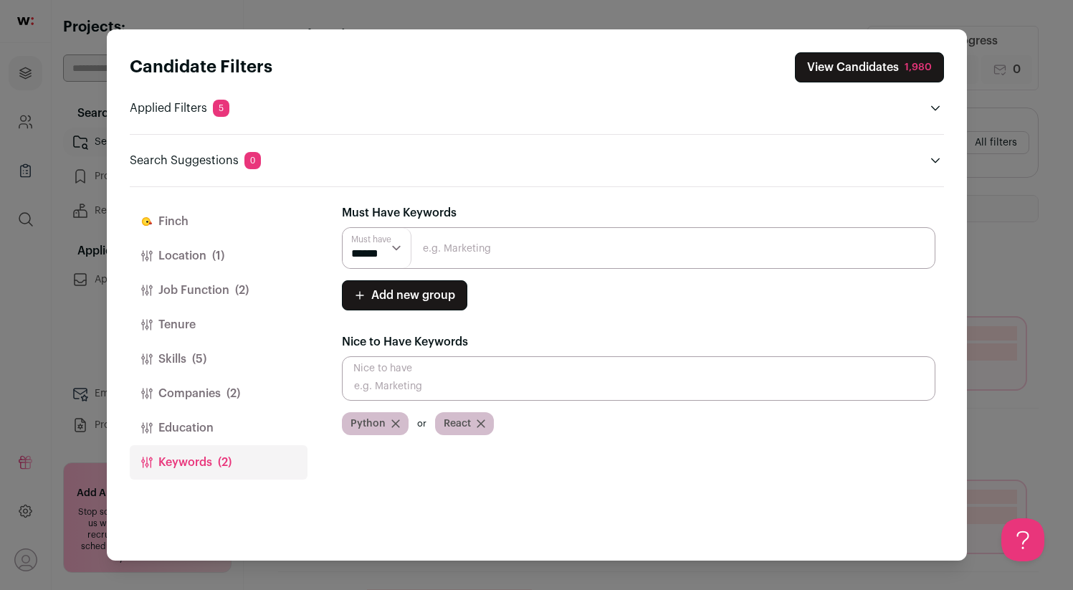
click at [430, 390] on input "Close modal via background" at bounding box center [639, 378] width 594 height 44
type input "Golang"
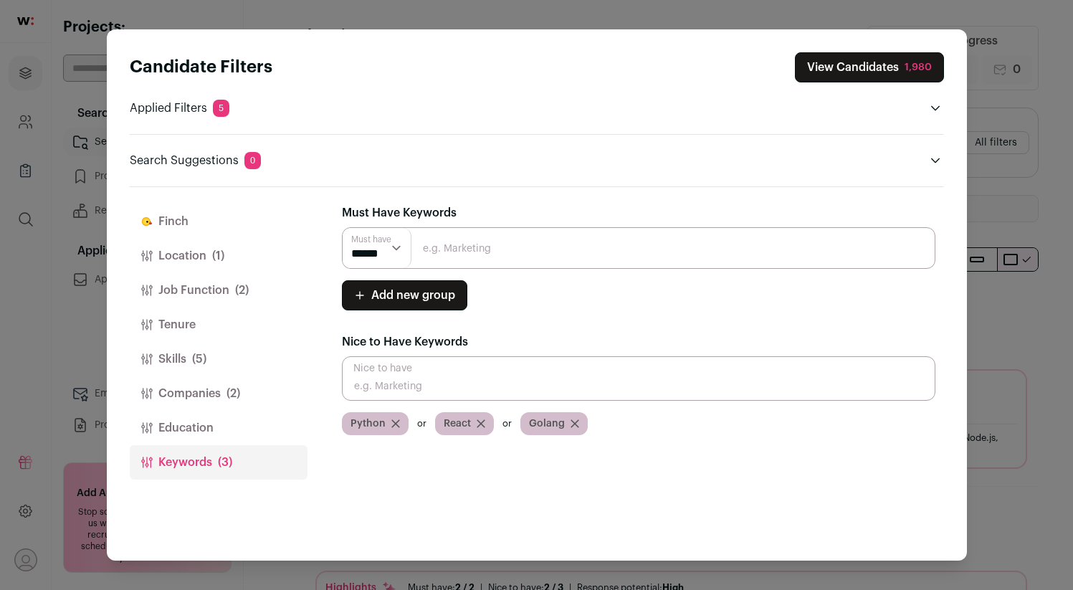
click at [449, 389] on input "Close modal via background" at bounding box center [639, 378] width 594 height 44
type input "AWS"
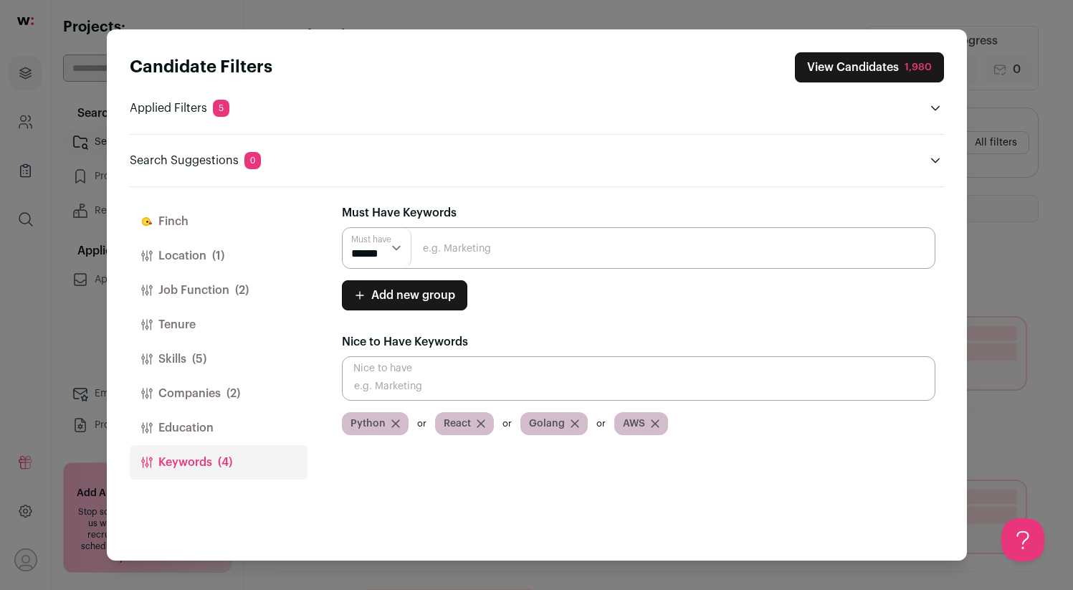
click at [214, 419] on button "Education" at bounding box center [219, 428] width 178 height 34
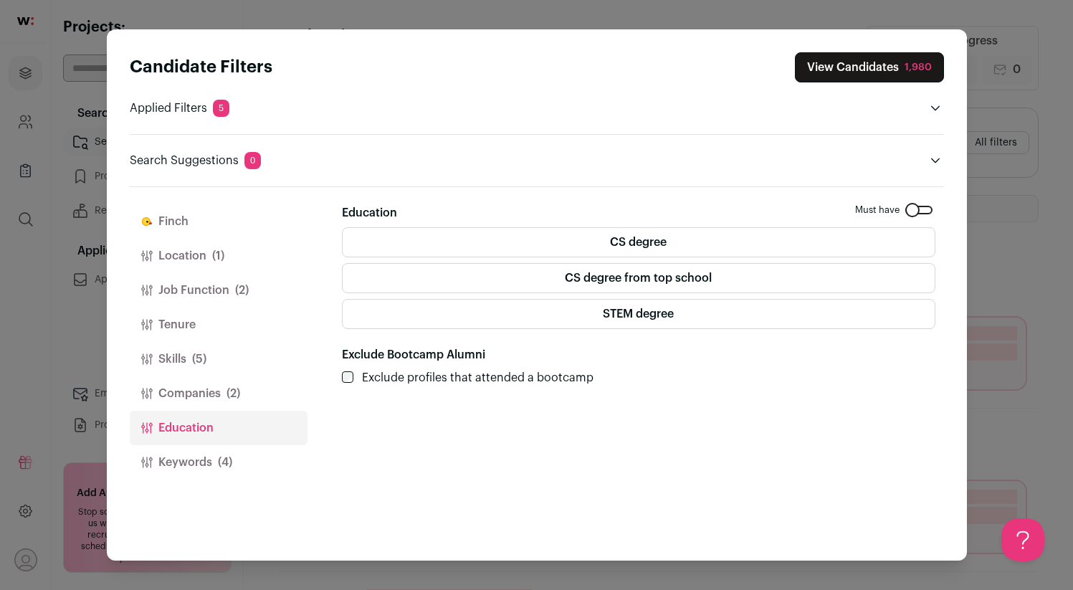
click at [214, 390] on button "Companies (2)" at bounding box center [219, 393] width 178 height 34
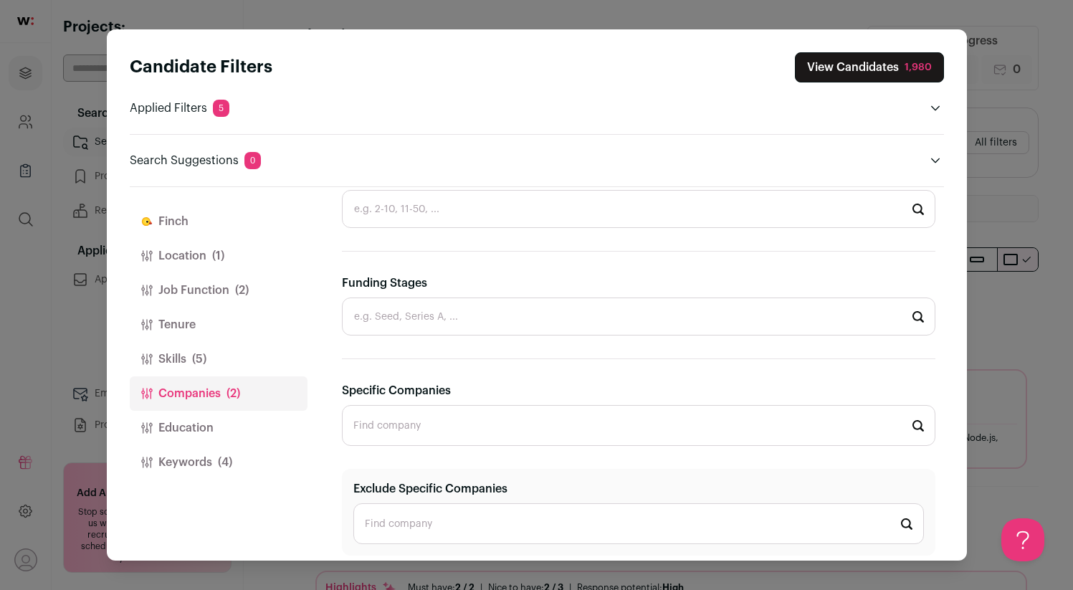
scroll to position [568, 0]
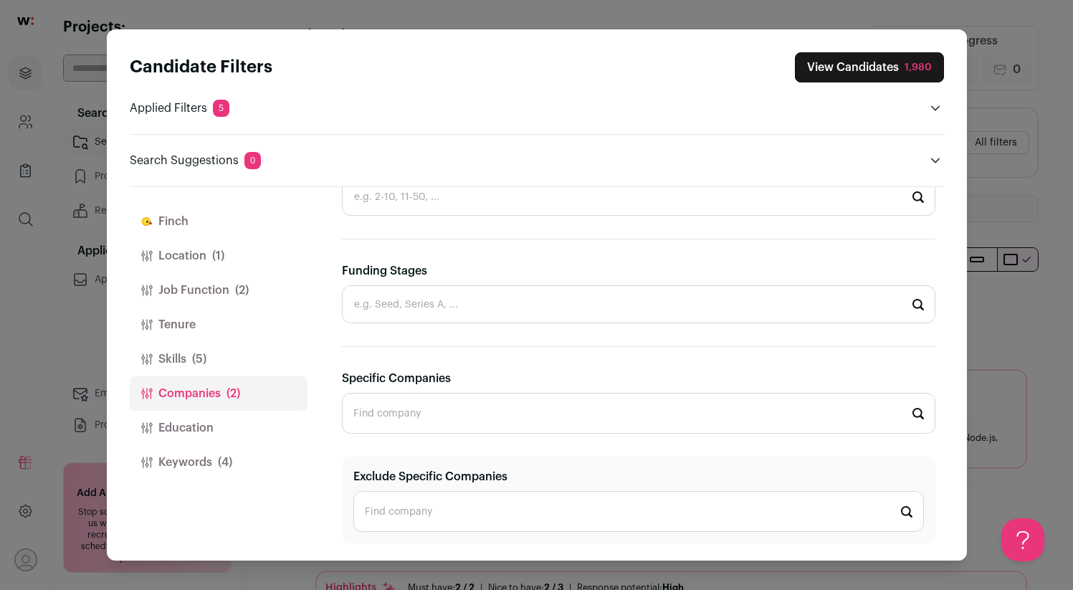
click at [189, 356] on button "Skills (5)" at bounding box center [219, 359] width 178 height 34
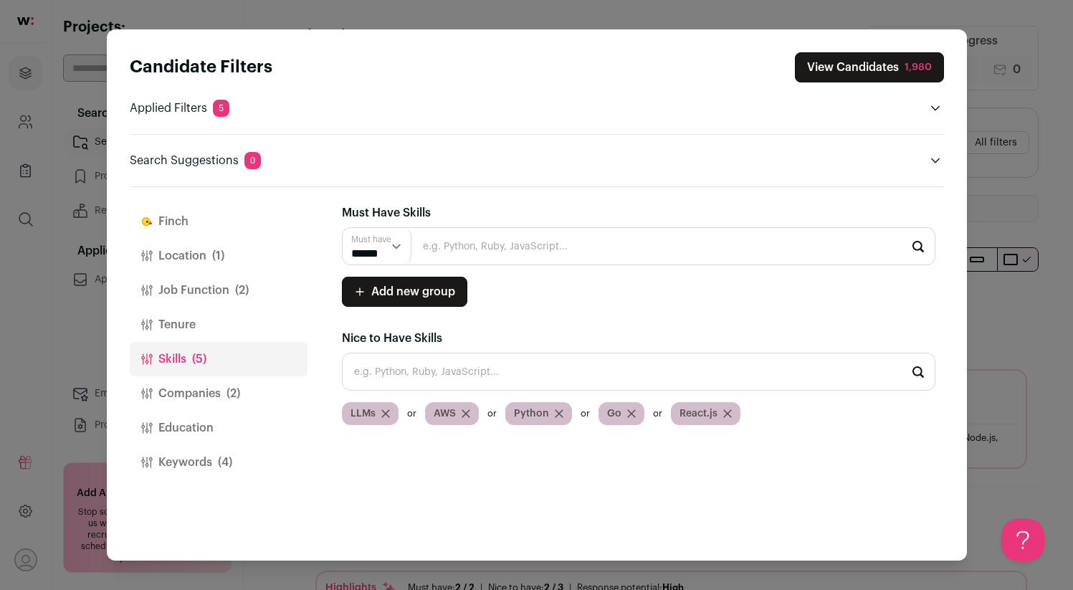
click at [199, 325] on button "Tenure" at bounding box center [219, 325] width 178 height 34
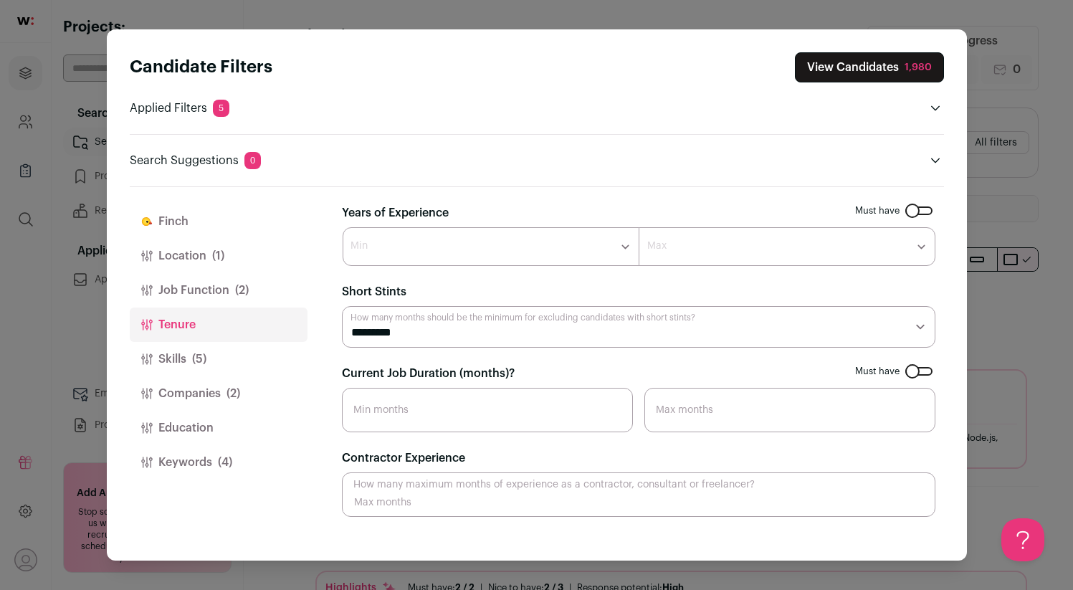
click at [225, 292] on button "Job Function (2)" at bounding box center [219, 290] width 178 height 34
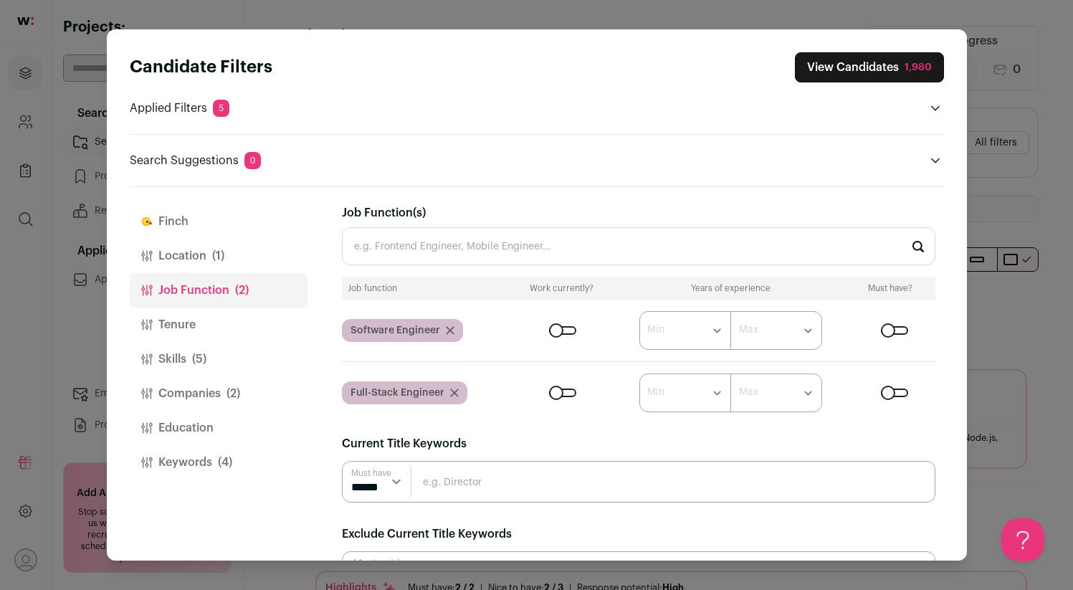
click at [215, 319] on button "Tenure" at bounding box center [219, 325] width 178 height 34
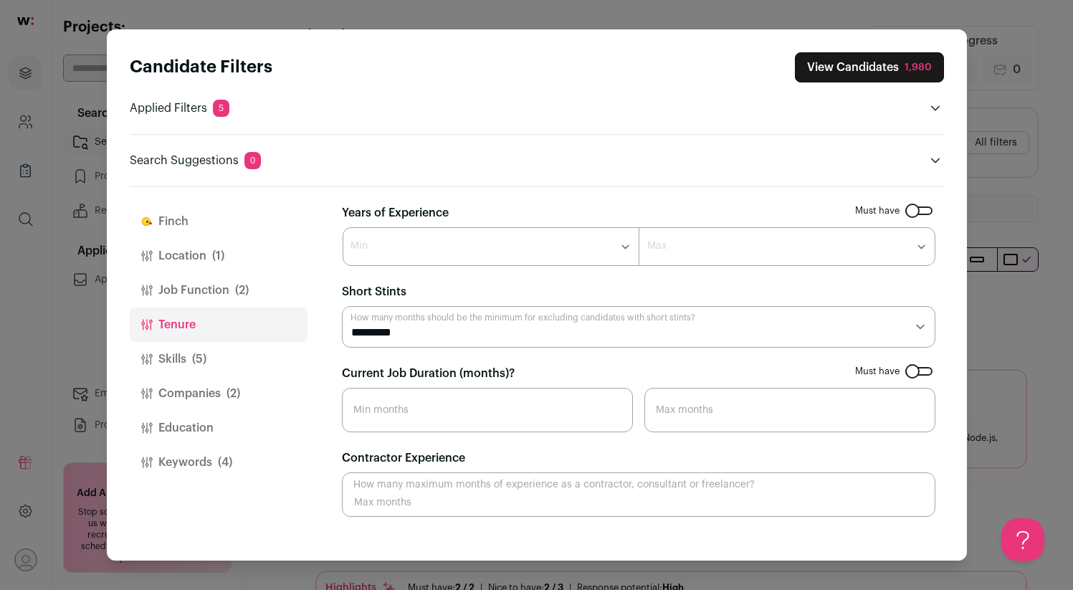
click at [522, 330] on select "********* ******** ******* ******** ******** ******** ******** ******** *******…" at bounding box center [639, 327] width 594 height 42
click at [342, 306] on select "********* ******** ******* ******** ******** ******** ******** ******** *******…" at bounding box center [639, 327] width 594 height 42
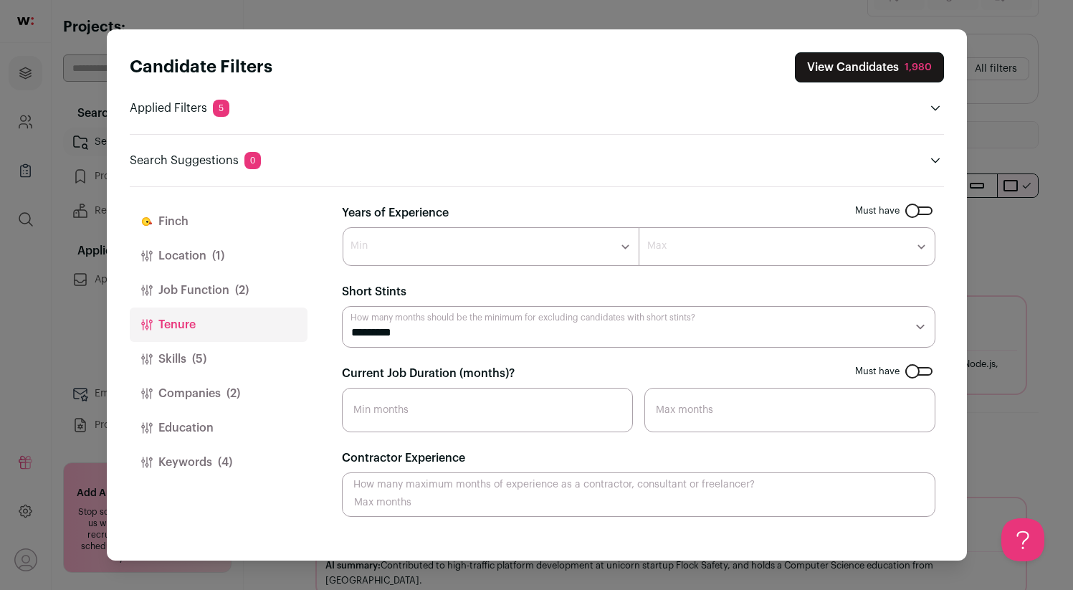
scroll to position [44, 0]
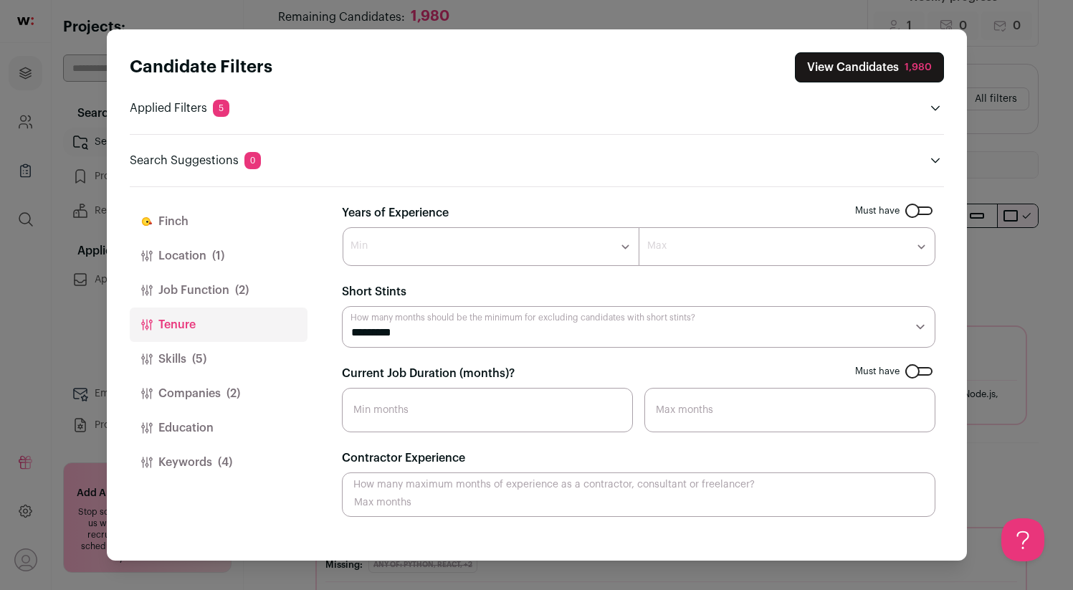
click at [236, 278] on button "Job Function (2)" at bounding box center [219, 290] width 178 height 34
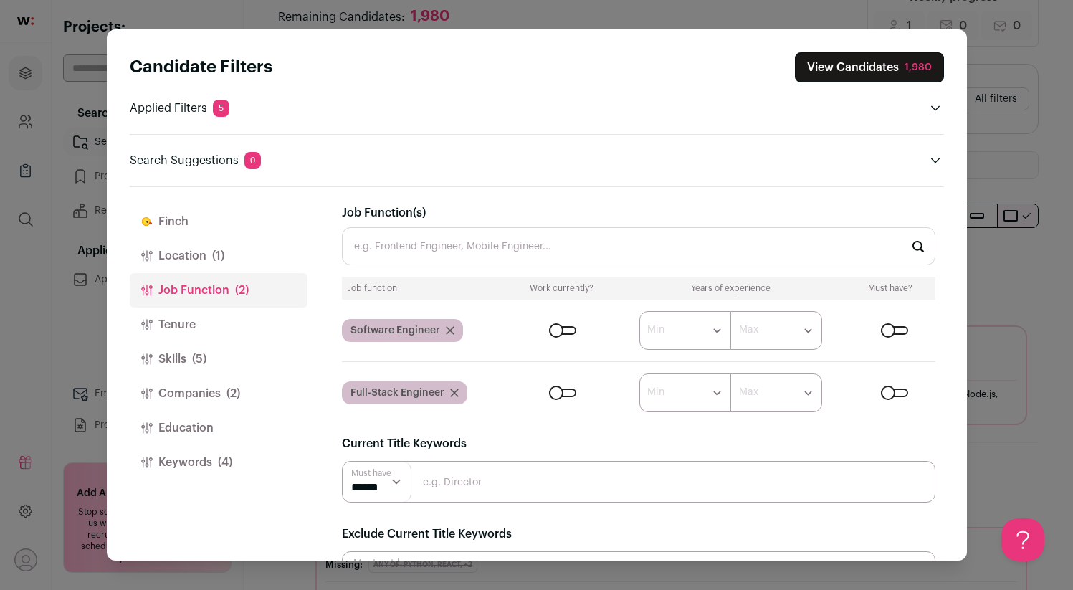
click at [215, 253] on span "(1)" at bounding box center [218, 255] width 12 height 17
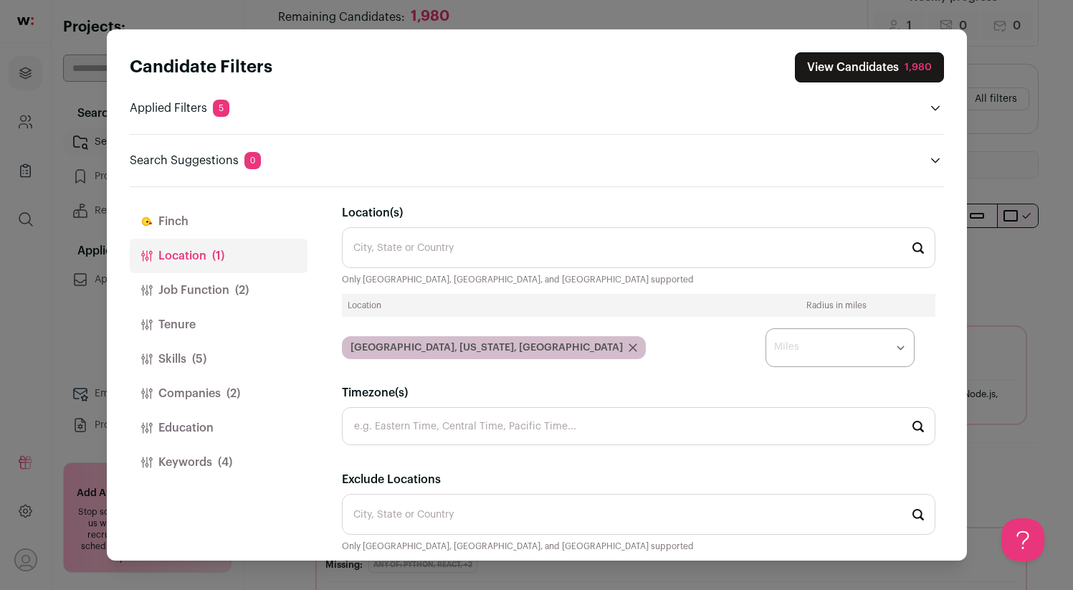
drag, startPoint x: 417, startPoint y: 244, endPoint x: 336, endPoint y: 194, distance: 94.9
click at [335, 194] on div "[PERSON_NAME] Location (1) Job Function (2) Tenure Skills (5) Companies (2) Edu…" at bounding box center [537, 373] width 814 height 373
click at [843, 68] on button "View Candidates 1,980" at bounding box center [869, 67] width 149 height 30
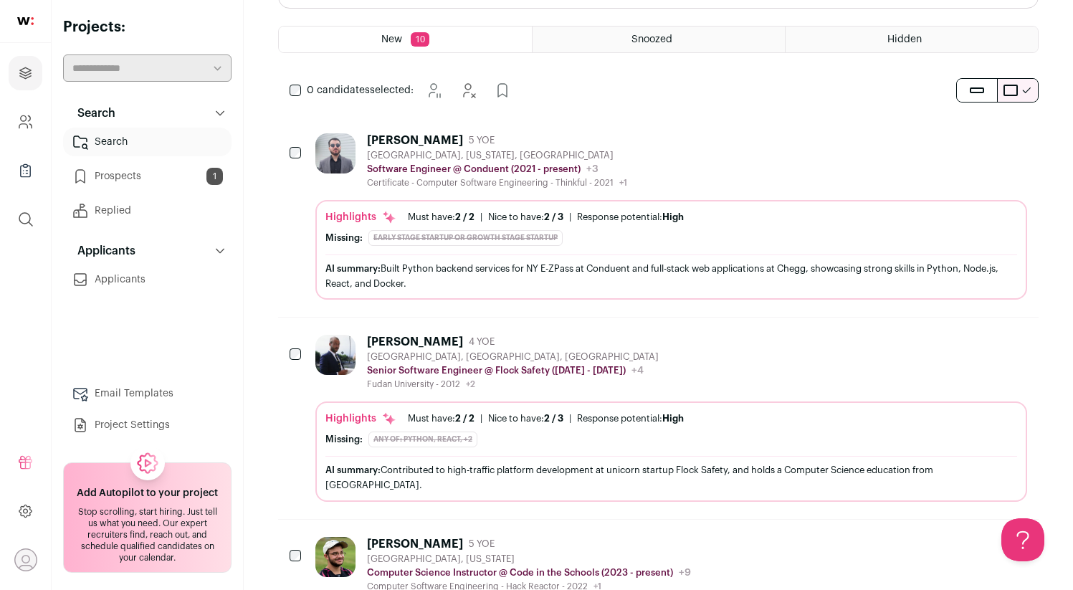
scroll to position [0, 0]
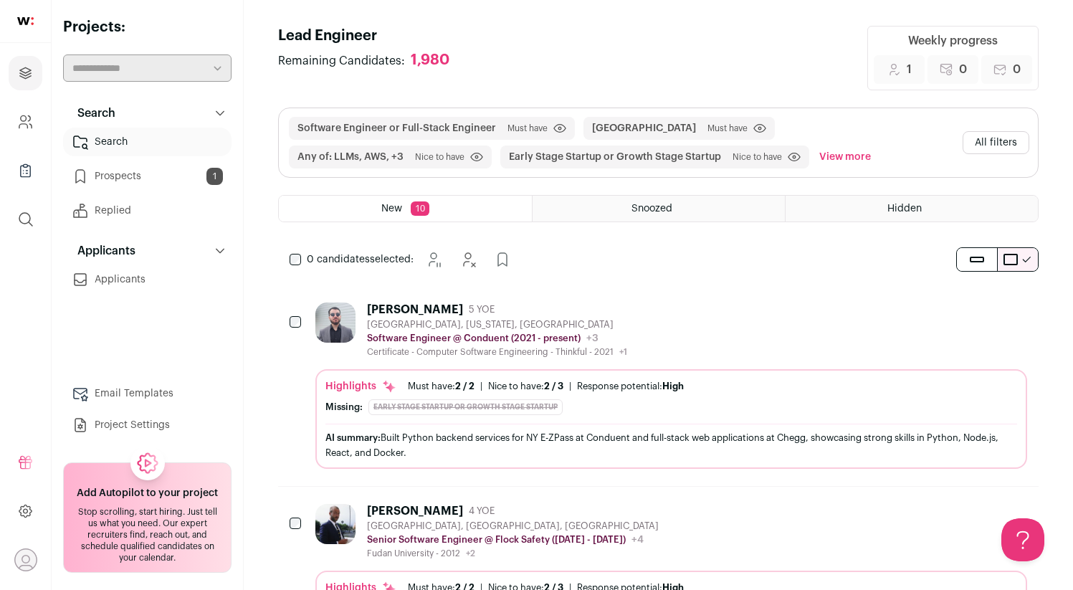
click at [533, 45] on header "Lead Engineer Remaining Candidates: 1,980 Weekly progress 1 Added to prospects …" at bounding box center [658, 58] width 761 height 65
